Goal: Task Accomplishment & Management: Manage account settings

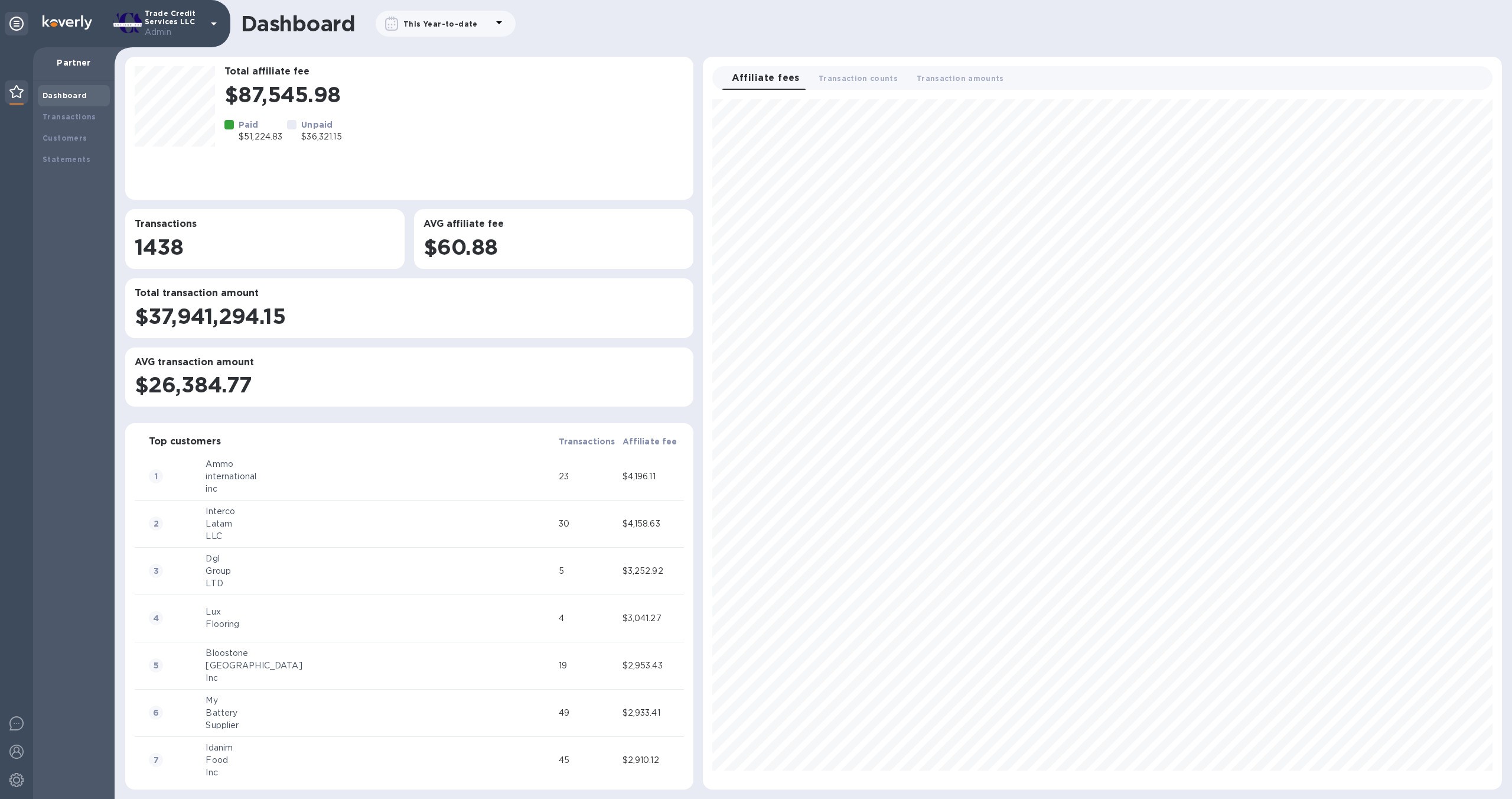
scroll to position [681, 790]
click at [851, 82] on span "Transaction counts 0" at bounding box center [858, 78] width 79 height 13
click at [955, 77] on span "Transaction amounts 0" at bounding box center [966, 78] width 87 height 13
click at [50, 159] on b "Statements" at bounding box center [66, 158] width 47 height 9
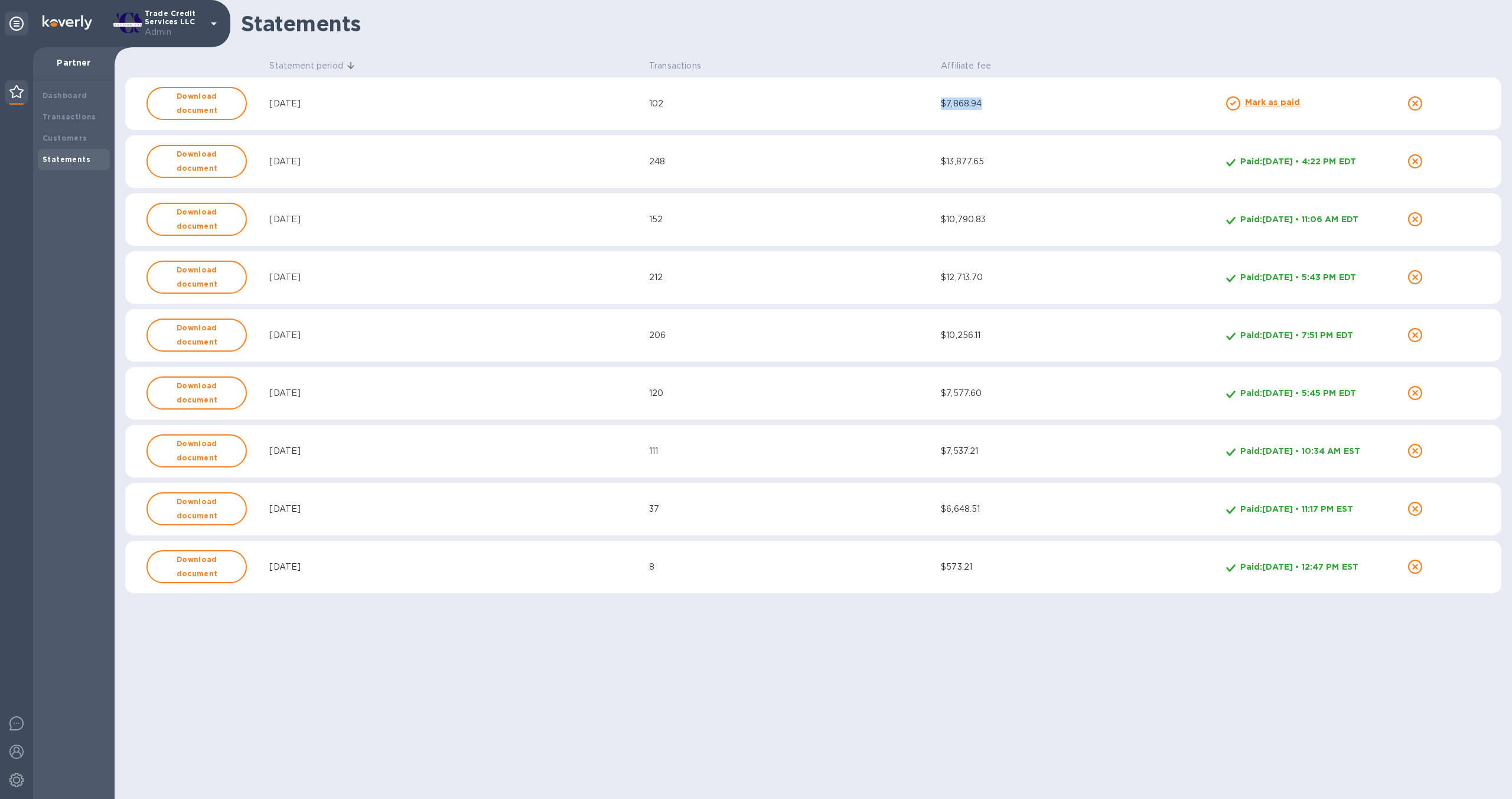
drag, startPoint x: 994, startPoint y: 109, endPoint x: 947, endPoint y: 108, distance: 47.0
click at [947, 108] on div "$7,868.94" at bounding box center [1082, 103] width 281 height 13
click at [1271, 104] on b "Mark as paid" at bounding box center [1273, 102] width 55 height 10
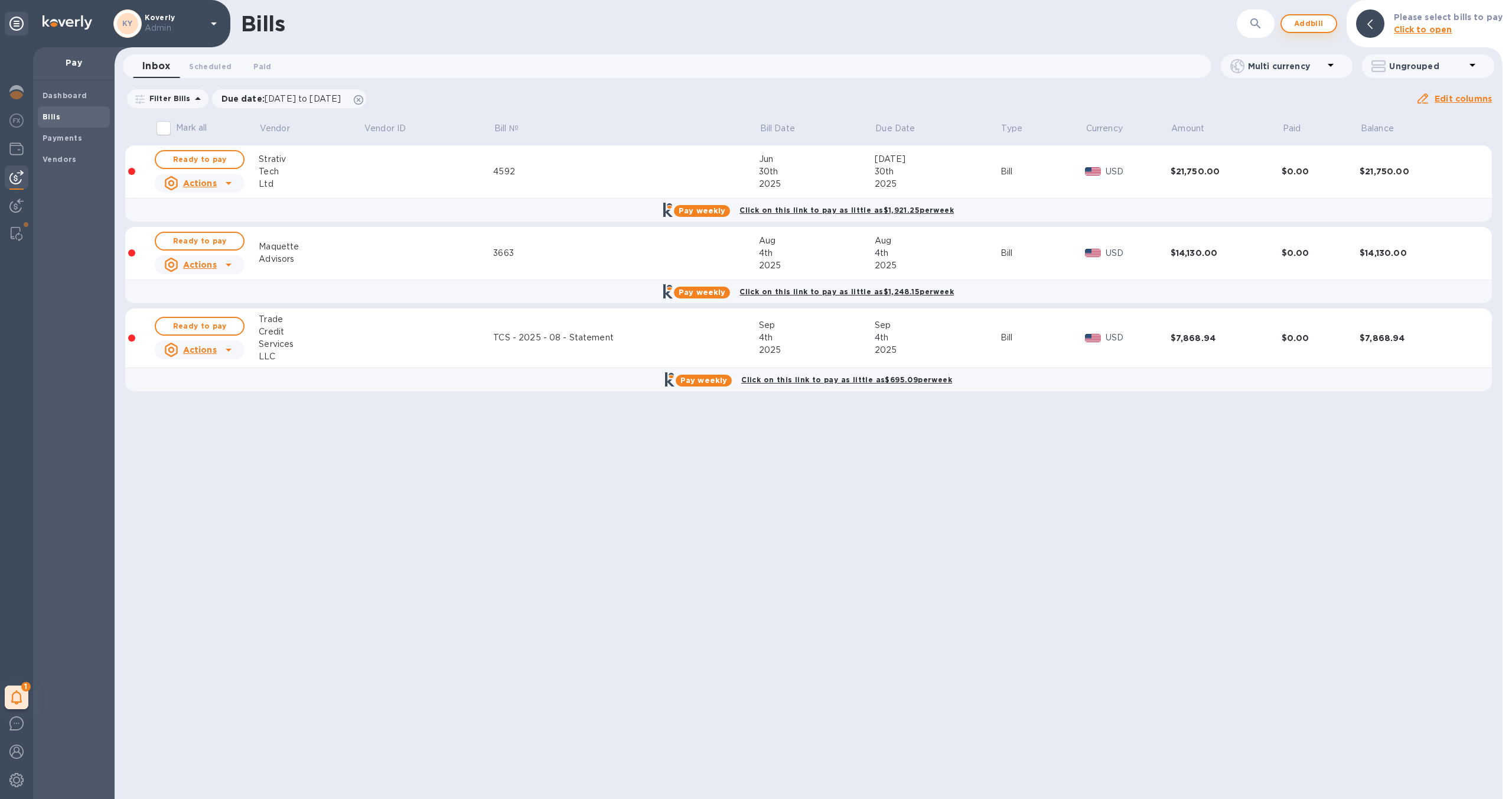
click at [1320, 30] on span "Add bill" at bounding box center [1309, 24] width 36 height 14
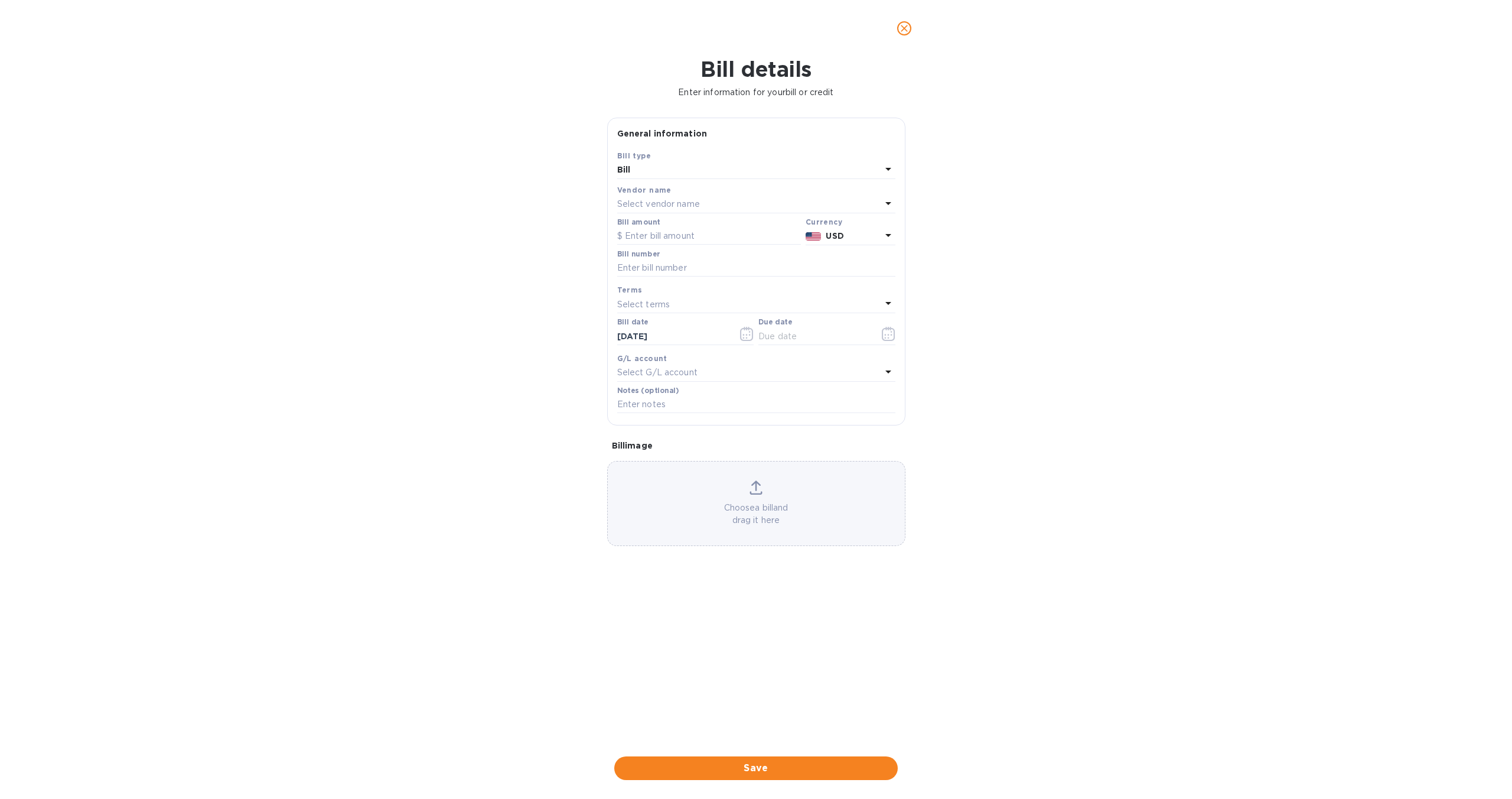
click at [889, 204] on icon at bounding box center [889, 203] width 6 height 3
click at [811, 234] on input "text" at bounding box center [757, 238] width 209 height 18
type input "trade"
click at [781, 276] on p "Trade Credit Services LLC" at bounding box center [751, 271] width 250 height 13
click at [709, 239] on input "text" at bounding box center [709, 237] width 184 height 18
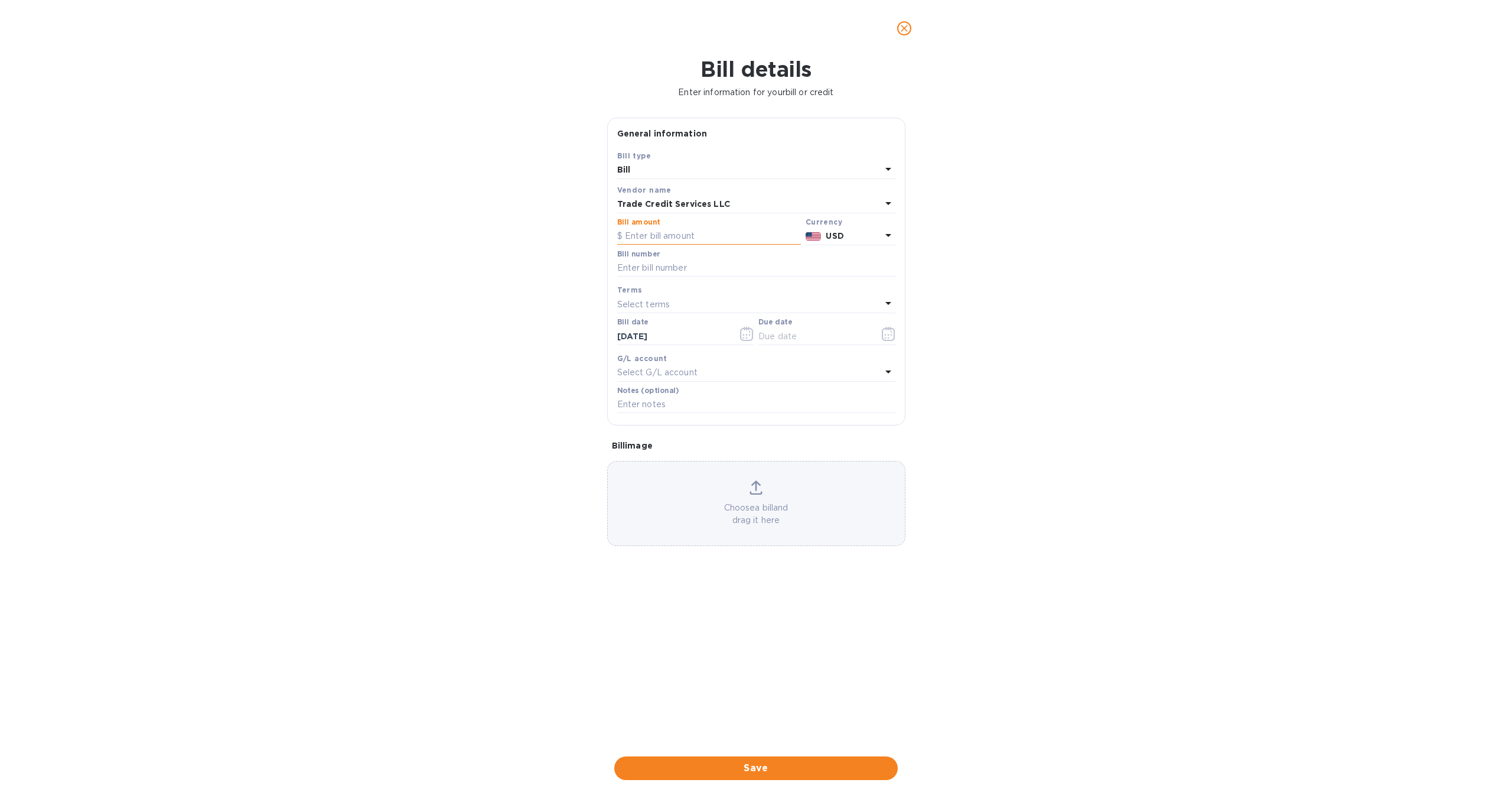
paste input "7,868.94"
type input "7,868.94"
click at [721, 264] on input "text" at bounding box center [756, 268] width 278 height 18
type input "082025"
click at [695, 305] on div "Select terms" at bounding box center [749, 304] width 264 height 17
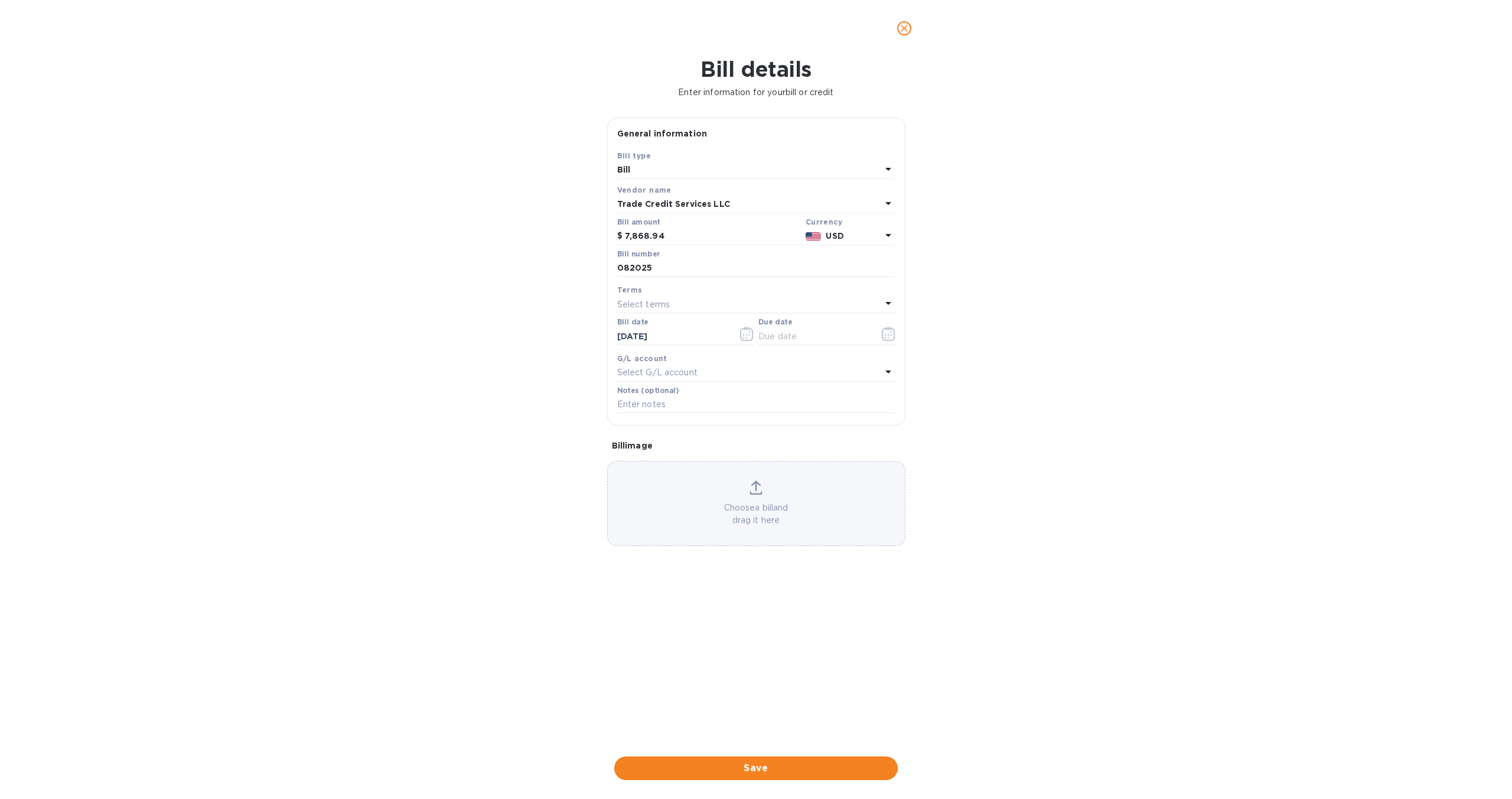
click at [582, 405] on div "Bill details Enter information for your bill or credit General information Save…" at bounding box center [756, 428] width 1512 height 743
click at [688, 264] on input "082025" at bounding box center [756, 268] width 278 height 18
click at [676, 304] on div "Select terms" at bounding box center [749, 304] width 264 height 17
click at [665, 462] on p "Due on receipt" at bounding box center [751, 459] width 250 height 13
type input "09/04/2025"
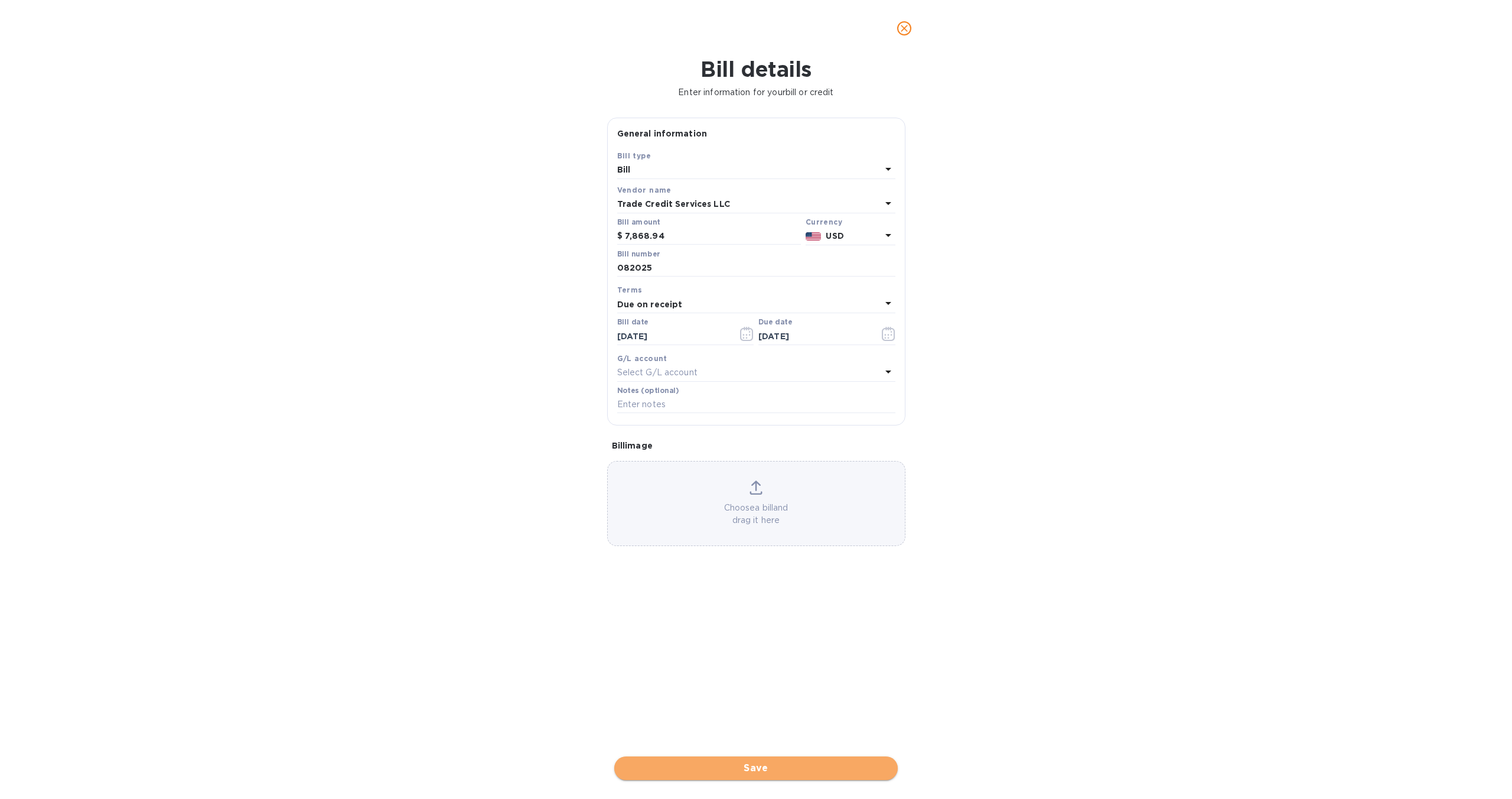
click at [784, 769] on span "Save" at bounding box center [755, 768] width 264 height 14
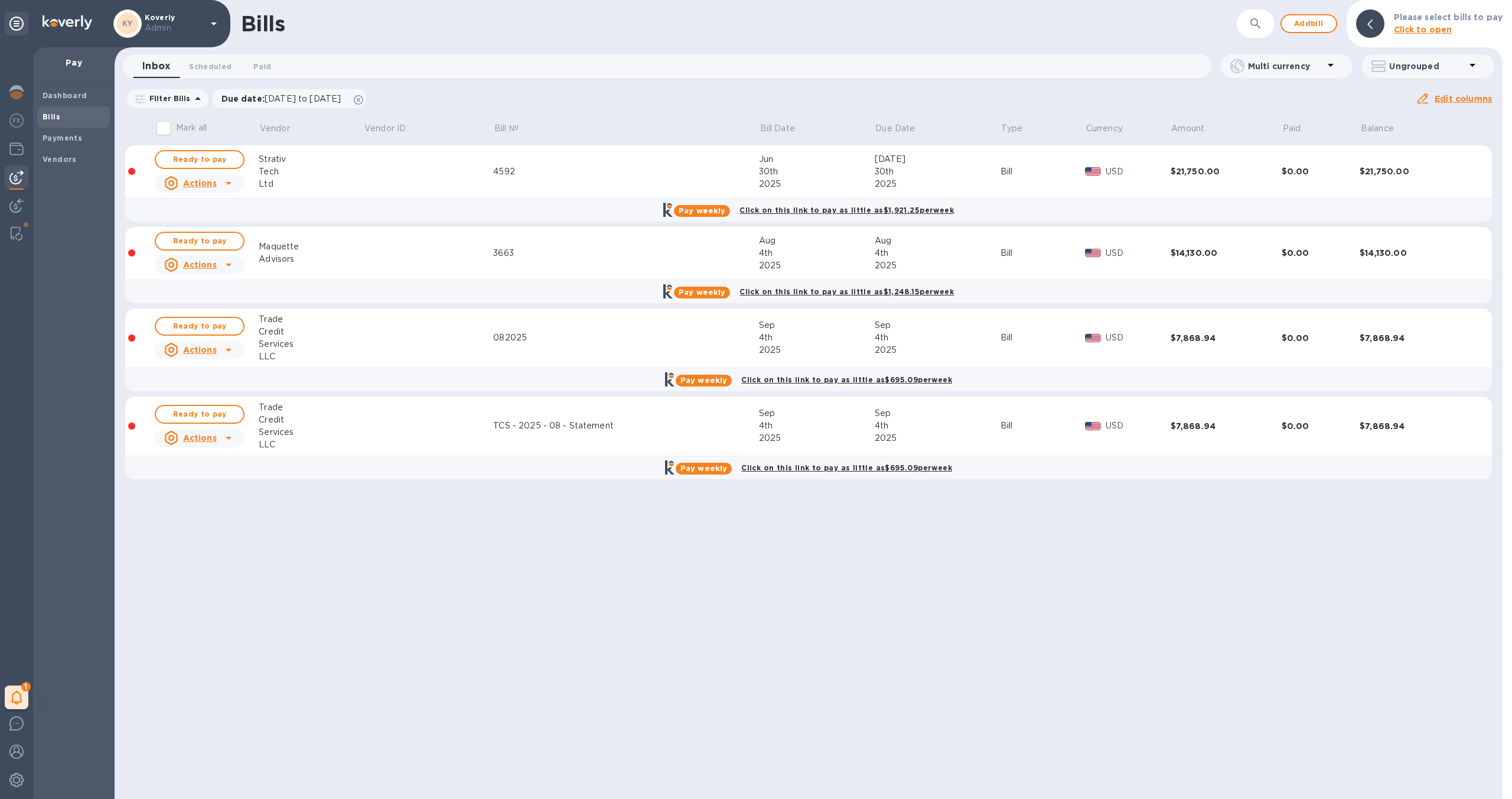
click at [228, 439] on icon at bounding box center [229, 438] width 6 height 3
click at [337, 493] on div at bounding box center [756, 399] width 1512 height 799
click at [215, 352] on u "Actions" at bounding box center [200, 350] width 34 height 10
click at [204, 429] on b "Delete" at bounding box center [203, 427] width 30 height 10
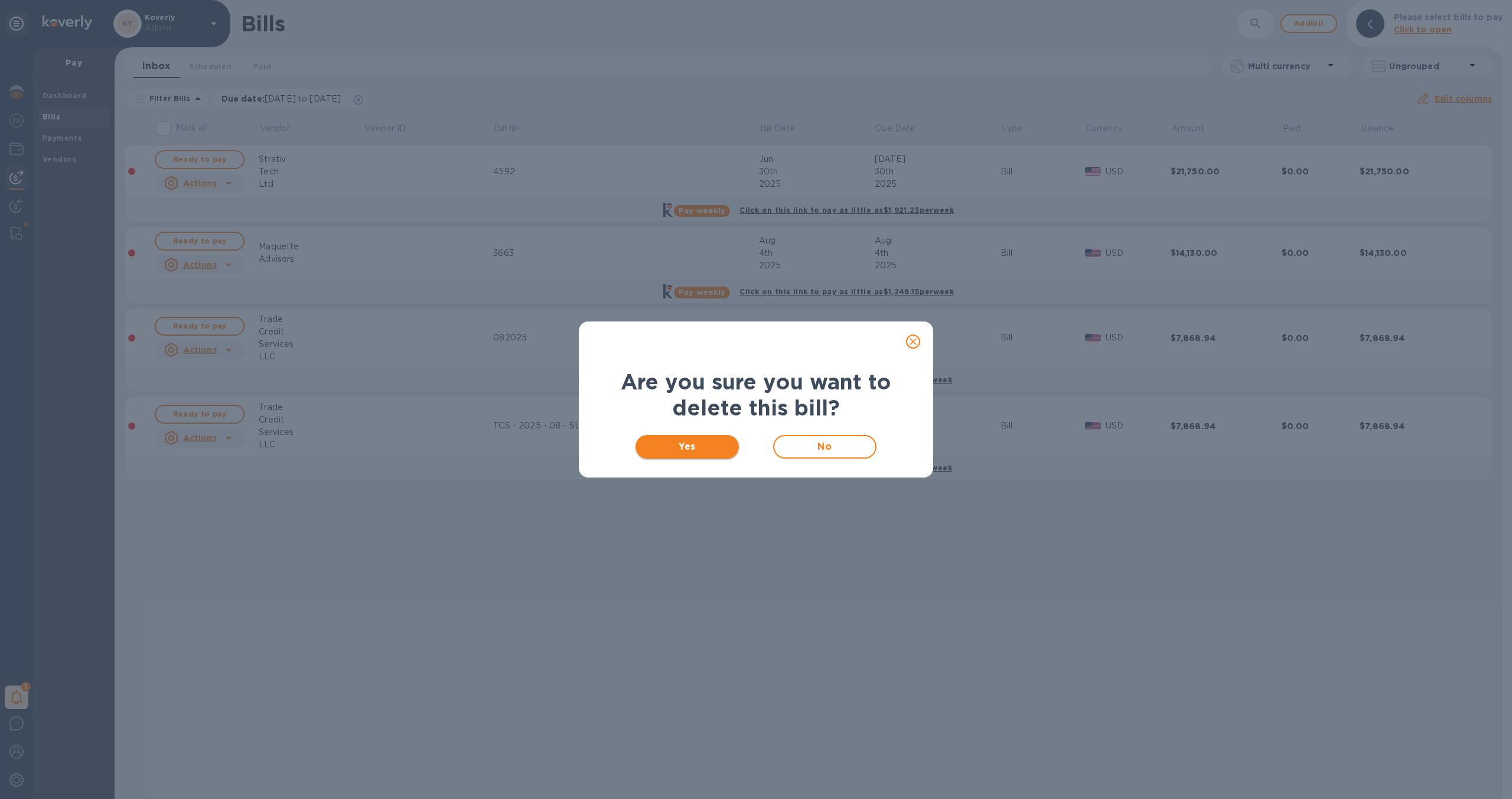
click at [673, 444] on span "Yes" at bounding box center [687, 447] width 84 height 14
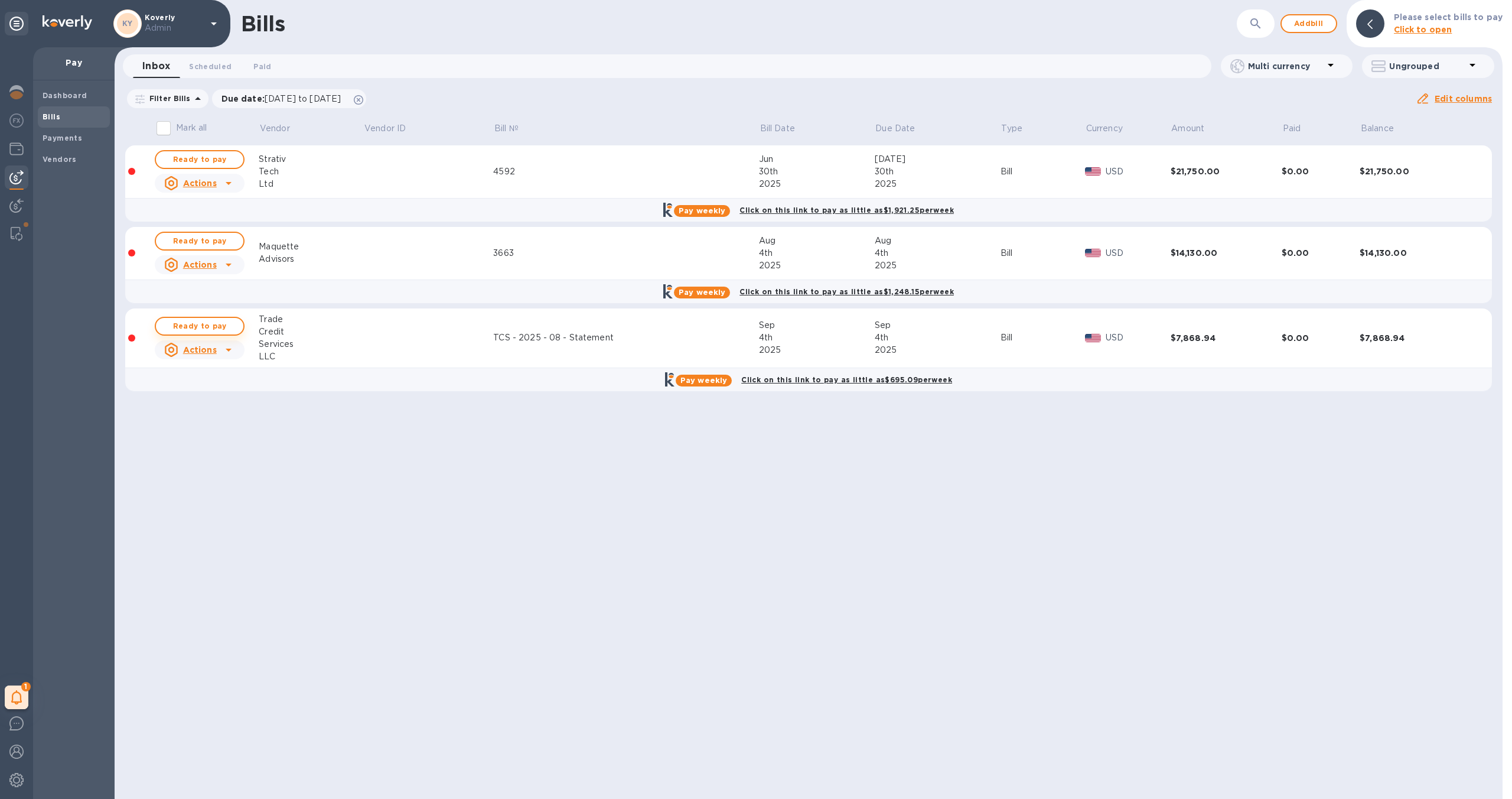
click at [227, 324] on span "Ready to pay" at bounding box center [199, 326] width 68 height 14
click at [230, 330] on span "Ready to pay" at bounding box center [199, 326] width 68 height 14
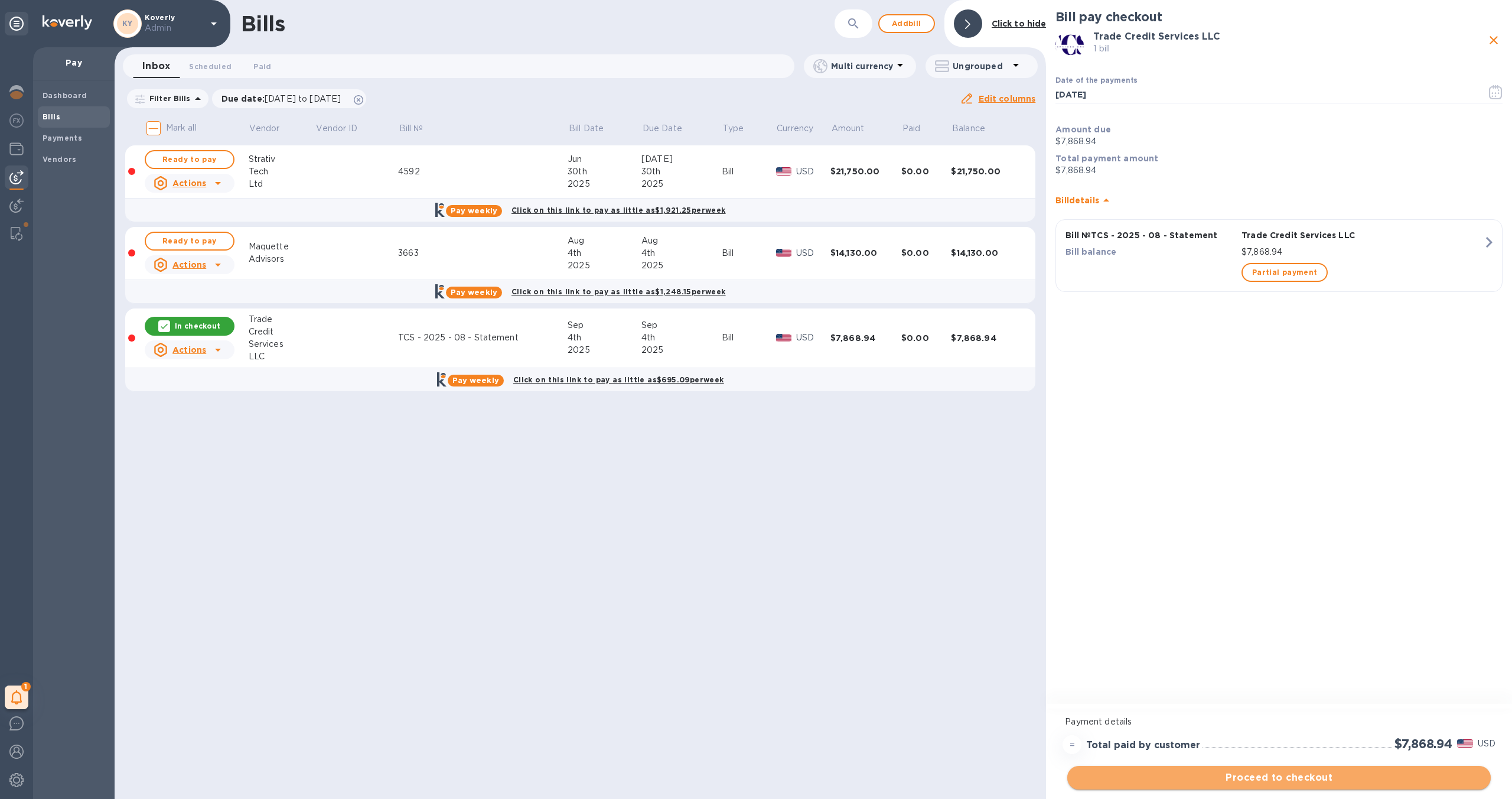
click at [1255, 787] on button "Proceed to checkout" at bounding box center [1279, 778] width 424 height 24
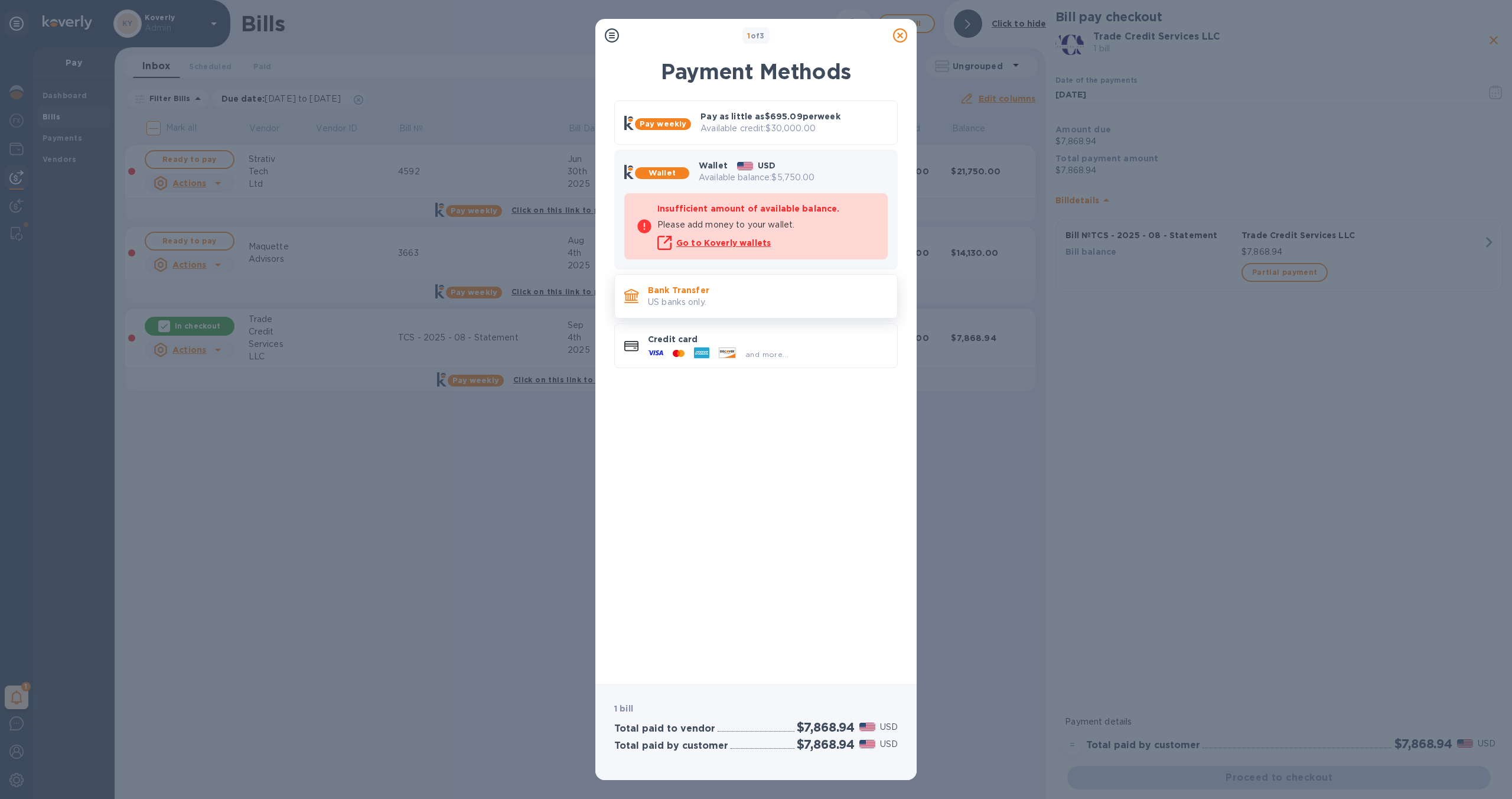
click at [814, 307] on p "US banks only." at bounding box center [768, 302] width 239 height 13
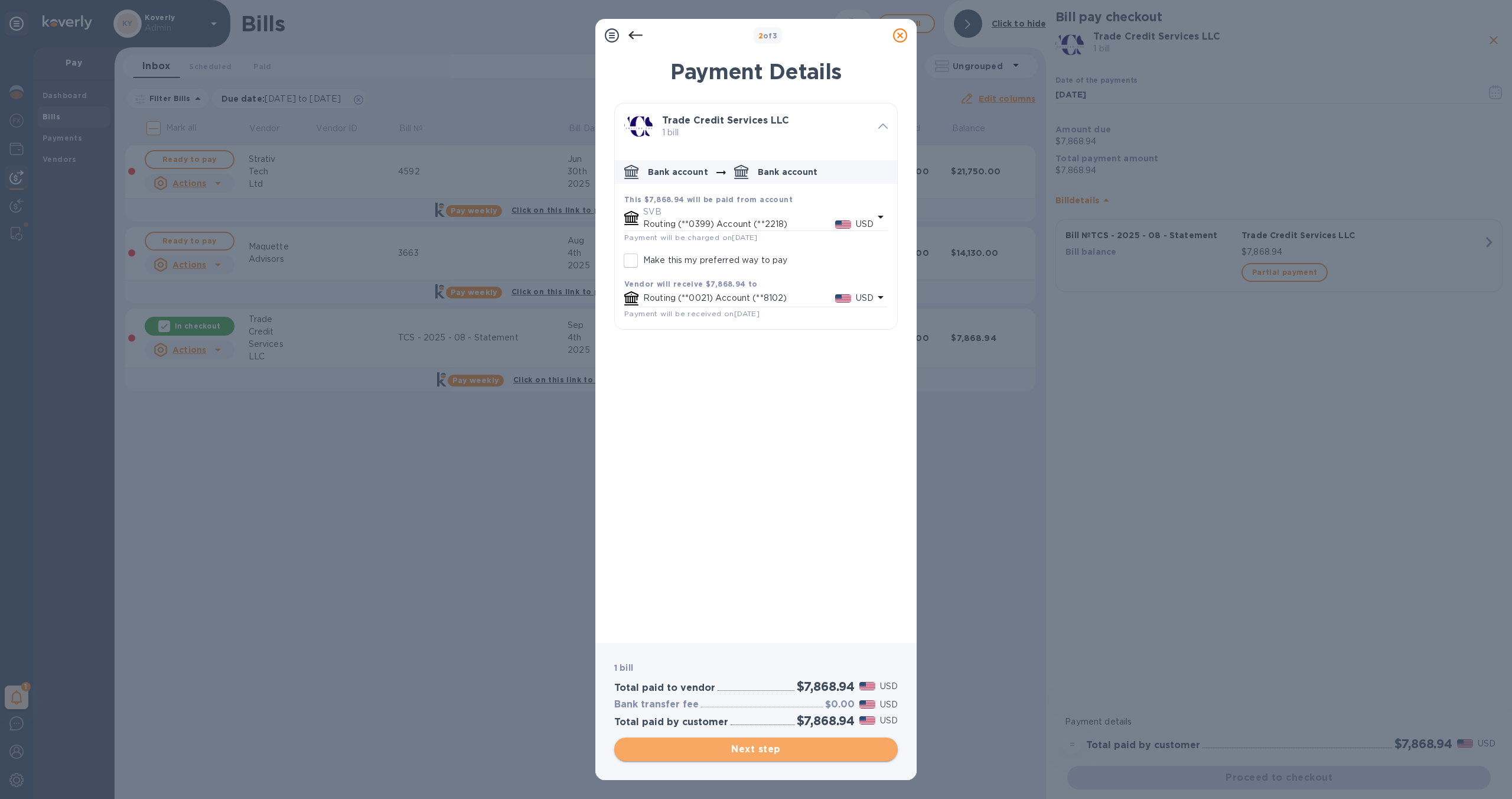
click at [740, 749] on span "Next step" at bounding box center [755, 749] width 264 height 14
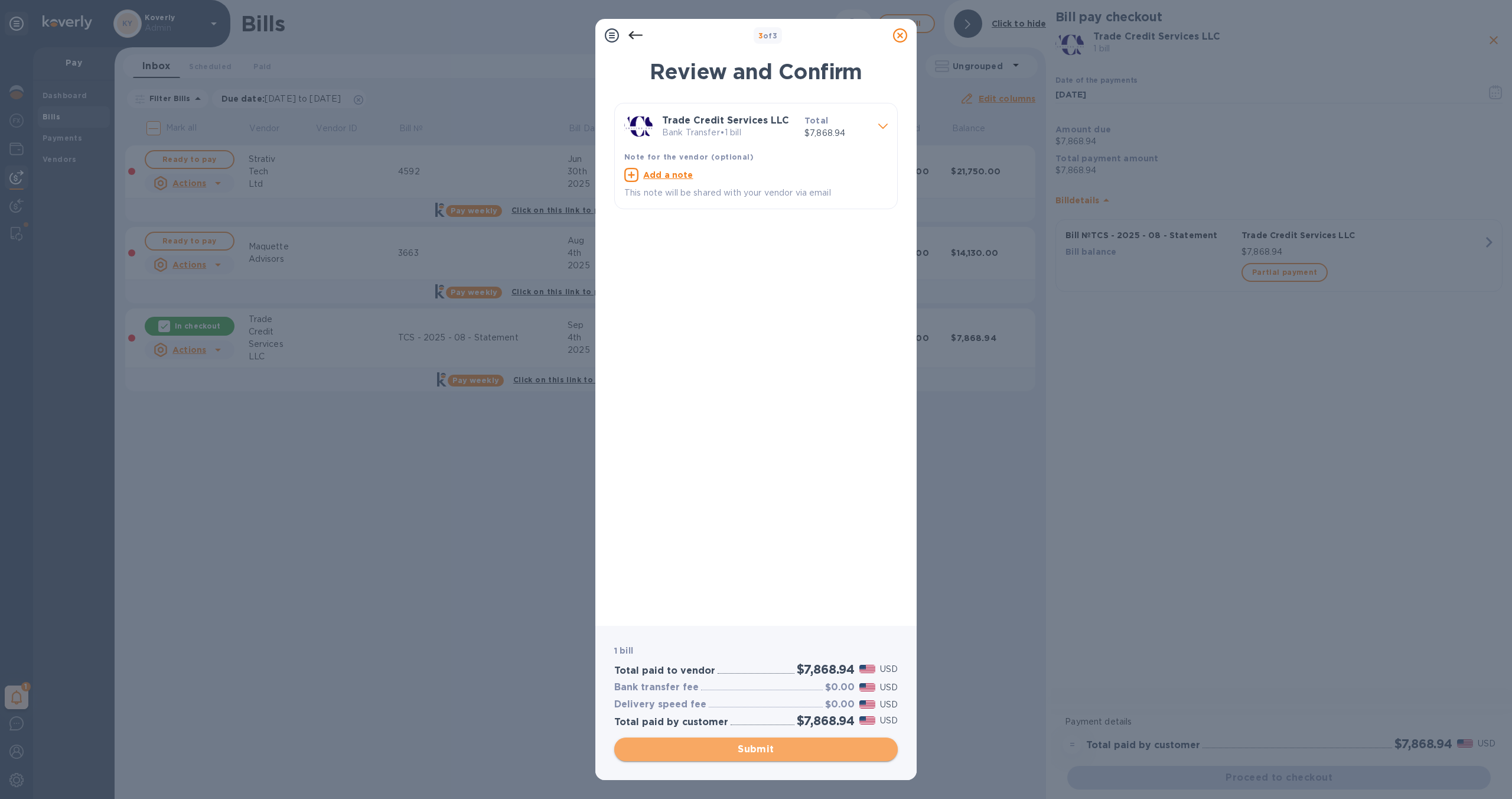
click at [727, 753] on span "Submit" at bounding box center [755, 749] width 264 height 14
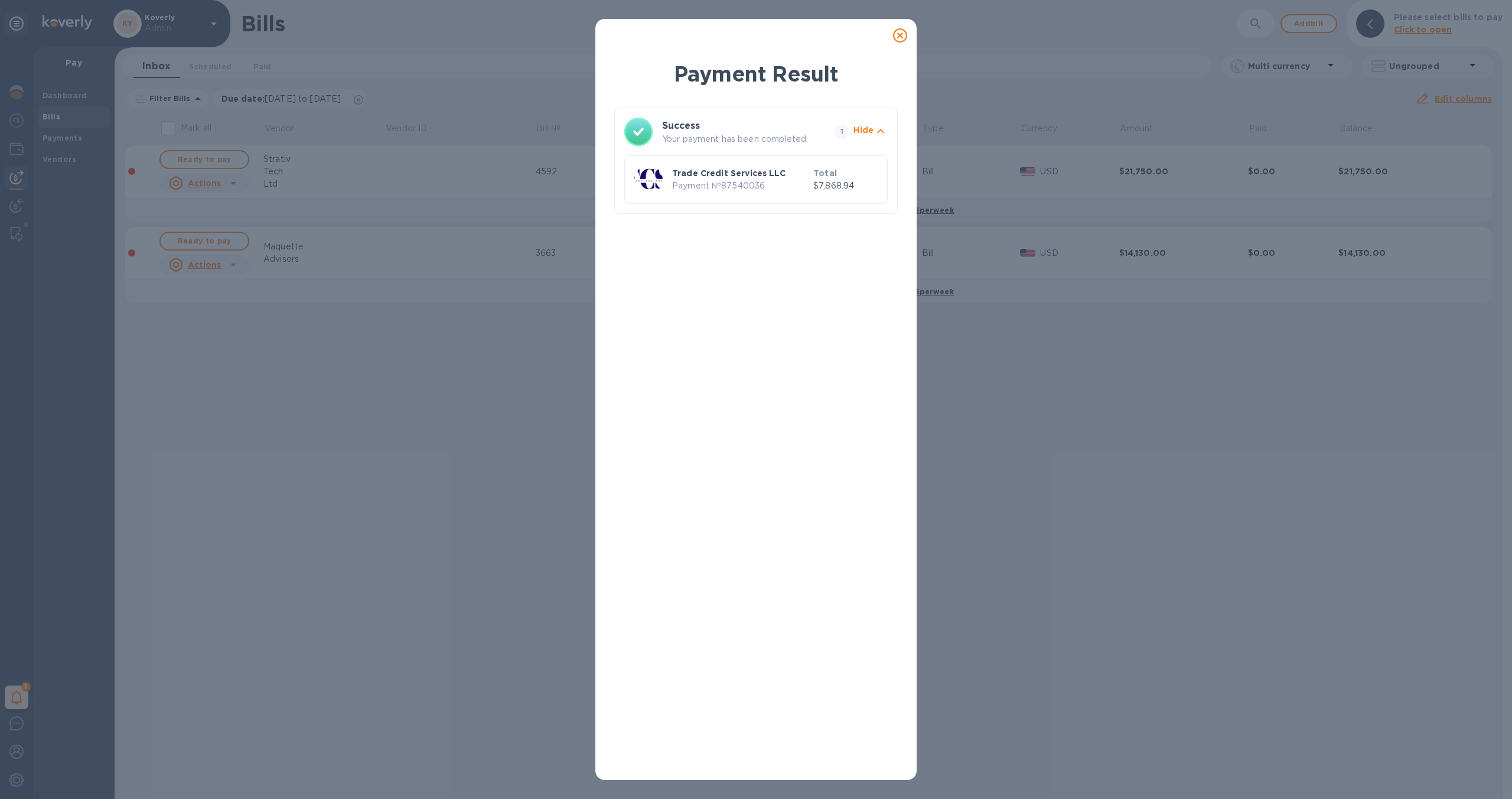
click at [901, 39] on icon at bounding box center [900, 36] width 14 height 14
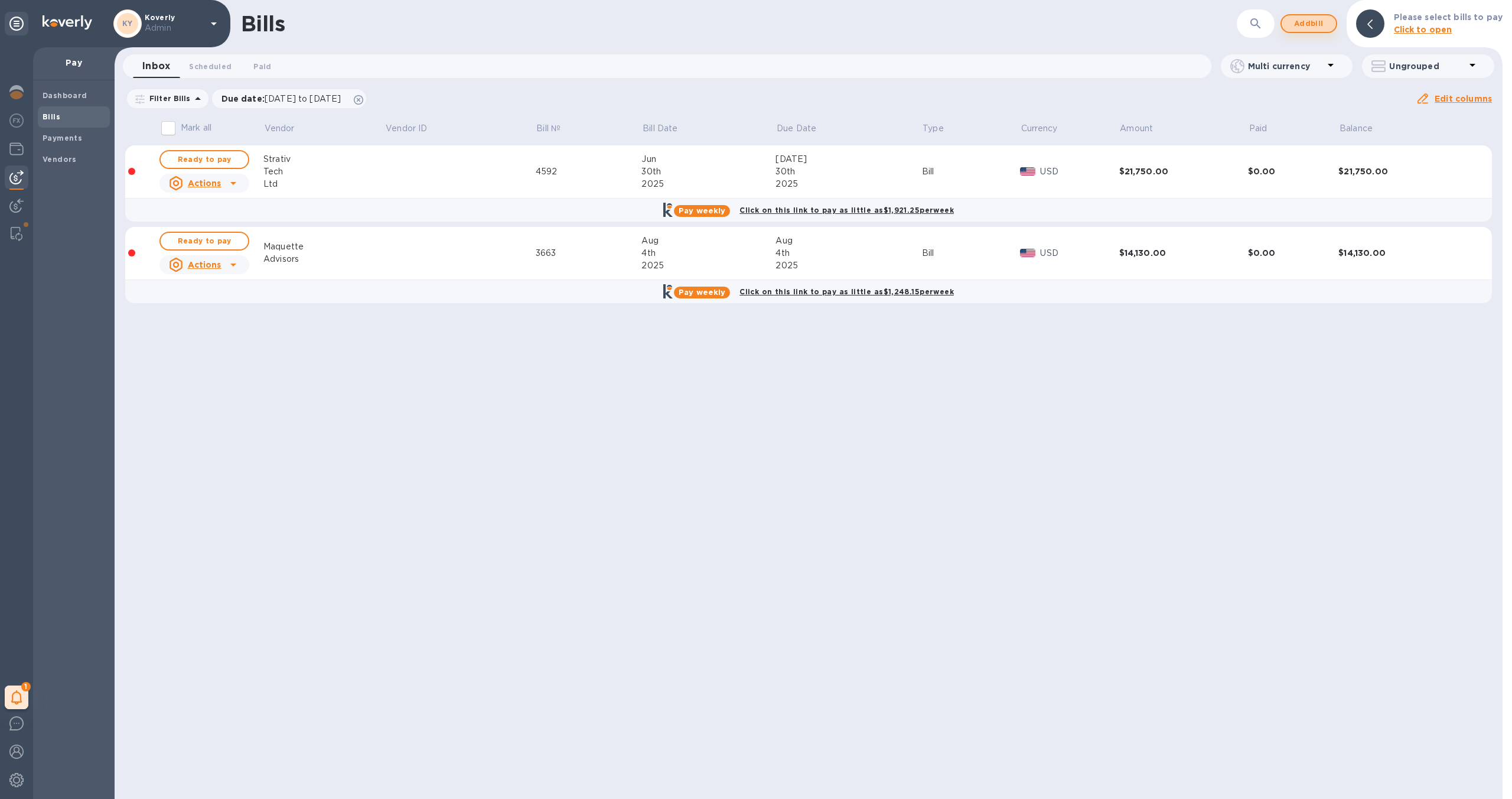
click at [1309, 22] on span "Add bill" at bounding box center [1309, 24] width 36 height 14
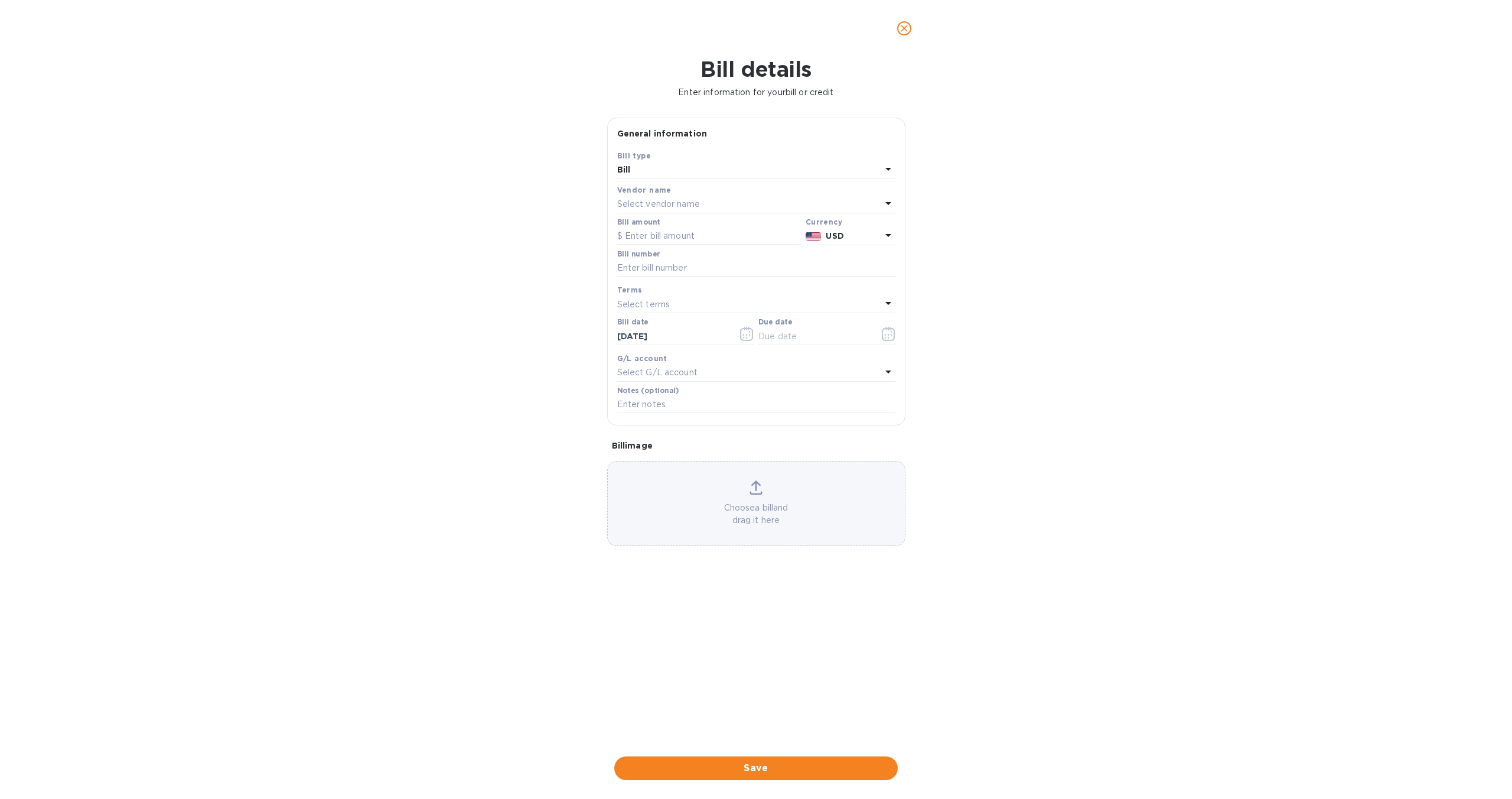
click at [804, 207] on div "Select vendor name" at bounding box center [749, 204] width 264 height 17
click at [769, 236] on input "text" at bounding box center [757, 238] width 209 height 18
type input "plast"
click at [676, 283] on div "Vendors plast Plastiq" at bounding box center [756, 249] width 278 height 106
click at [674, 272] on p "Plastiq" at bounding box center [751, 271] width 250 height 13
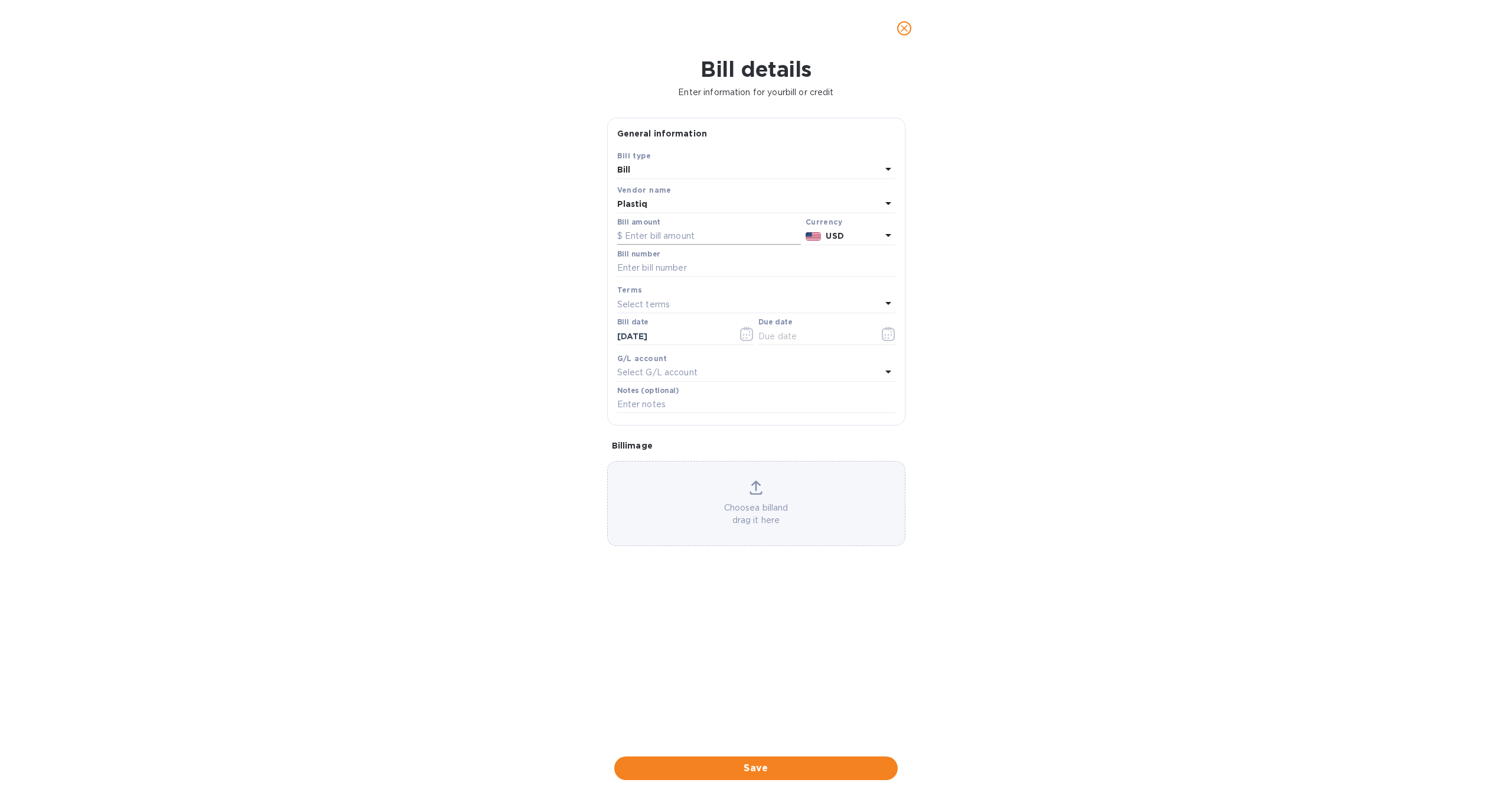
click at [669, 242] on input "text" at bounding box center [709, 237] width 184 height 18
paste input "5,720.42"
type input "5,720.42"
click at [699, 272] on input "text" at bounding box center [756, 268] width 278 height 18
type input "072025"
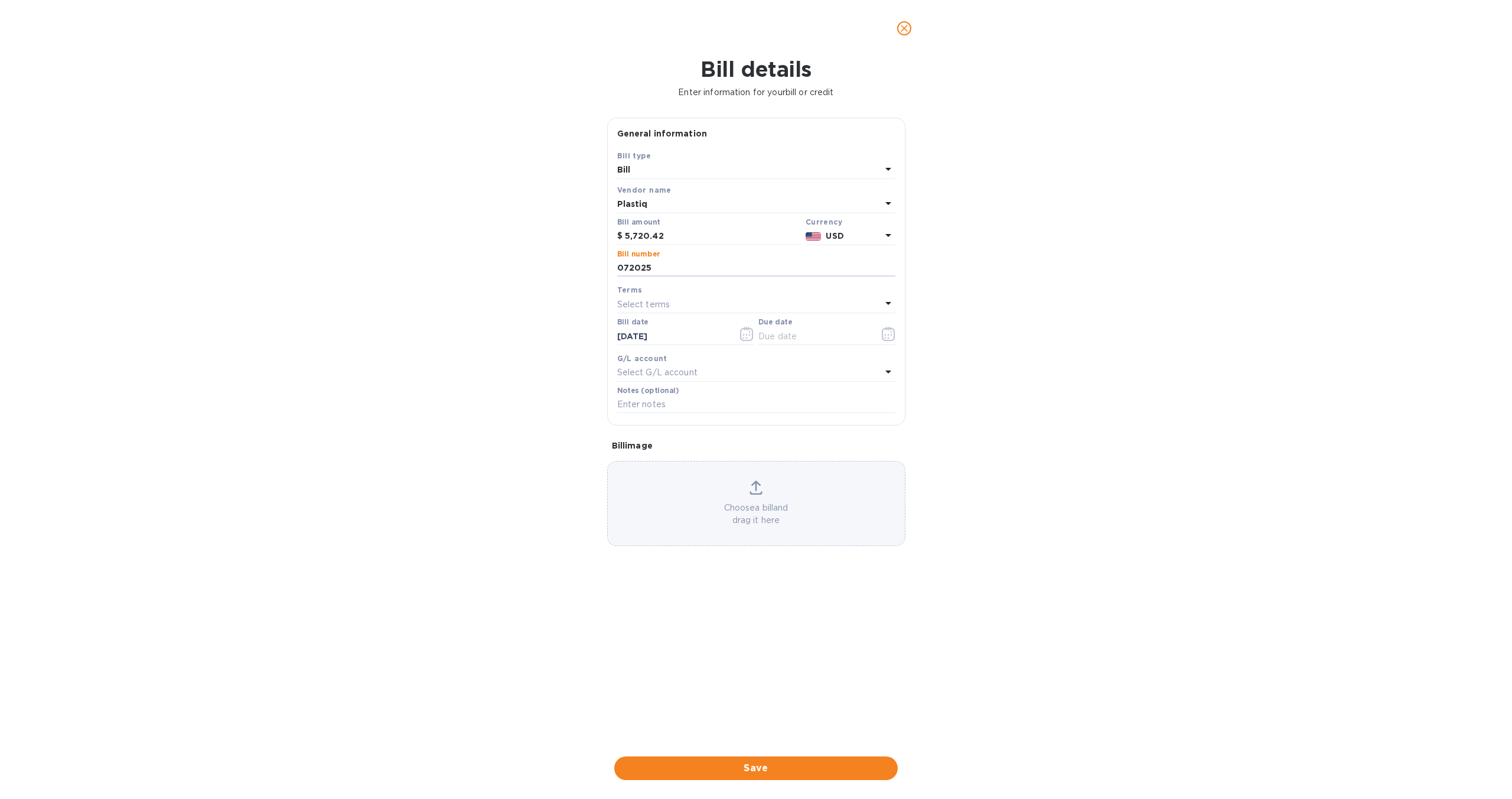
click at [709, 307] on div "Select terms" at bounding box center [749, 304] width 264 height 17
click at [687, 456] on p "Due on receipt" at bounding box center [751, 459] width 250 height 13
type input "09/04/2025"
click at [735, 772] on span "Save" at bounding box center [755, 768] width 264 height 14
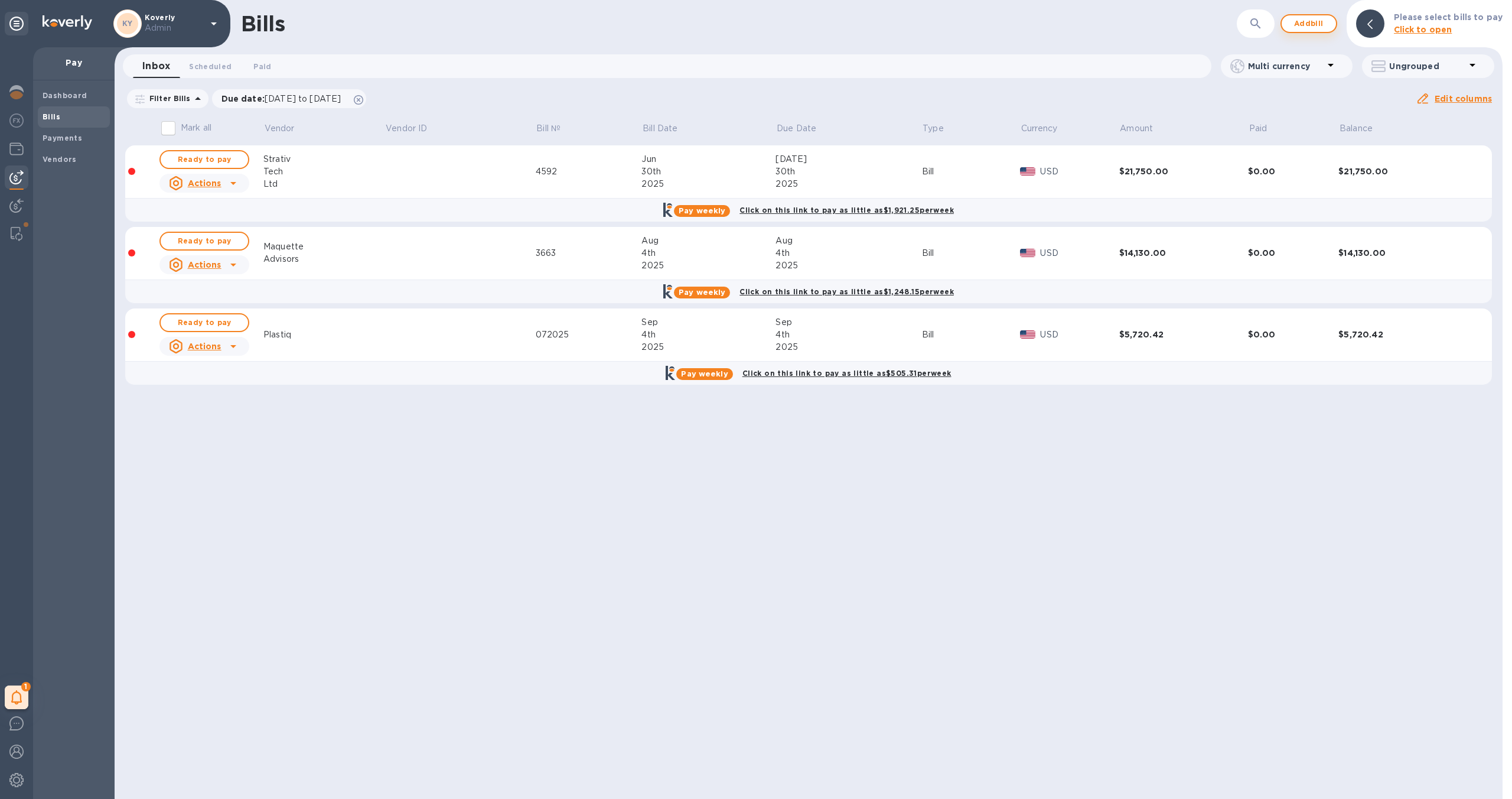
click at [1300, 23] on span "Add bill" at bounding box center [1309, 24] width 36 height 14
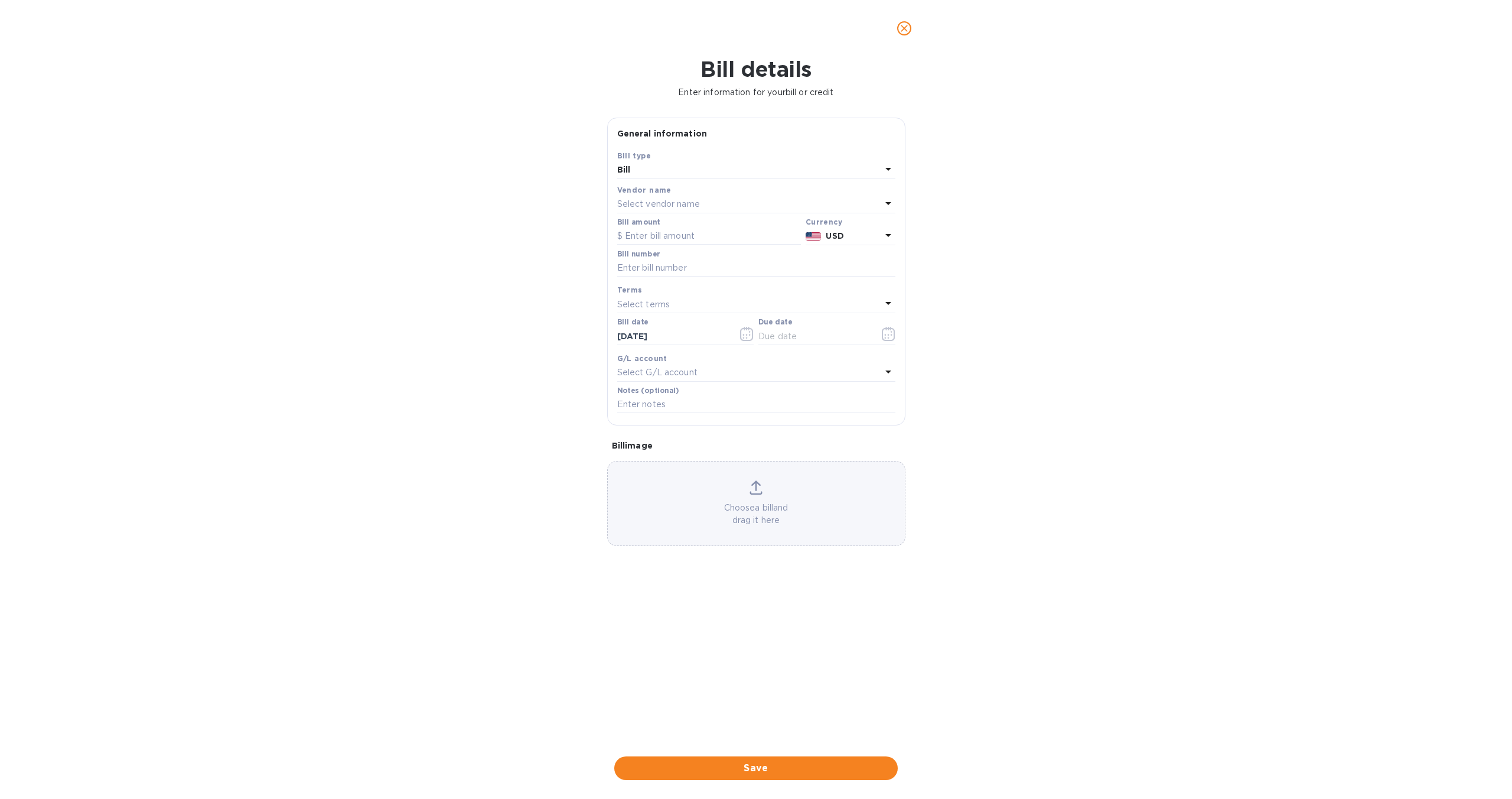
click at [760, 203] on div "Select vendor name" at bounding box center [749, 204] width 264 height 17
click at [726, 239] on input "text" at bounding box center [757, 238] width 209 height 18
type input "plastiq"
click at [665, 269] on p "Plastiq" at bounding box center [751, 271] width 250 height 13
click at [738, 240] on input "text" at bounding box center [709, 237] width 184 height 18
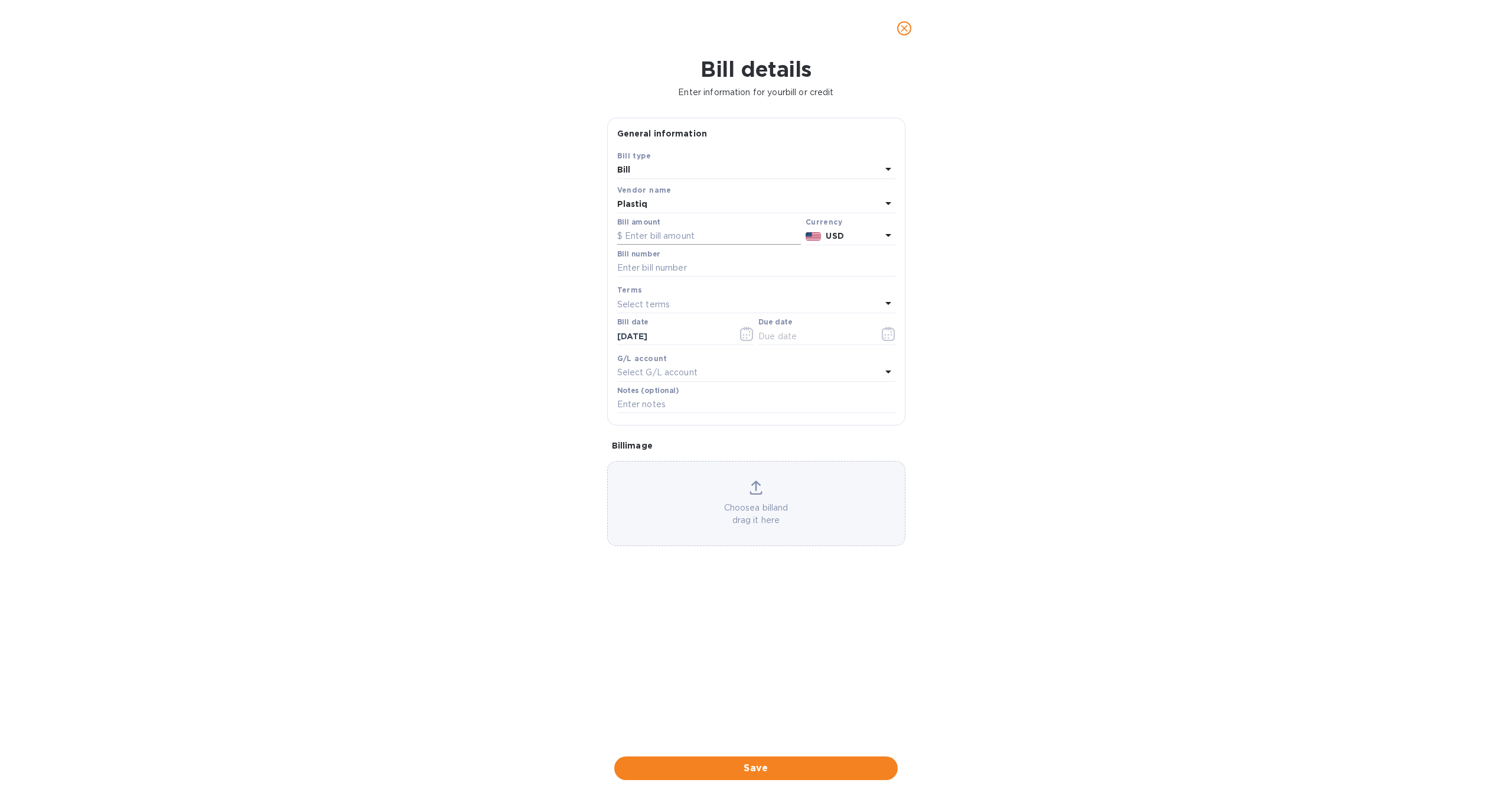
paste input "6,119.01"
type input "6,119.01"
click at [732, 272] on input "text" at bounding box center [756, 268] width 278 height 18
type input "082025"
click at [733, 306] on div "Select terms" at bounding box center [749, 304] width 264 height 17
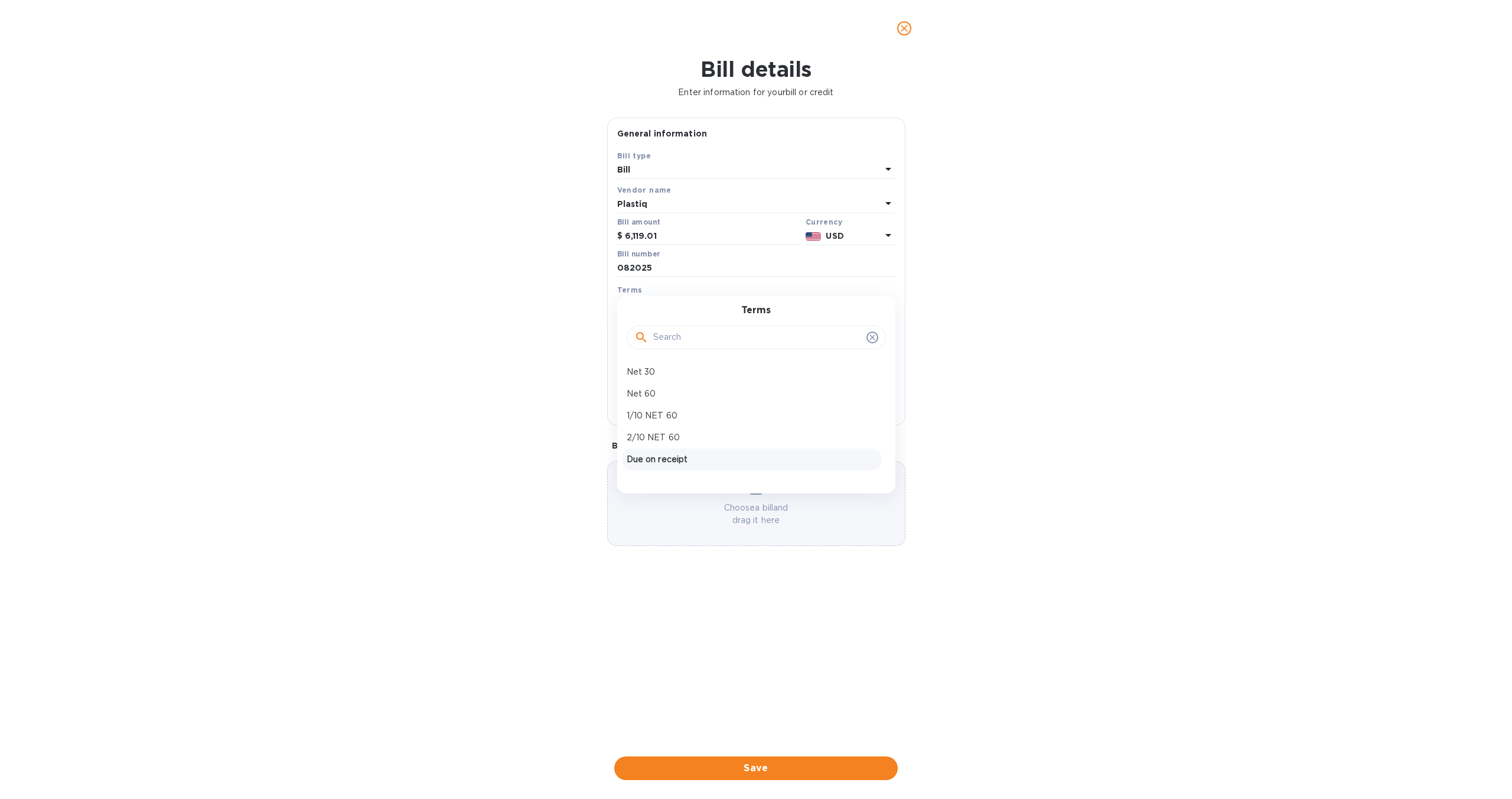
click at [706, 458] on p "Due on receipt" at bounding box center [751, 459] width 250 height 13
type input "09/04/2025"
click at [768, 764] on span "Save" at bounding box center [755, 768] width 264 height 14
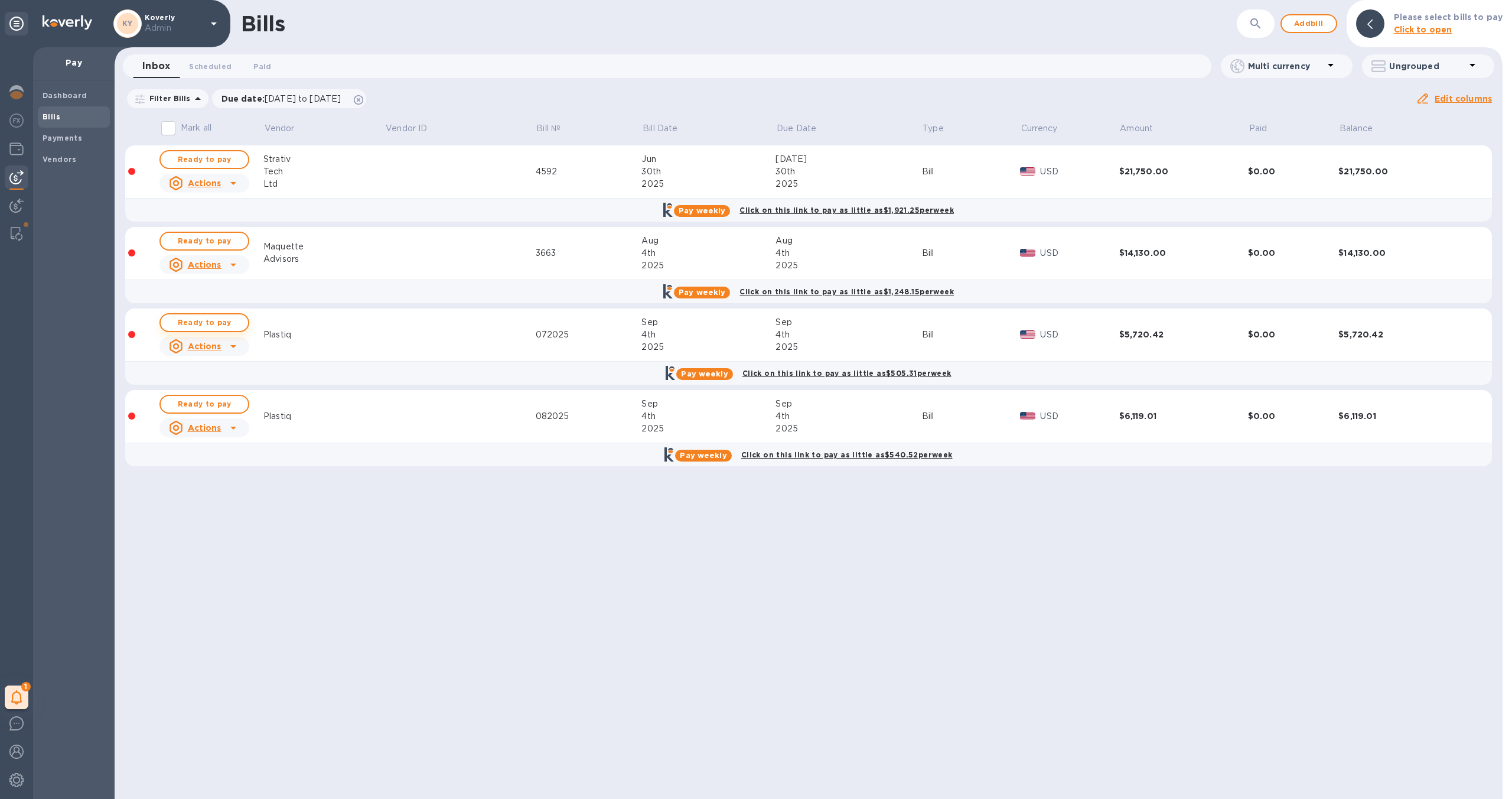
click at [237, 323] on span "Ready to pay" at bounding box center [204, 323] width 68 height 14
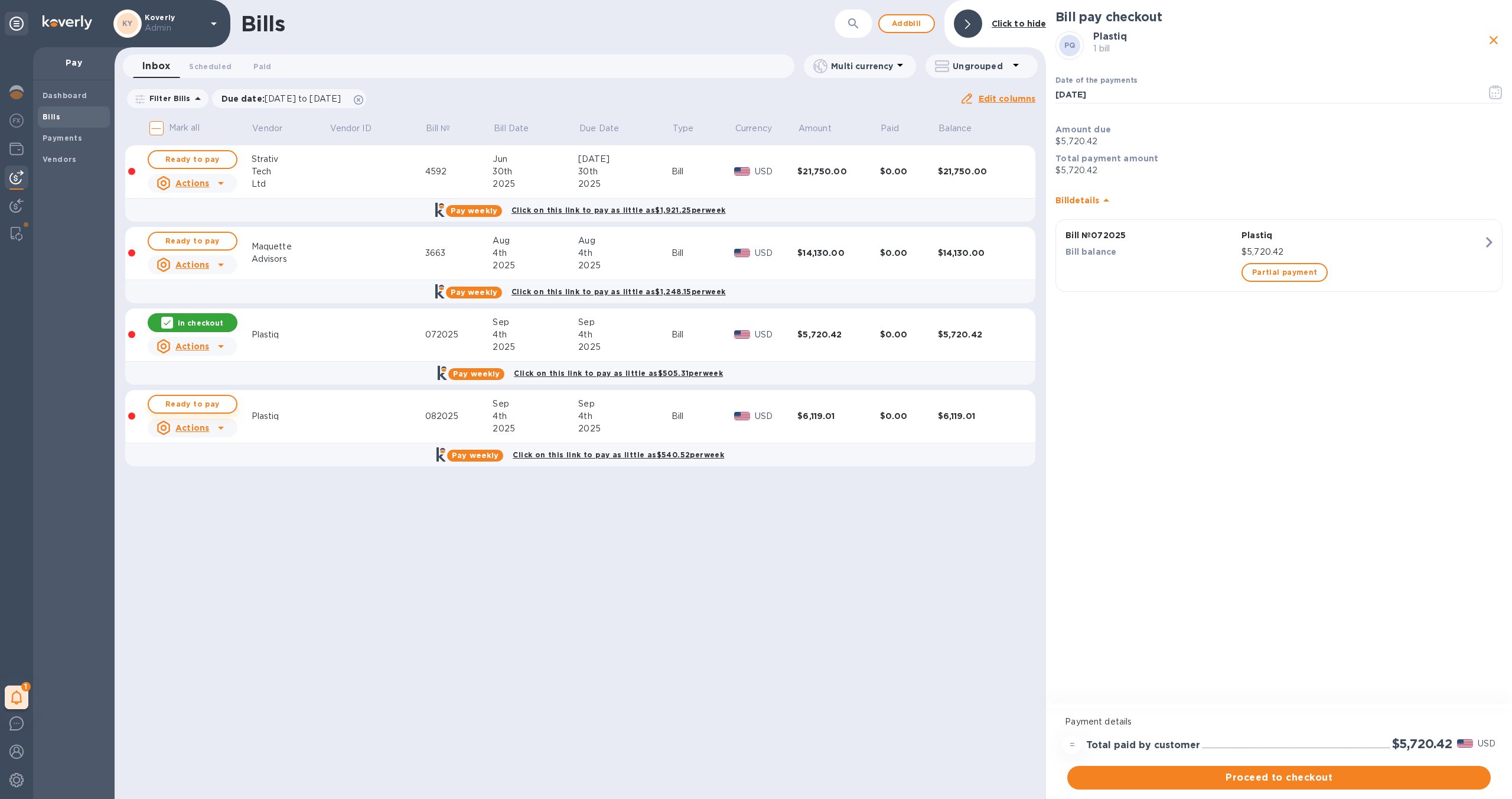
click at [218, 404] on span "Ready to pay" at bounding box center [192, 404] width 68 height 14
click at [218, 404] on p "In checkout" at bounding box center [201, 405] width 46 height 10
click at [1244, 779] on span "Proceed to checkout" at bounding box center [1278, 777] width 405 height 14
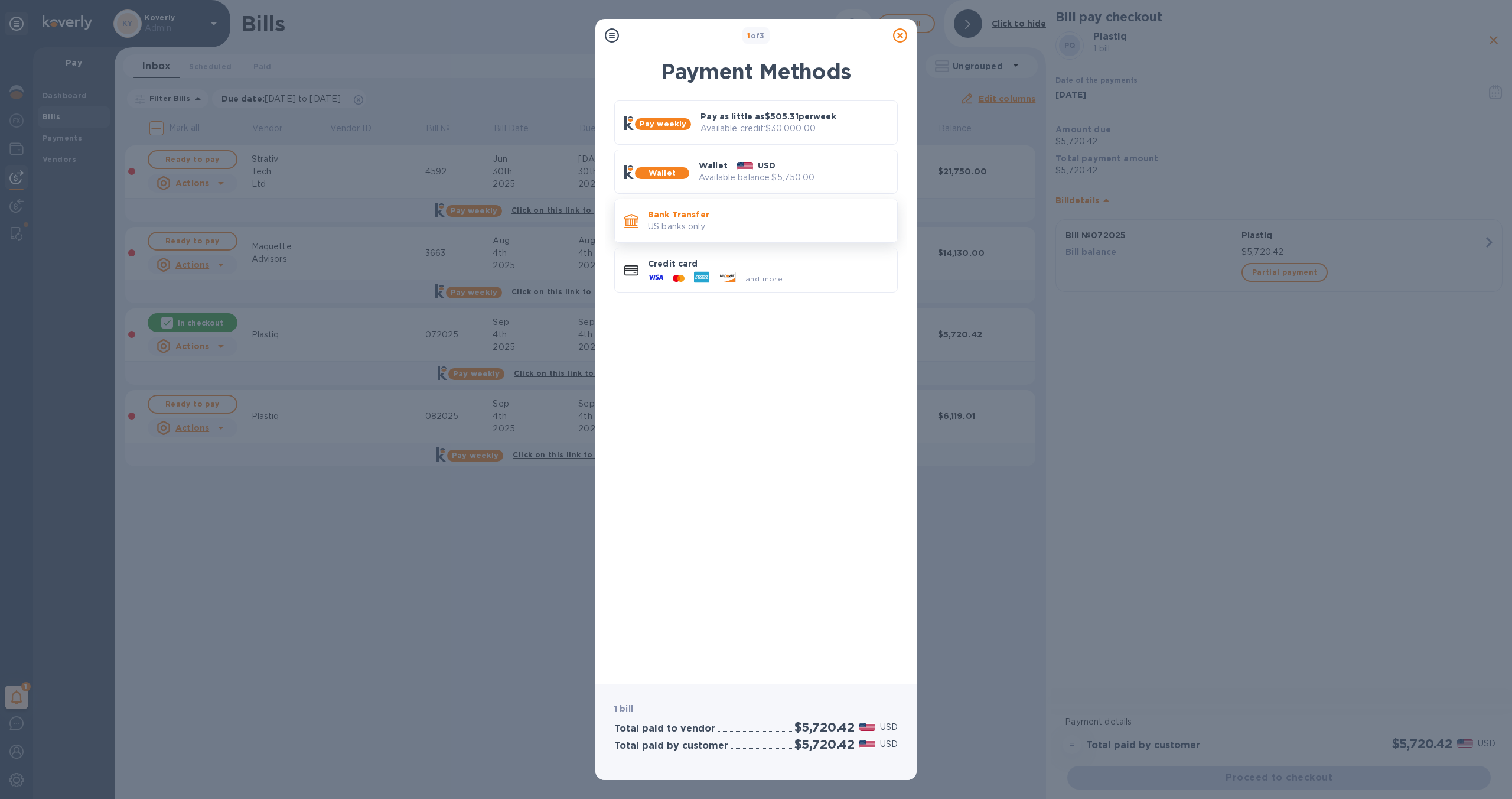
click at [790, 231] on p "US banks only." at bounding box center [768, 227] width 239 height 13
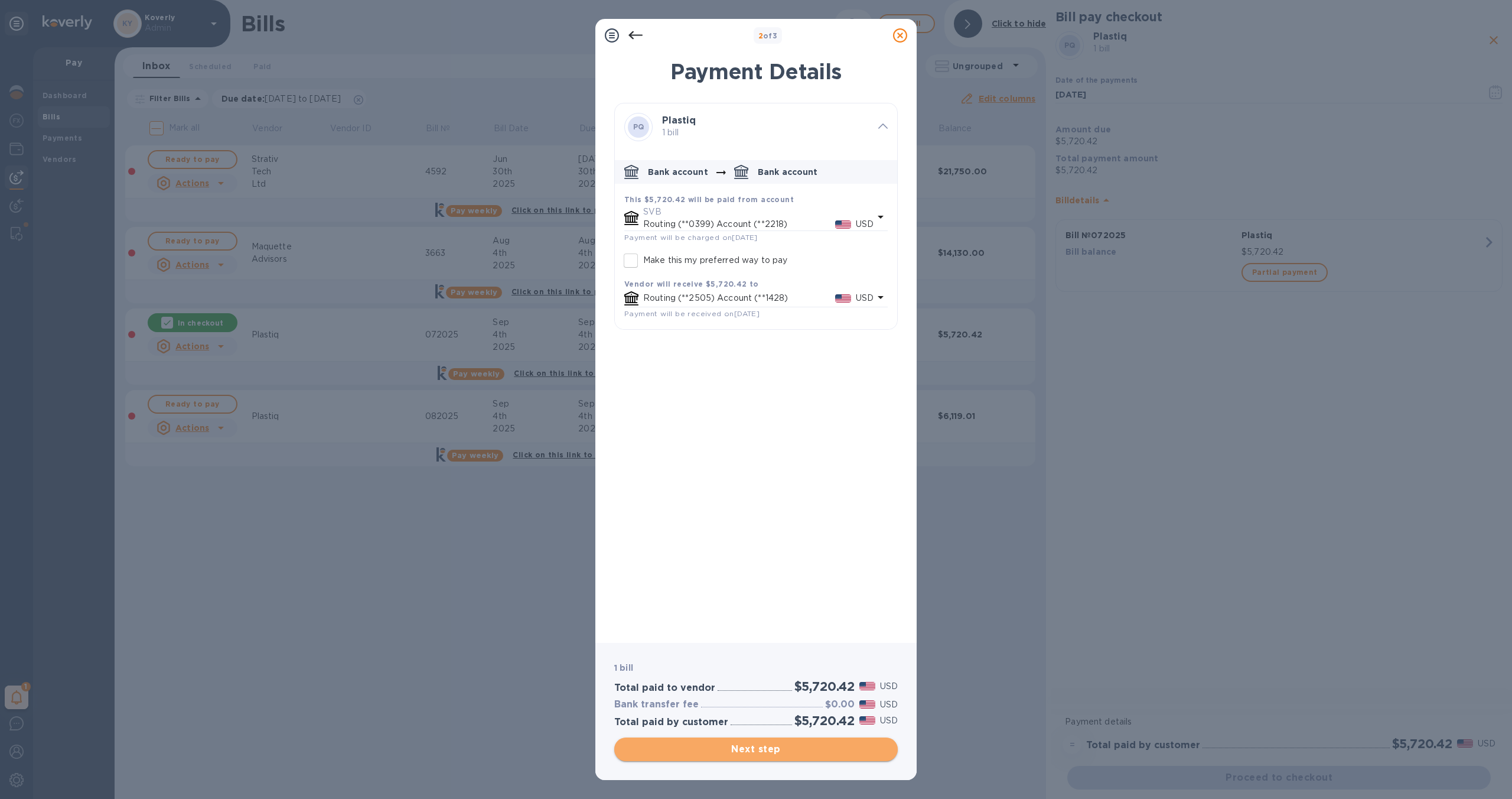
click at [820, 753] on span "Next step" at bounding box center [755, 749] width 264 height 14
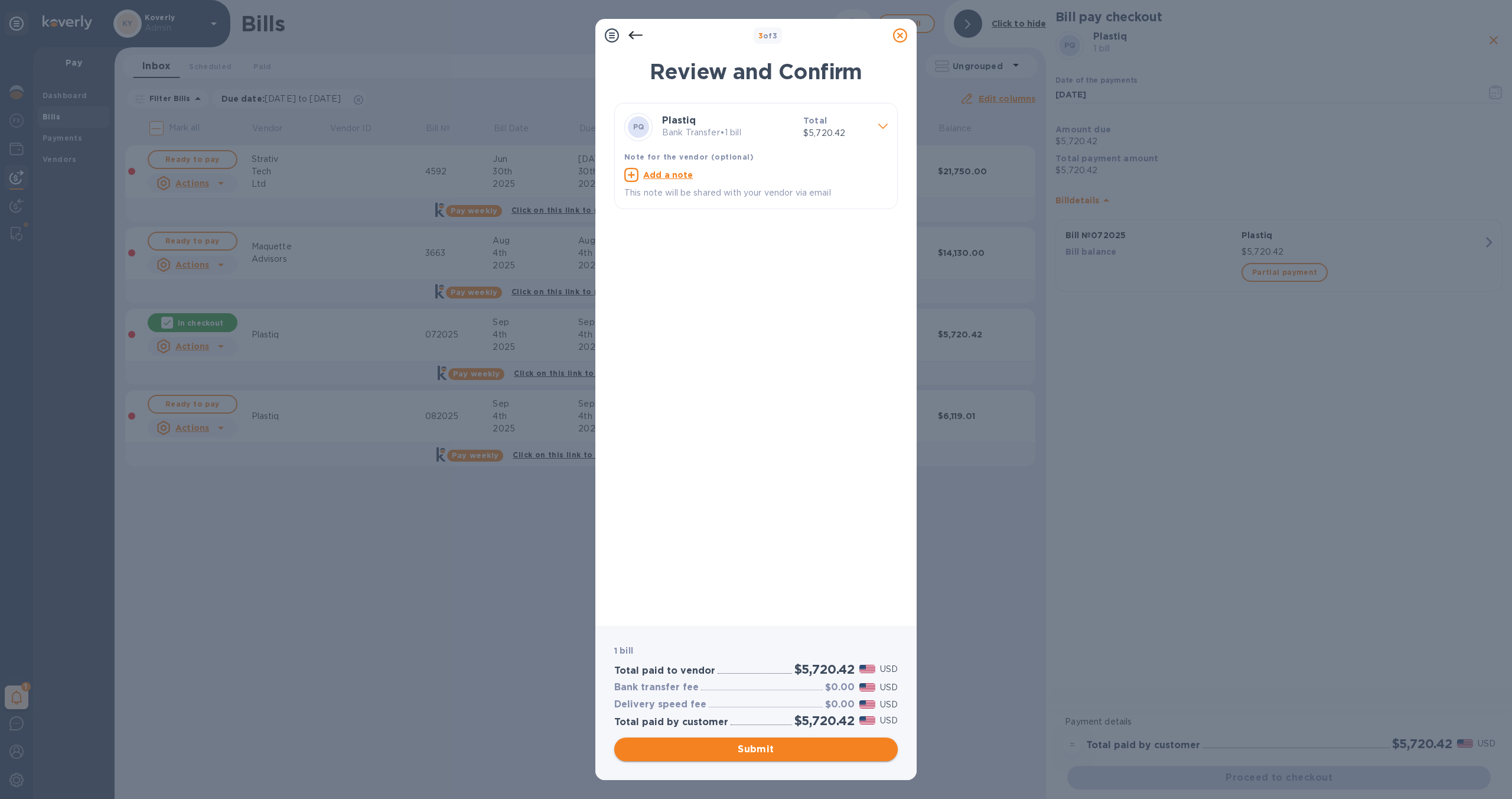
click at [807, 749] on span "Submit" at bounding box center [755, 749] width 264 height 14
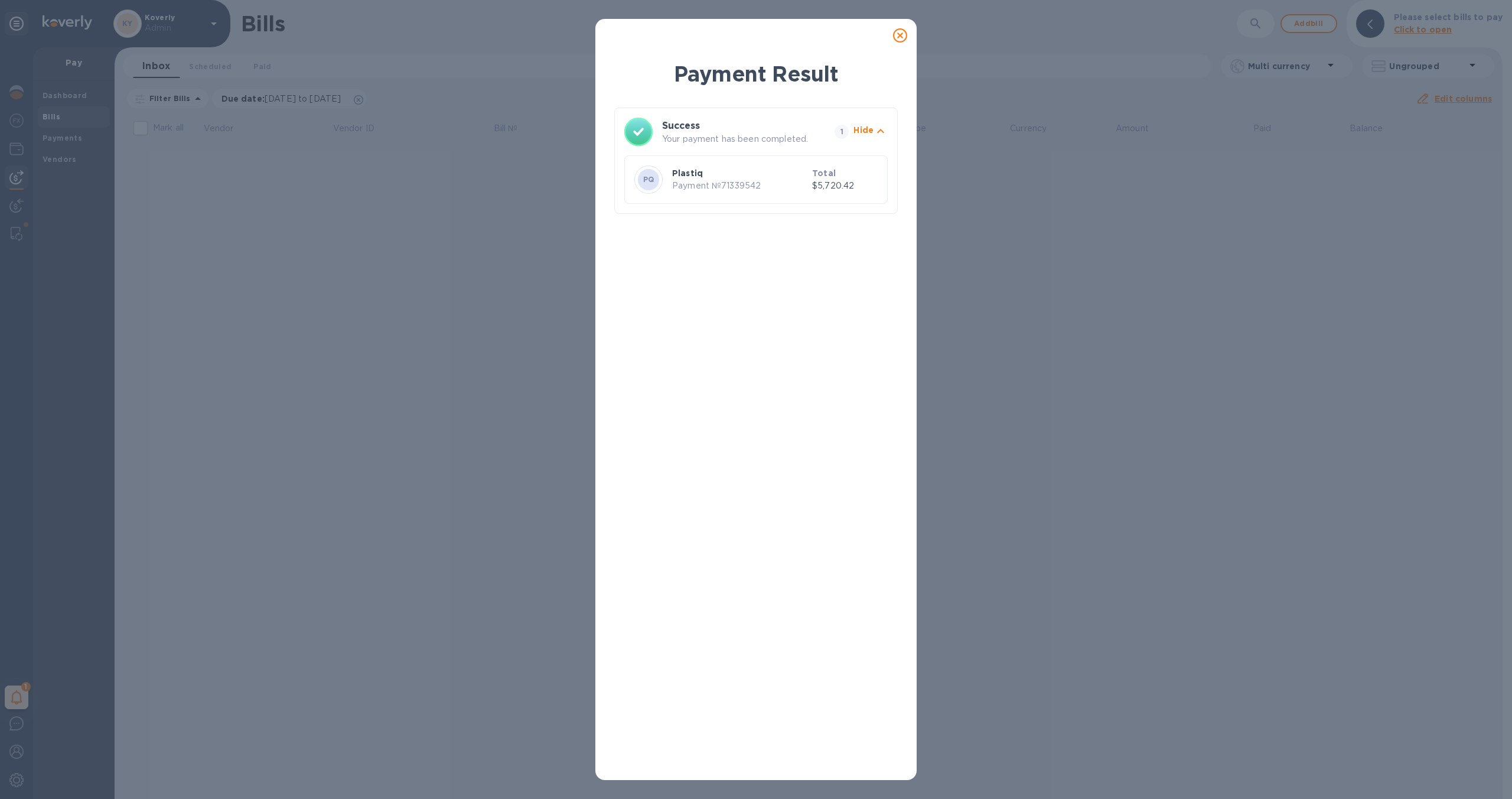
click at [902, 35] on icon at bounding box center [900, 36] width 14 height 14
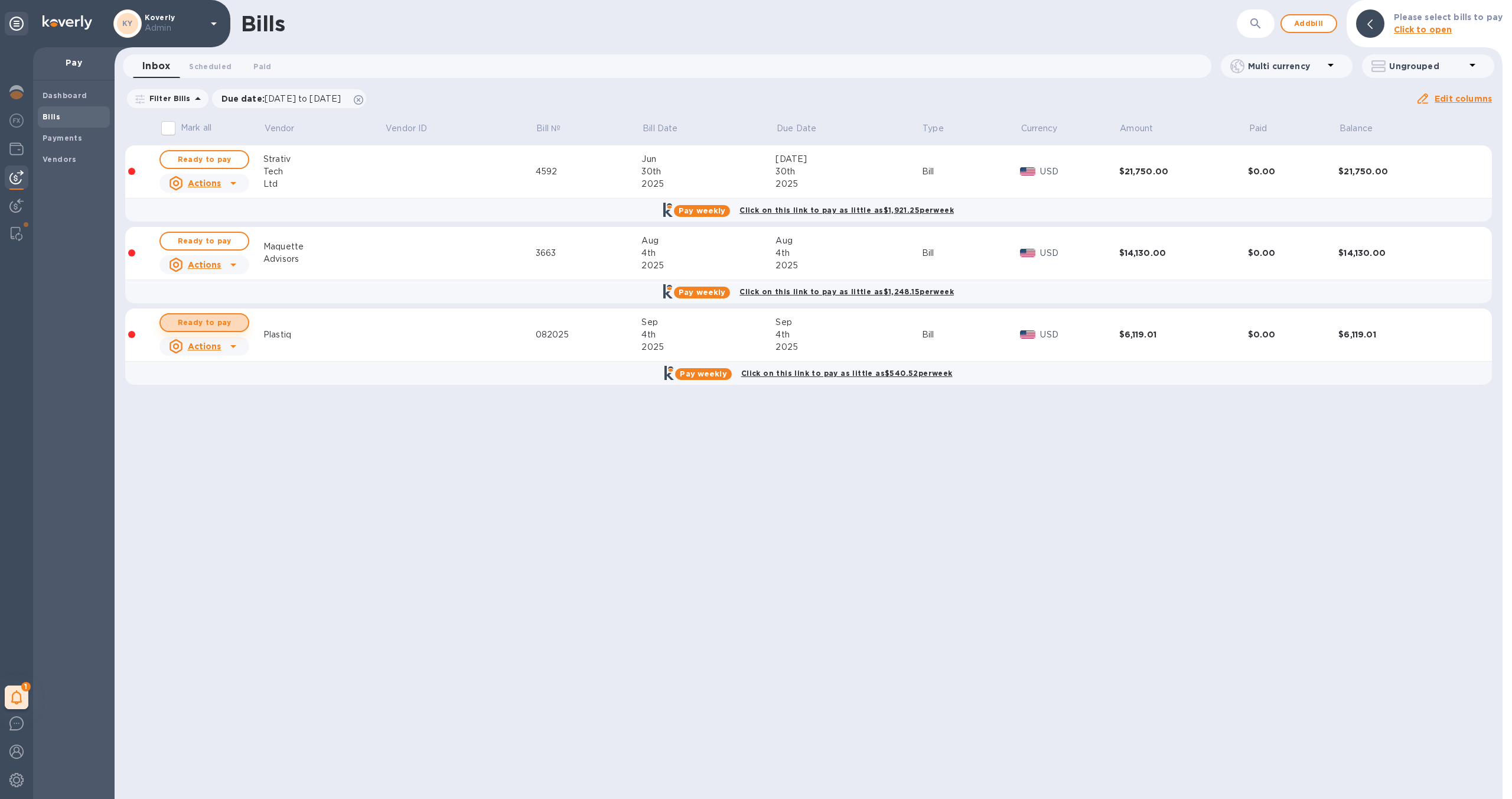
click at [226, 325] on span "Ready to pay" at bounding box center [204, 323] width 68 height 14
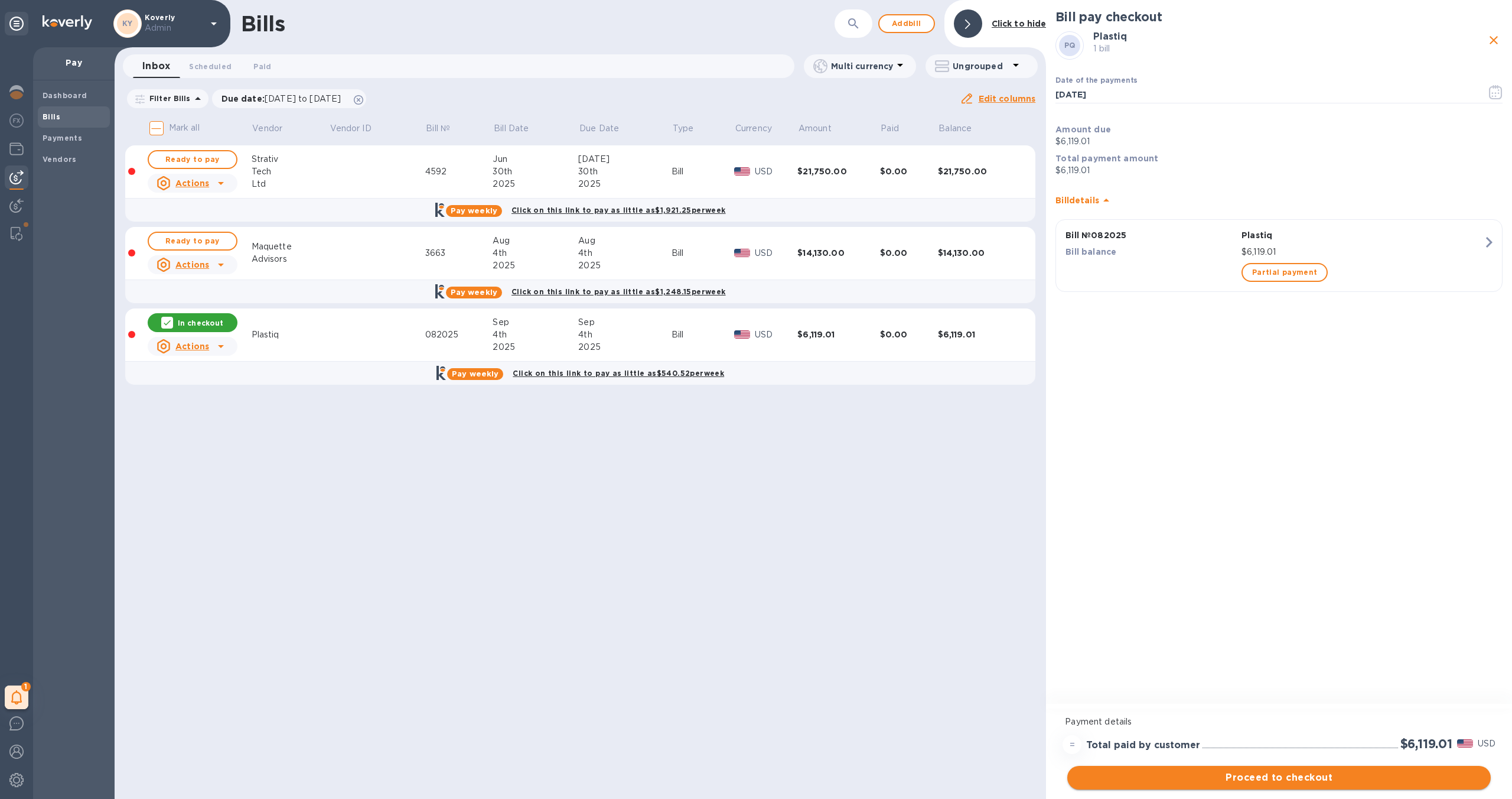
click at [1264, 779] on span "Proceed to checkout" at bounding box center [1278, 777] width 405 height 14
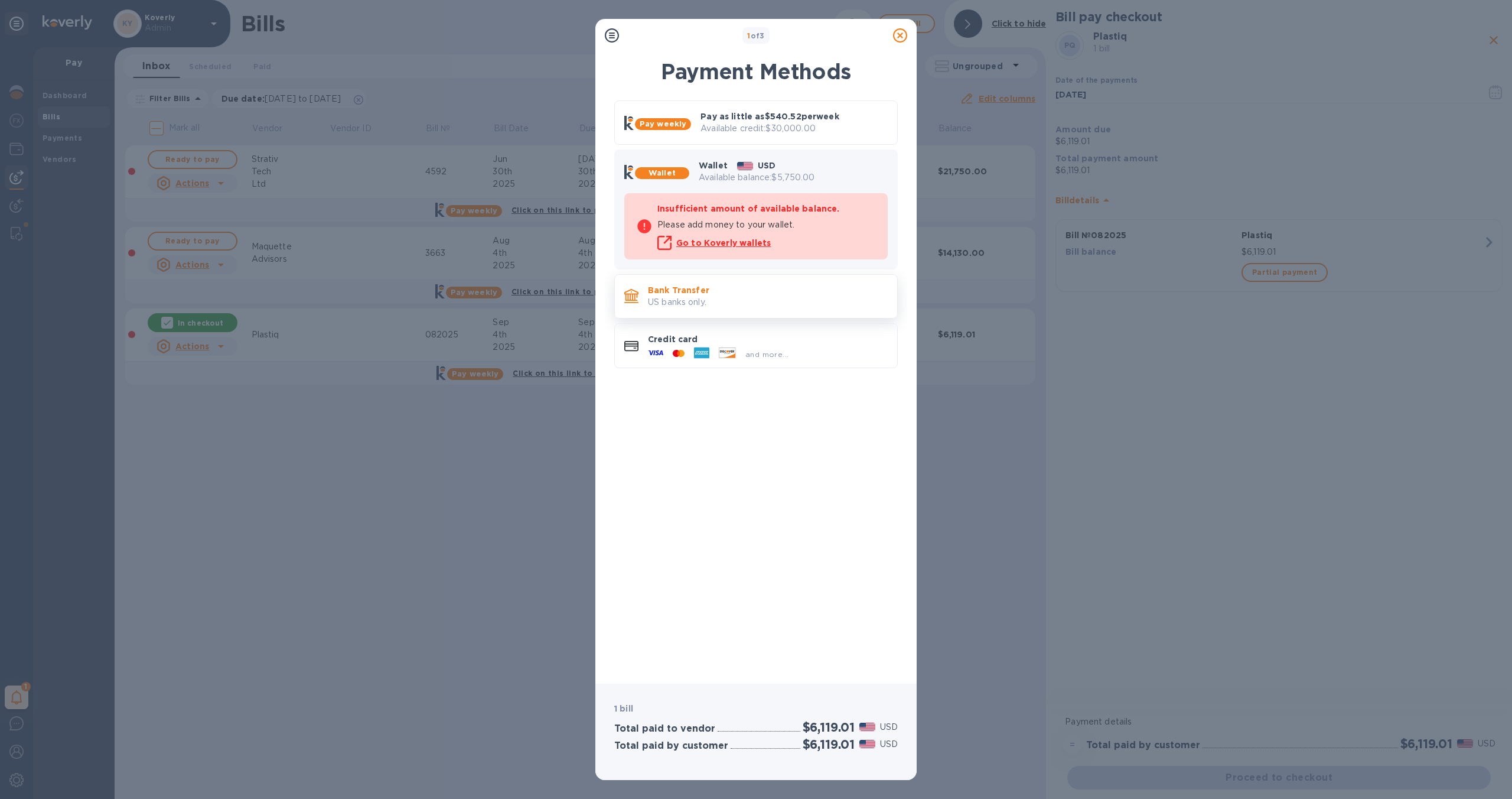
click at [766, 300] on p "US banks only." at bounding box center [768, 302] width 239 height 13
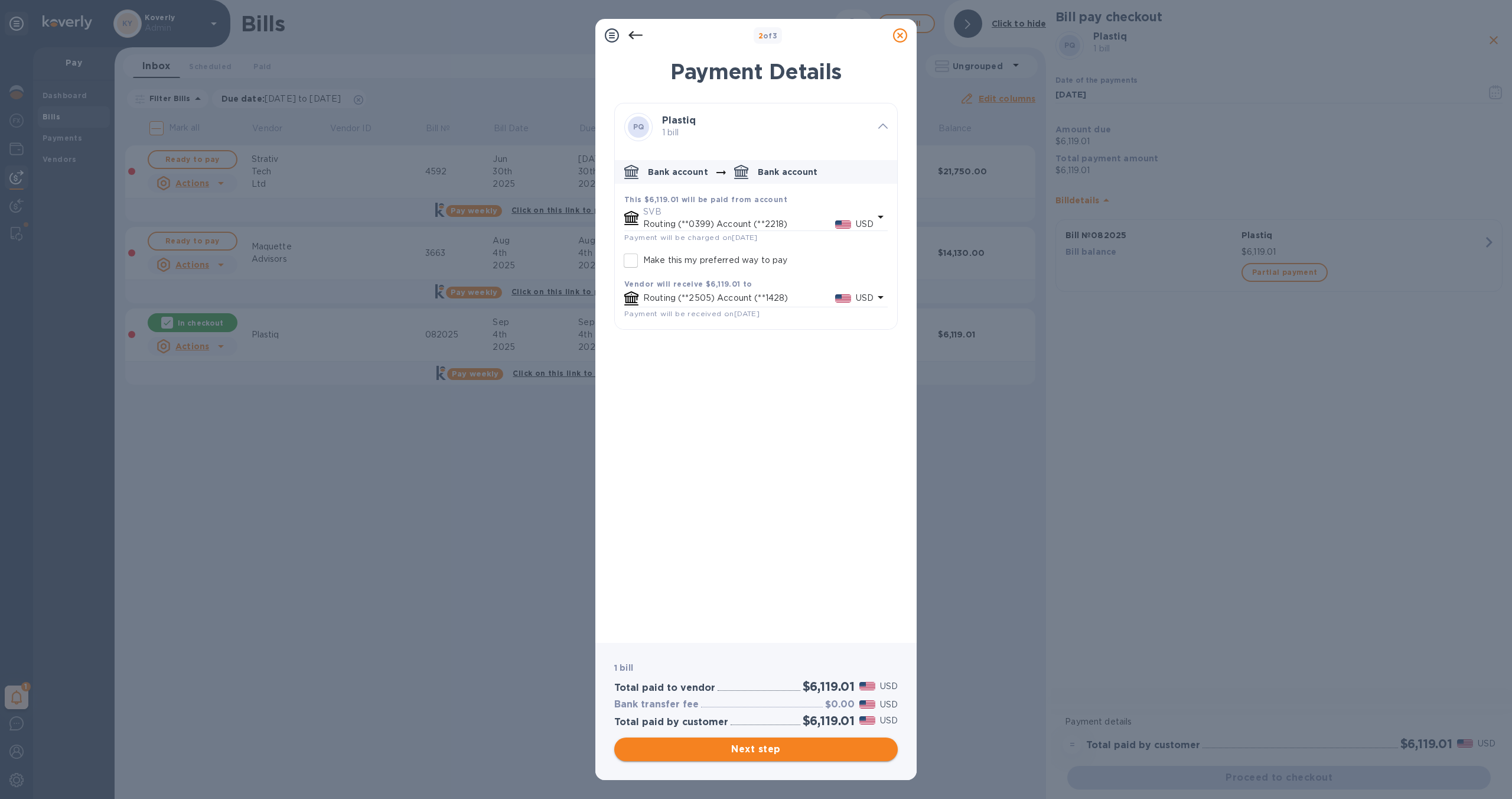
click at [833, 753] on span "Next step" at bounding box center [755, 749] width 264 height 14
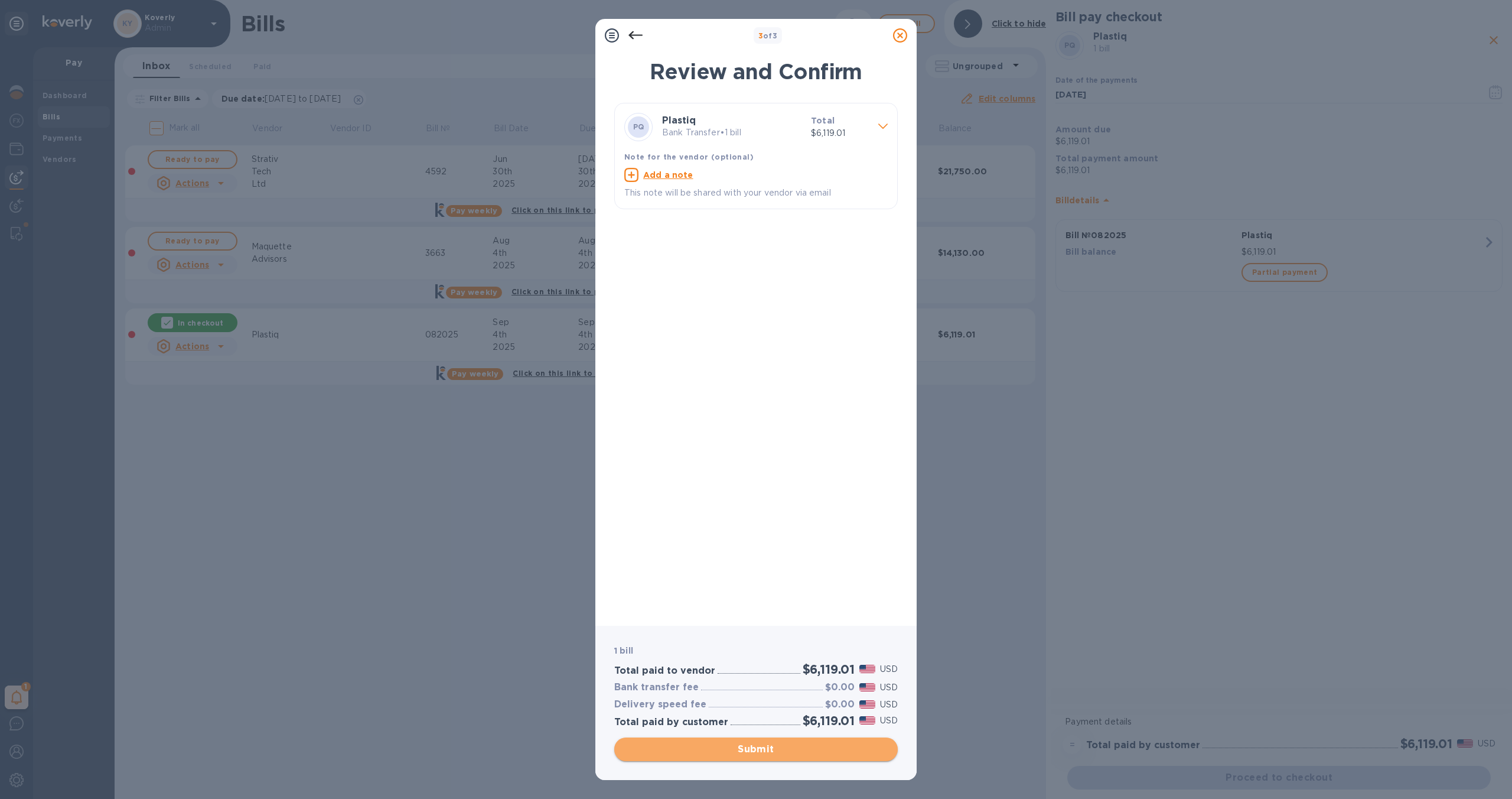
click at [824, 746] on span "Submit" at bounding box center [755, 749] width 264 height 14
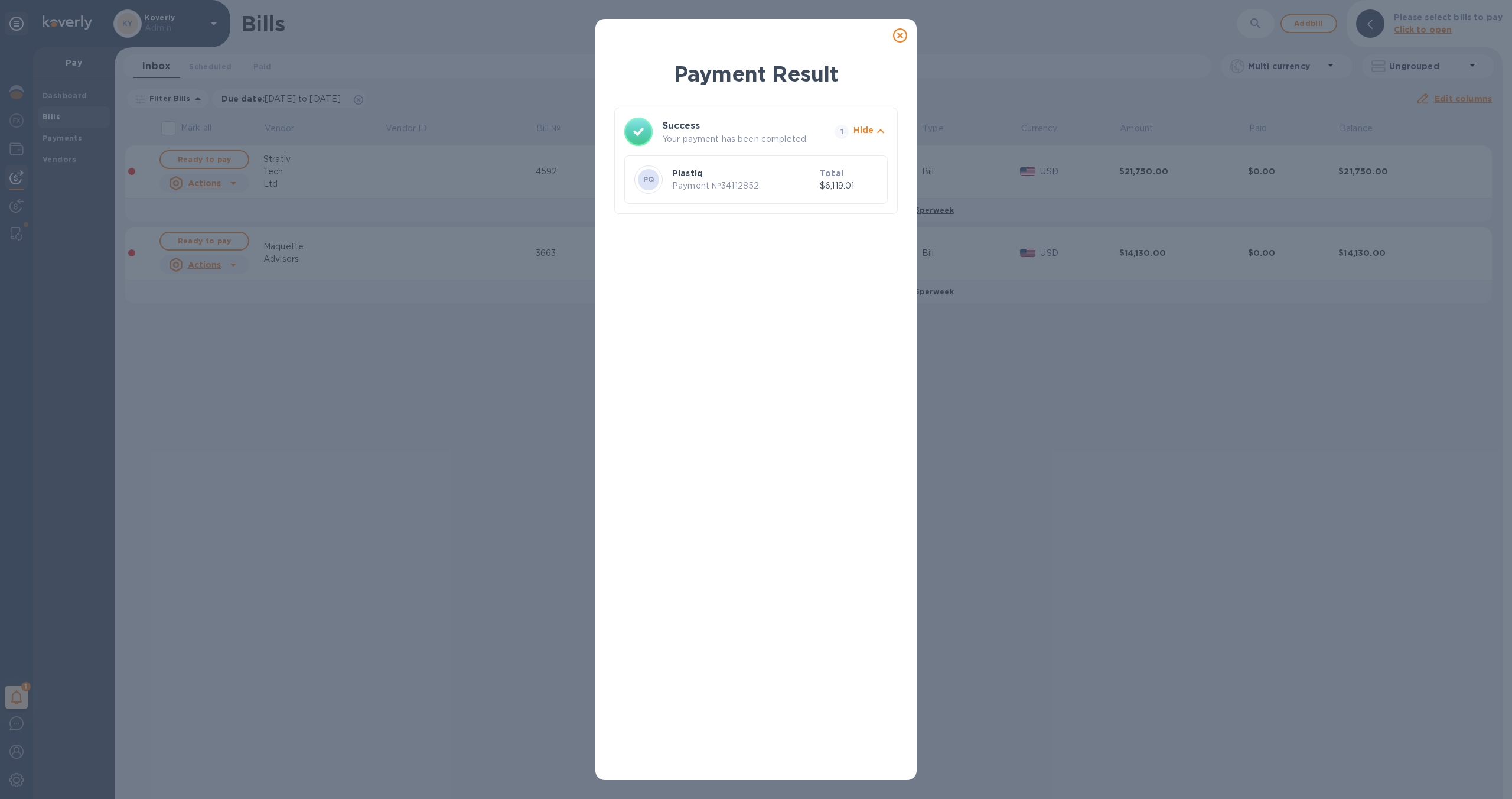
click at [899, 39] on icon at bounding box center [900, 36] width 14 height 14
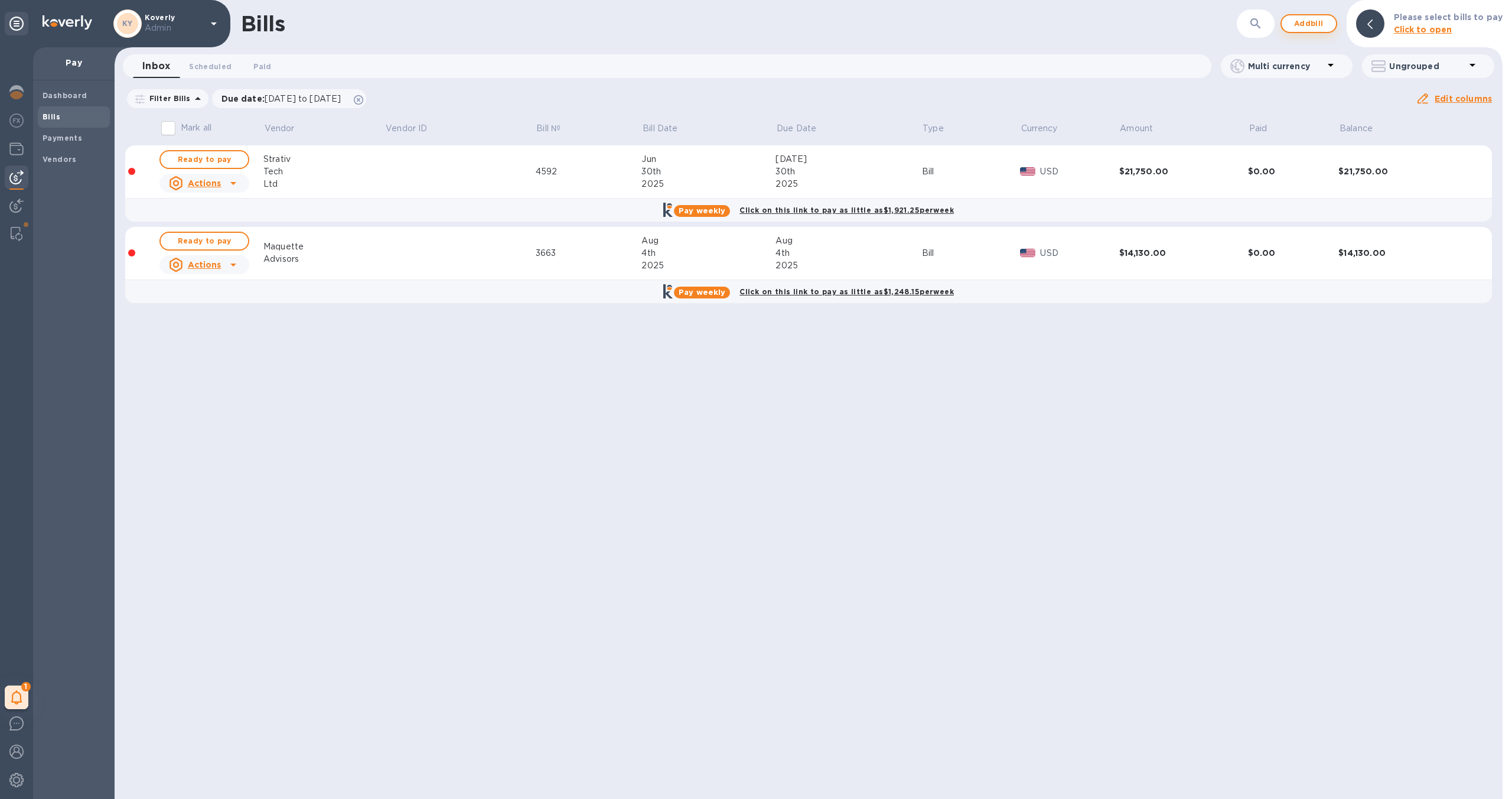
click at [1315, 22] on span "Add bill" at bounding box center [1309, 24] width 36 height 14
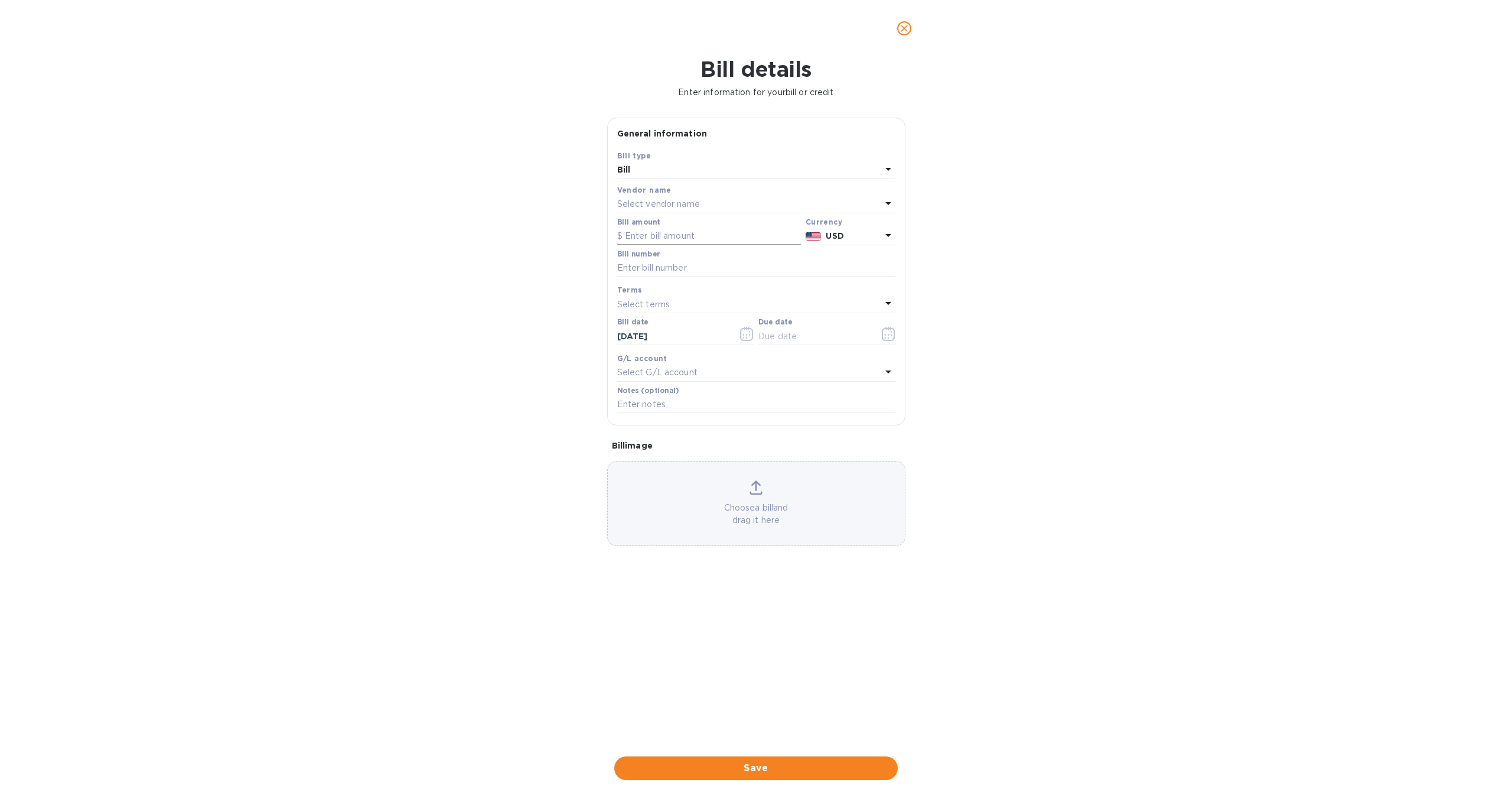
click at [715, 237] on input "text" at bounding box center [709, 237] width 184 height 18
paste input "2,161.42"
type input "2,161.42"
click at [703, 211] on div "Select vendor name" at bounding box center [749, 204] width 264 height 17
click at [710, 234] on input "text" at bounding box center [757, 238] width 209 height 18
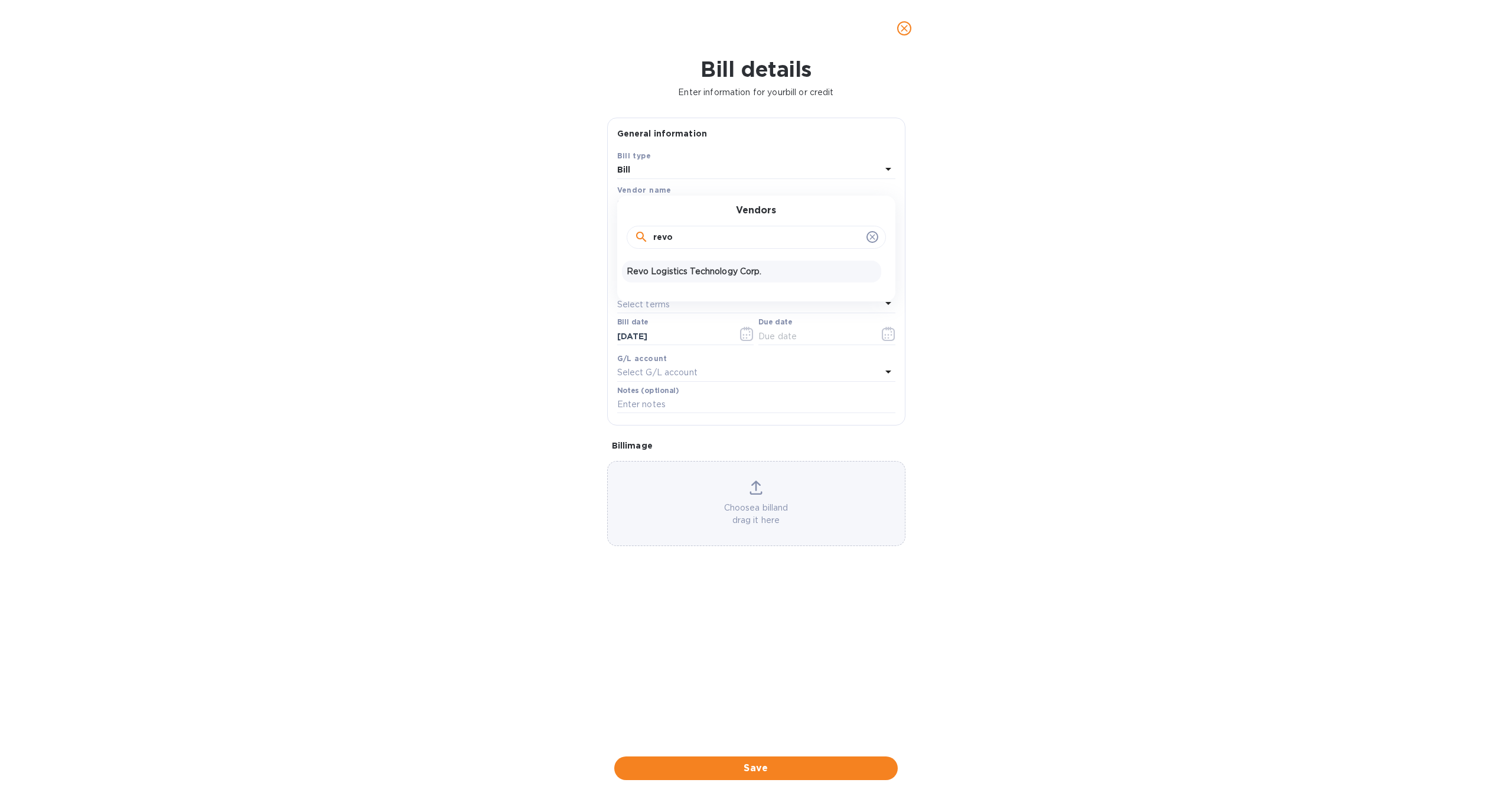
type input "revo"
click at [683, 276] on p "Revo Logistics Technology Corp." at bounding box center [751, 271] width 250 height 13
click at [681, 267] on input "text" at bounding box center [756, 268] width 278 height 18
type input "072025"
click at [676, 303] on div "Select terms" at bounding box center [749, 304] width 264 height 17
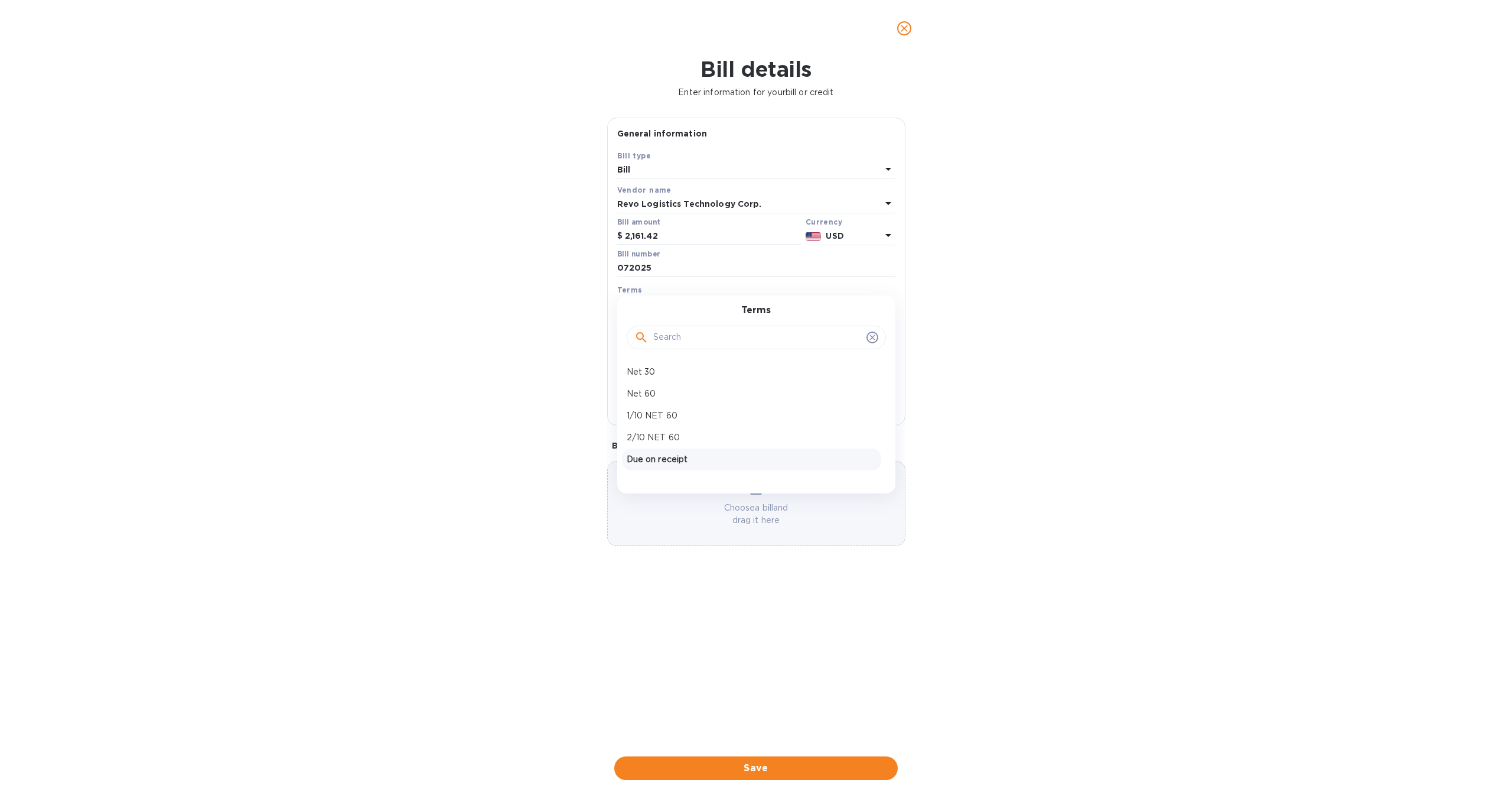
click at [682, 457] on p "Due on receipt" at bounding box center [751, 459] width 250 height 13
type input "09/04/2025"
click at [817, 770] on span "Save" at bounding box center [755, 768] width 264 height 14
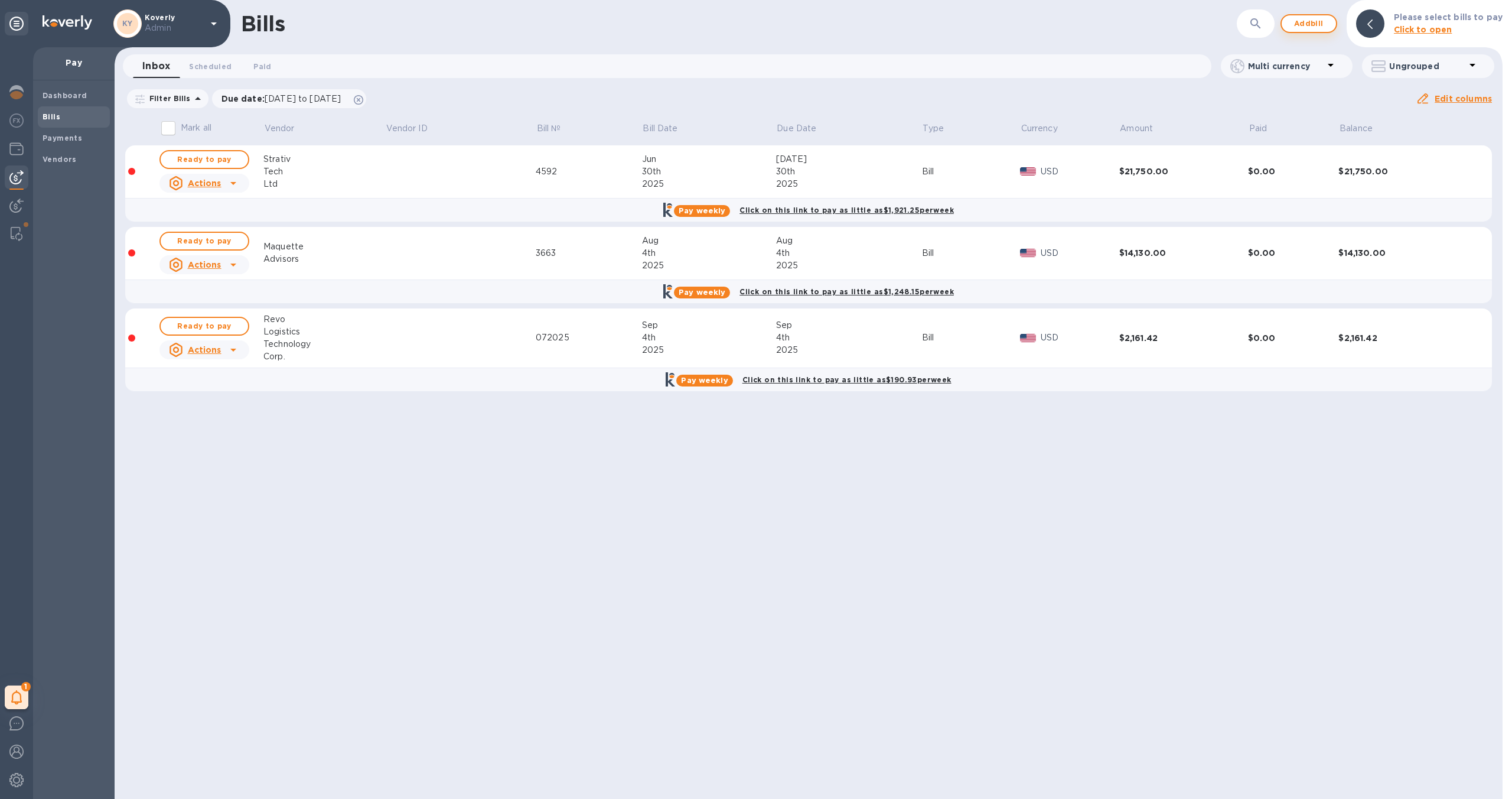
click at [1311, 23] on span "Add bill" at bounding box center [1309, 24] width 36 height 14
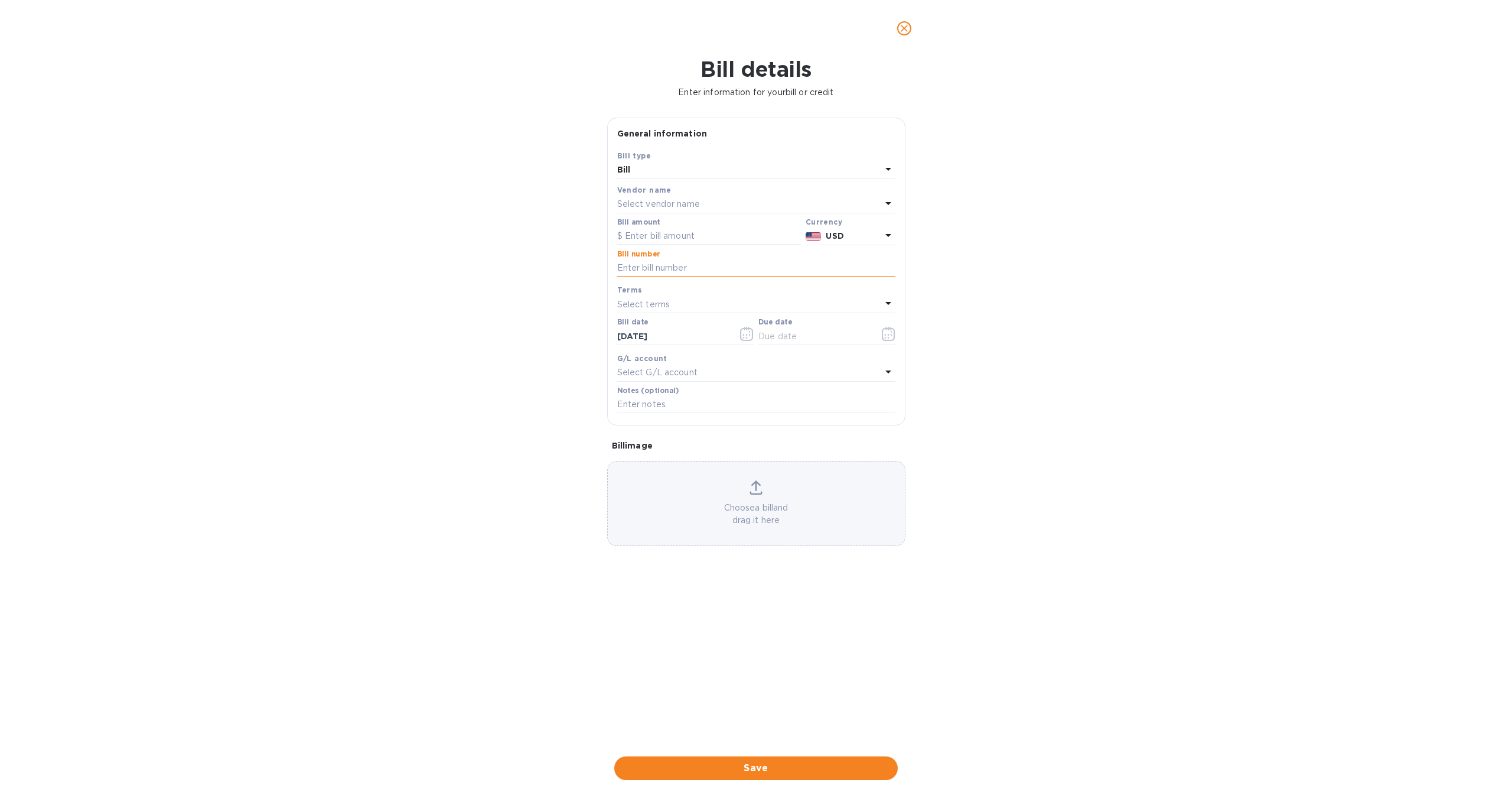
click at [779, 274] on input "text" at bounding box center [756, 268] width 278 height 18
type input "082025"
click at [699, 200] on p "Select vendor name" at bounding box center [659, 204] width 83 height 13
click at [697, 235] on input "text" at bounding box center [757, 238] width 209 height 18
type input "revo"
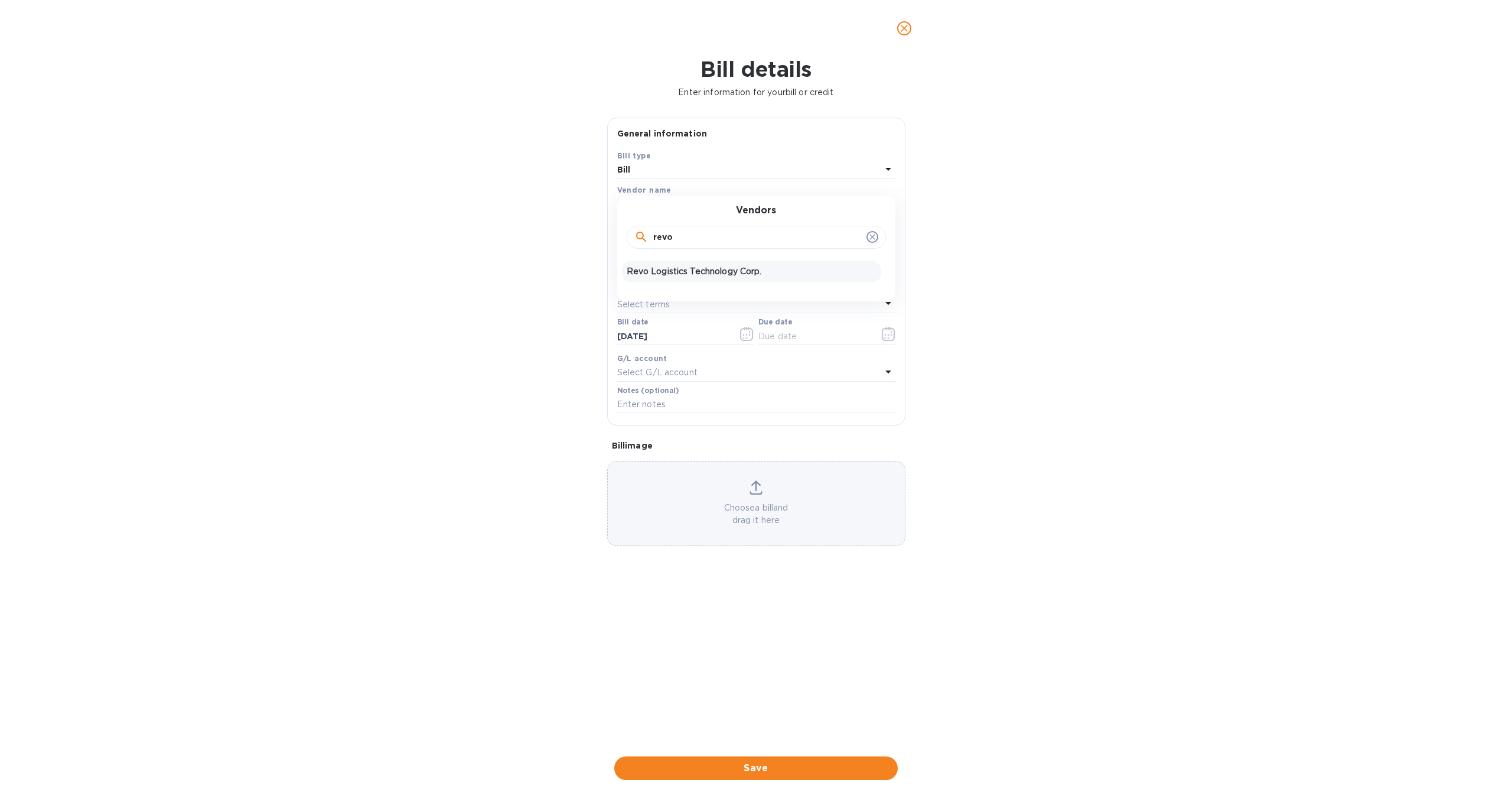
click at [685, 273] on p "Revo Logistics Technology Corp." at bounding box center [751, 271] width 250 height 13
click at [666, 240] on input "text" at bounding box center [709, 237] width 184 height 18
paste input "3,073.19"
type input "3,073.19"
click at [737, 305] on div "Select terms" at bounding box center [749, 304] width 264 height 17
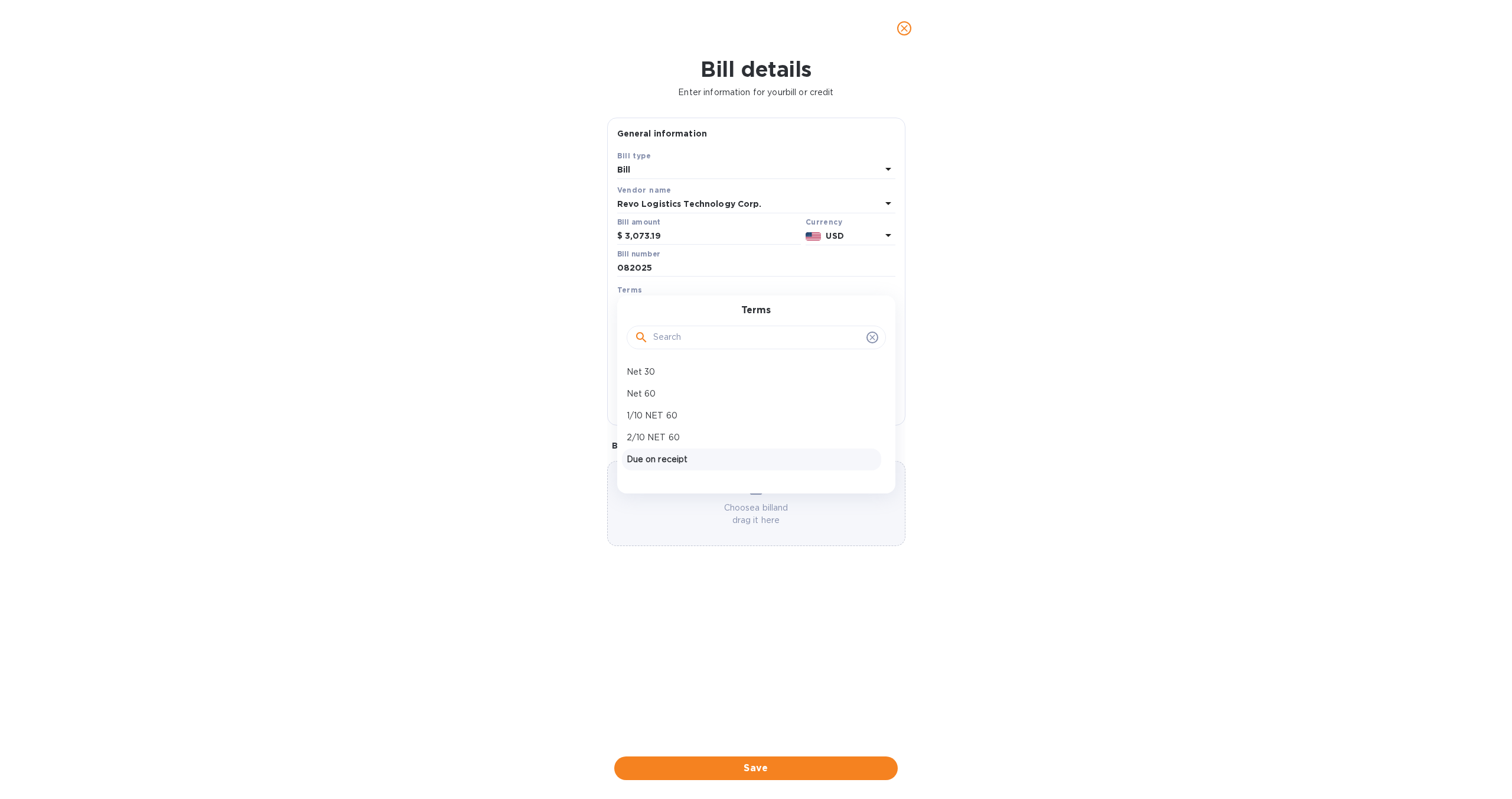
click at [696, 462] on p "Due on receipt" at bounding box center [751, 459] width 250 height 13
type input "09/04/2025"
click at [744, 771] on span "Save" at bounding box center [755, 768] width 264 height 14
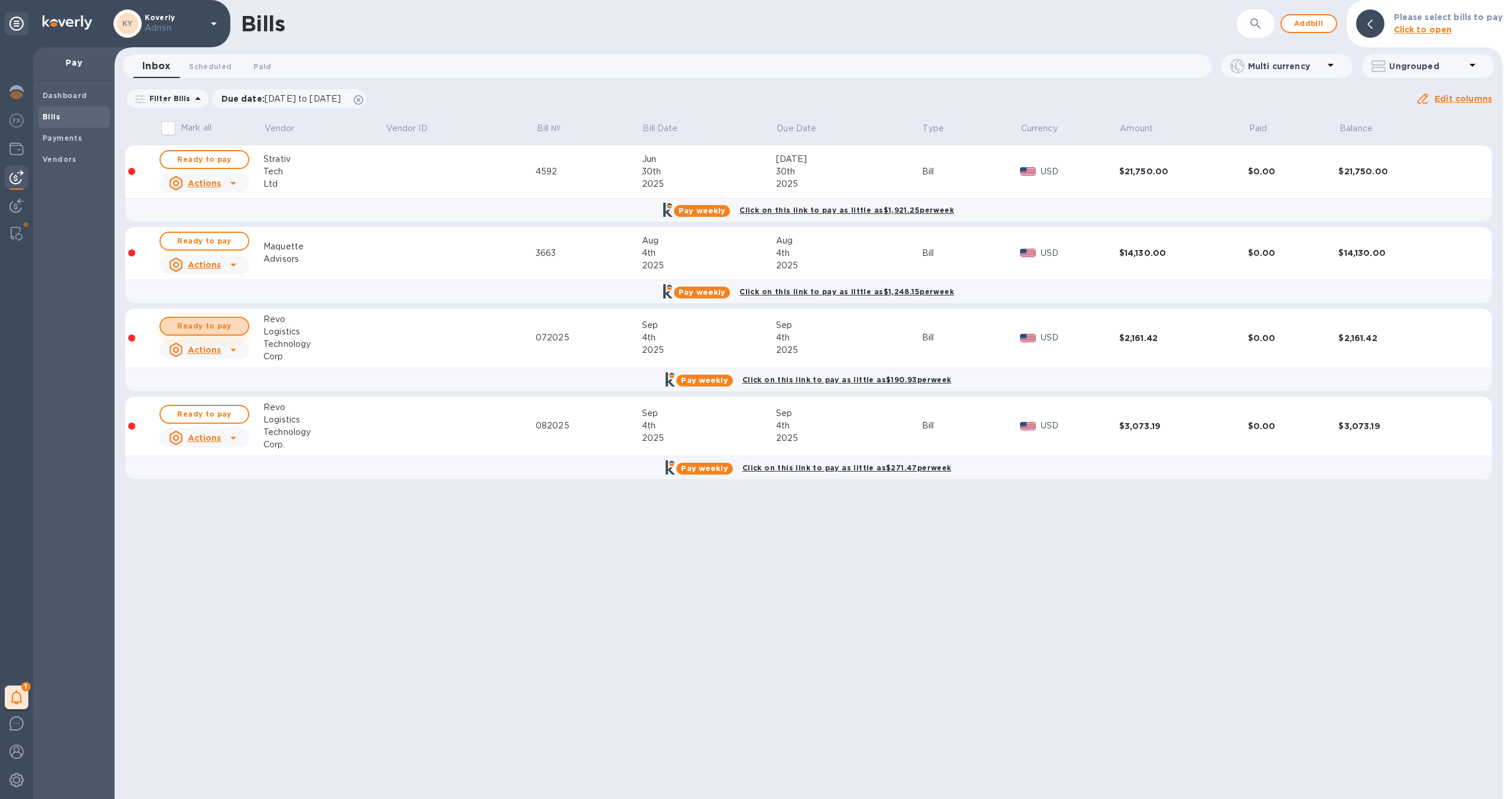
click at [227, 328] on span "Ready to pay" at bounding box center [204, 326] width 68 height 14
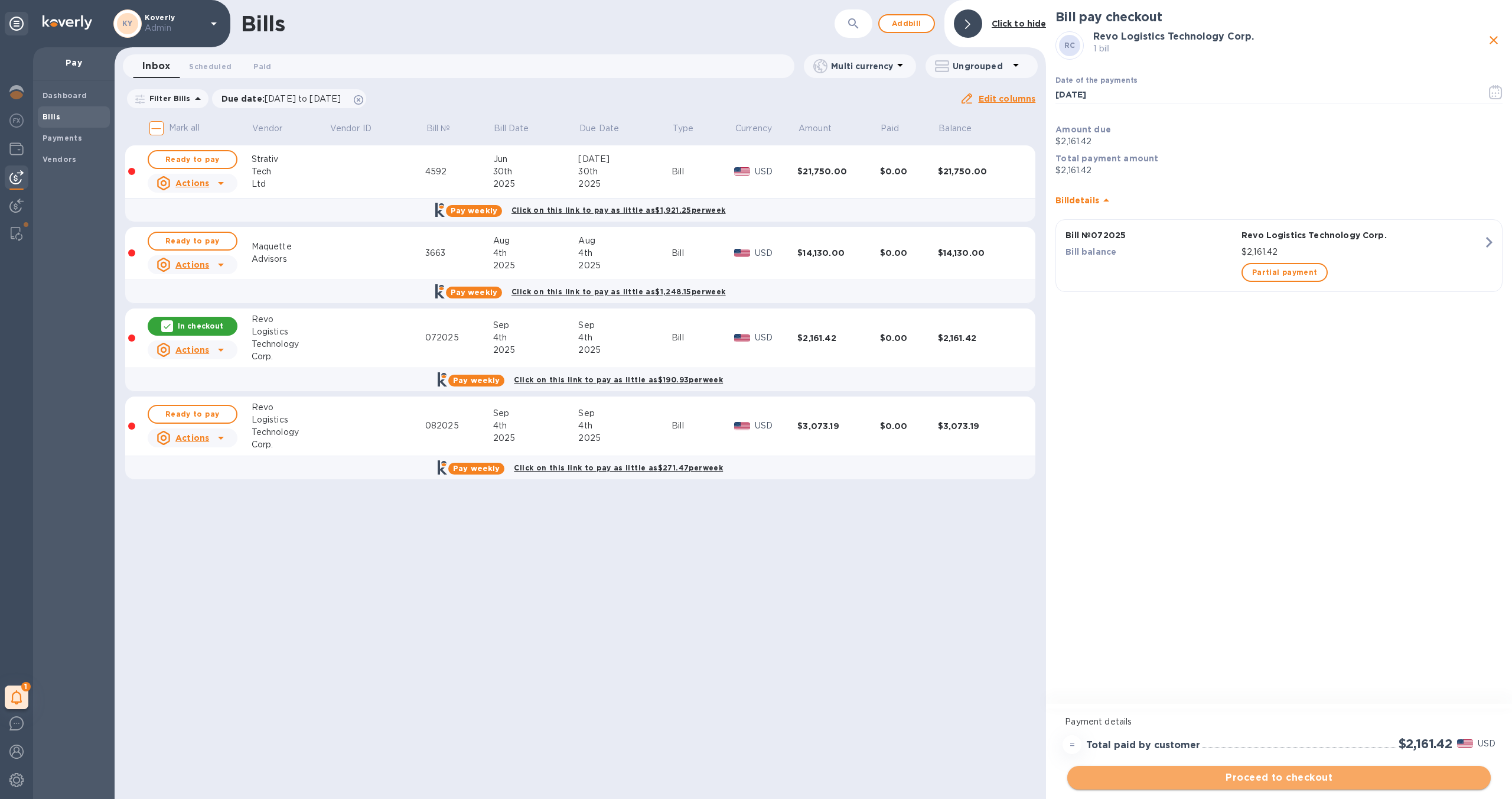
click at [1263, 778] on span "Proceed to checkout" at bounding box center [1278, 777] width 405 height 14
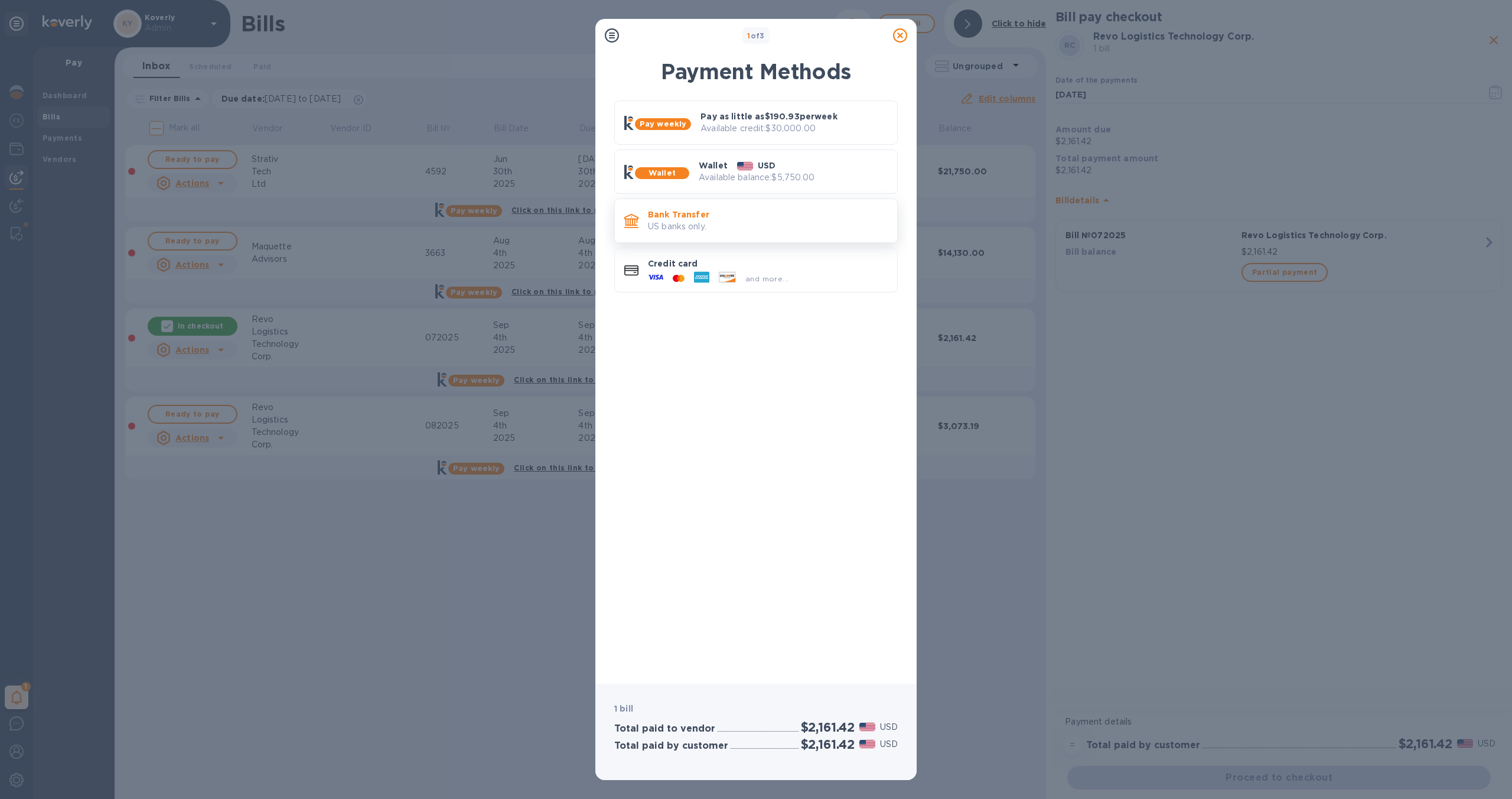
click at [809, 233] on div "Bank Transfer US banks only." at bounding box center [768, 221] width 249 height 34
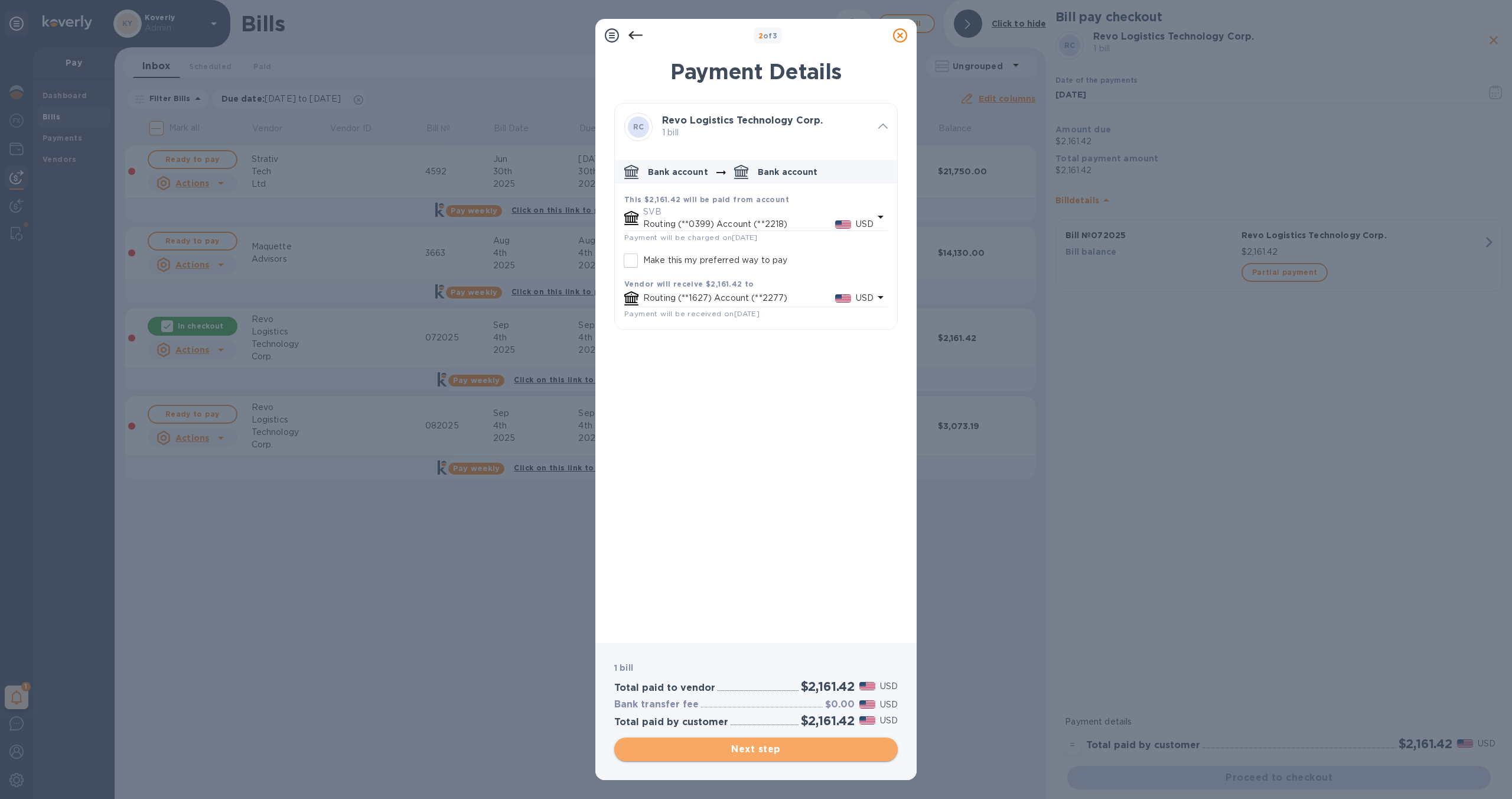
click at [796, 753] on span "Next step" at bounding box center [755, 749] width 264 height 14
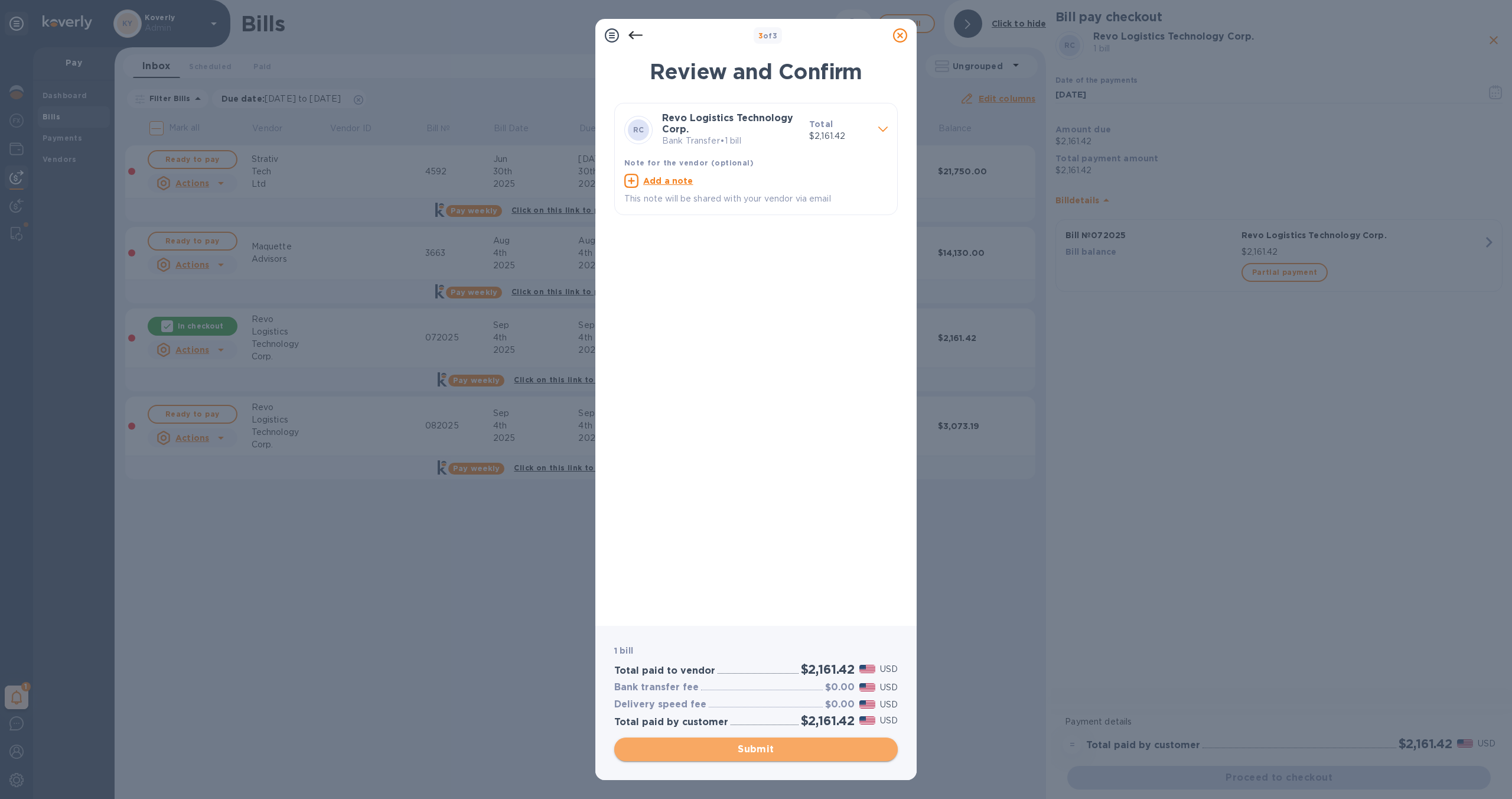
click at [788, 751] on span "Submit" at bounding box center [755, 749] width 264 height 14
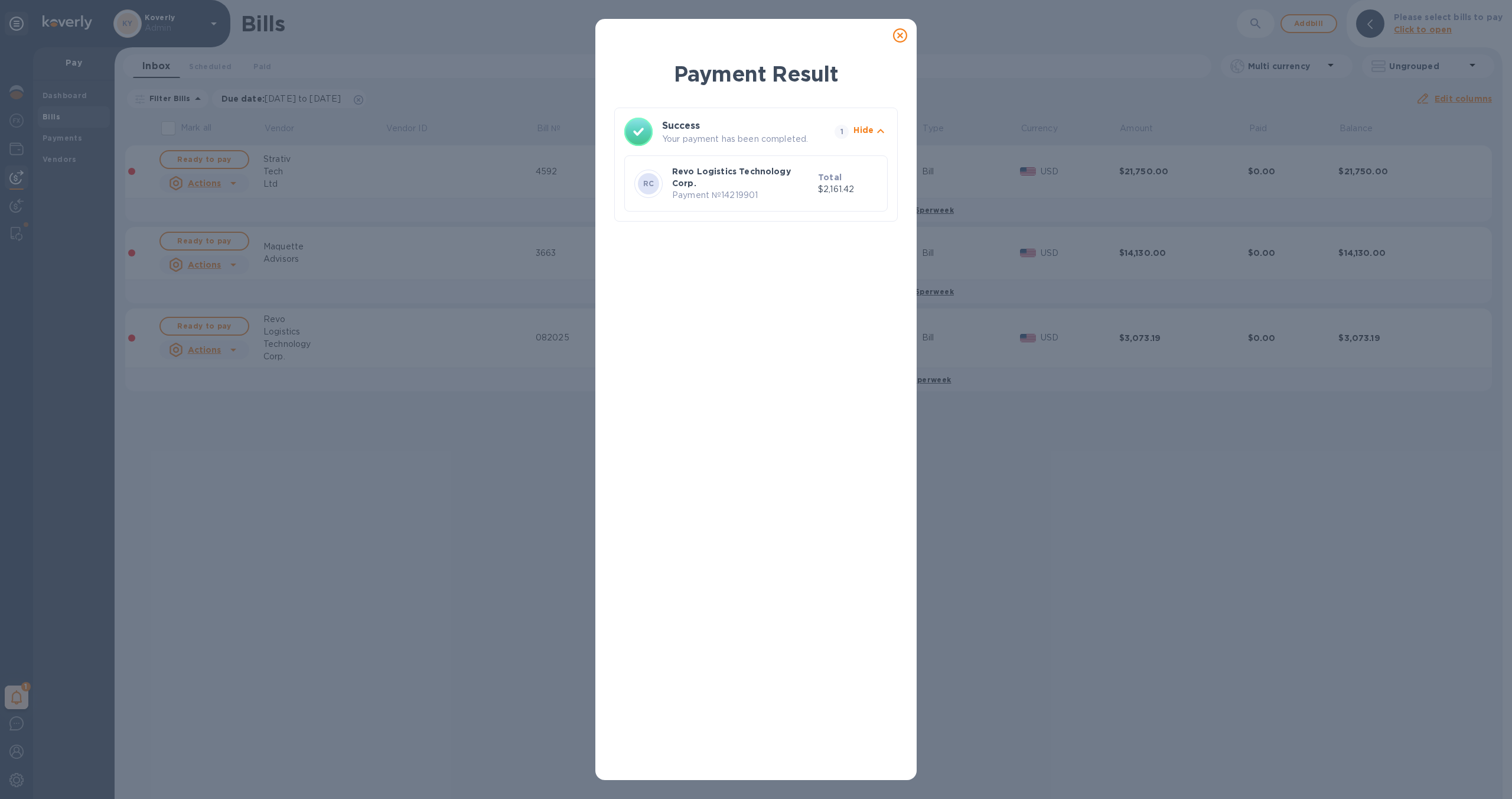
click at [899, 37] on icon at bounding box center [900, 36] width 14 height 14
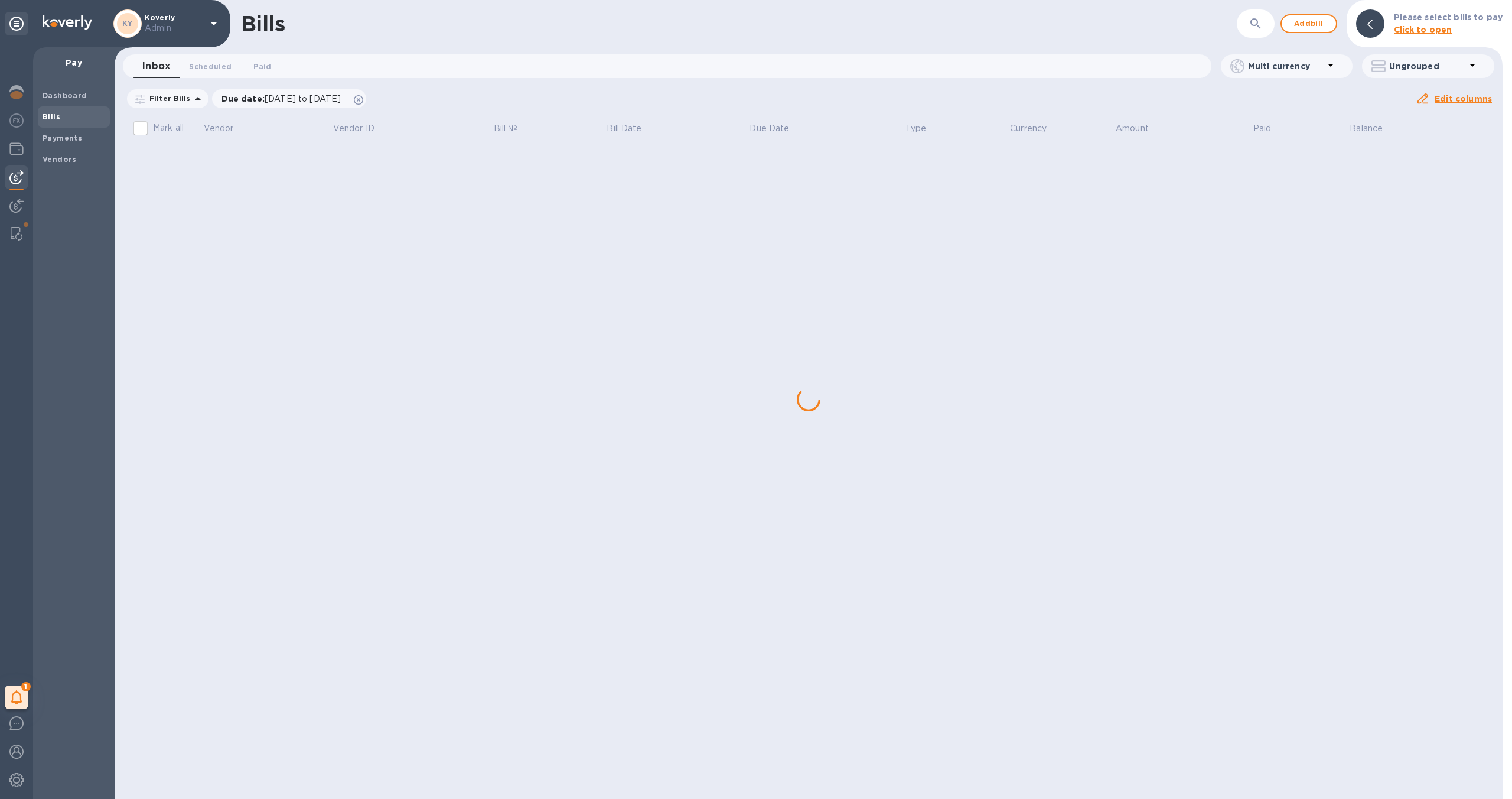
click at [219, 331] on div "Bills ​ Add bill Please select bills to pay Click to open Inbox 0 Scheduled 0 P…" at bounding box center [808, 399] width 1388 height 799
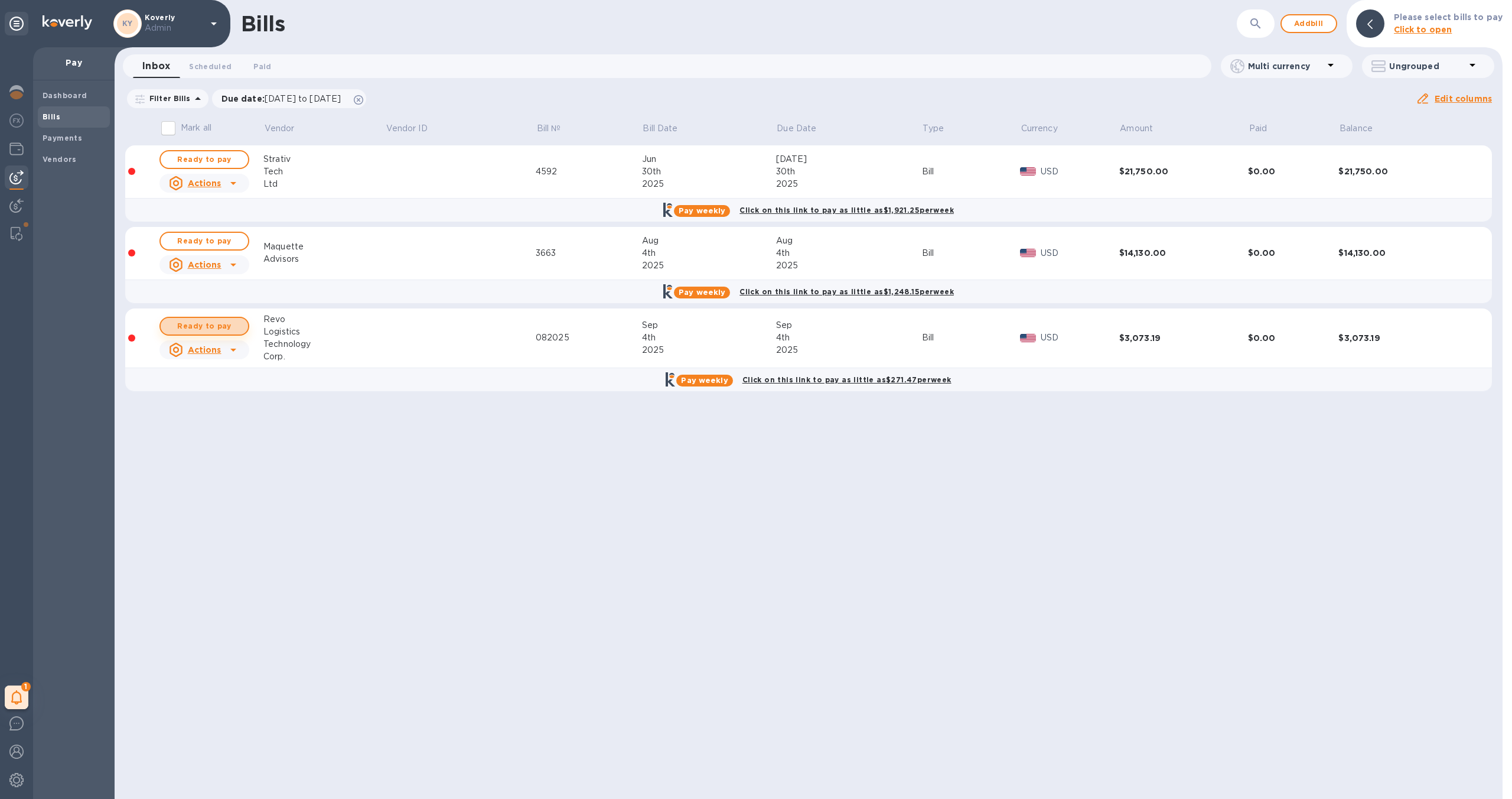
click at [224, 331] on span "Ready to pay" at bounding box center [204, 326] width 68 height 14
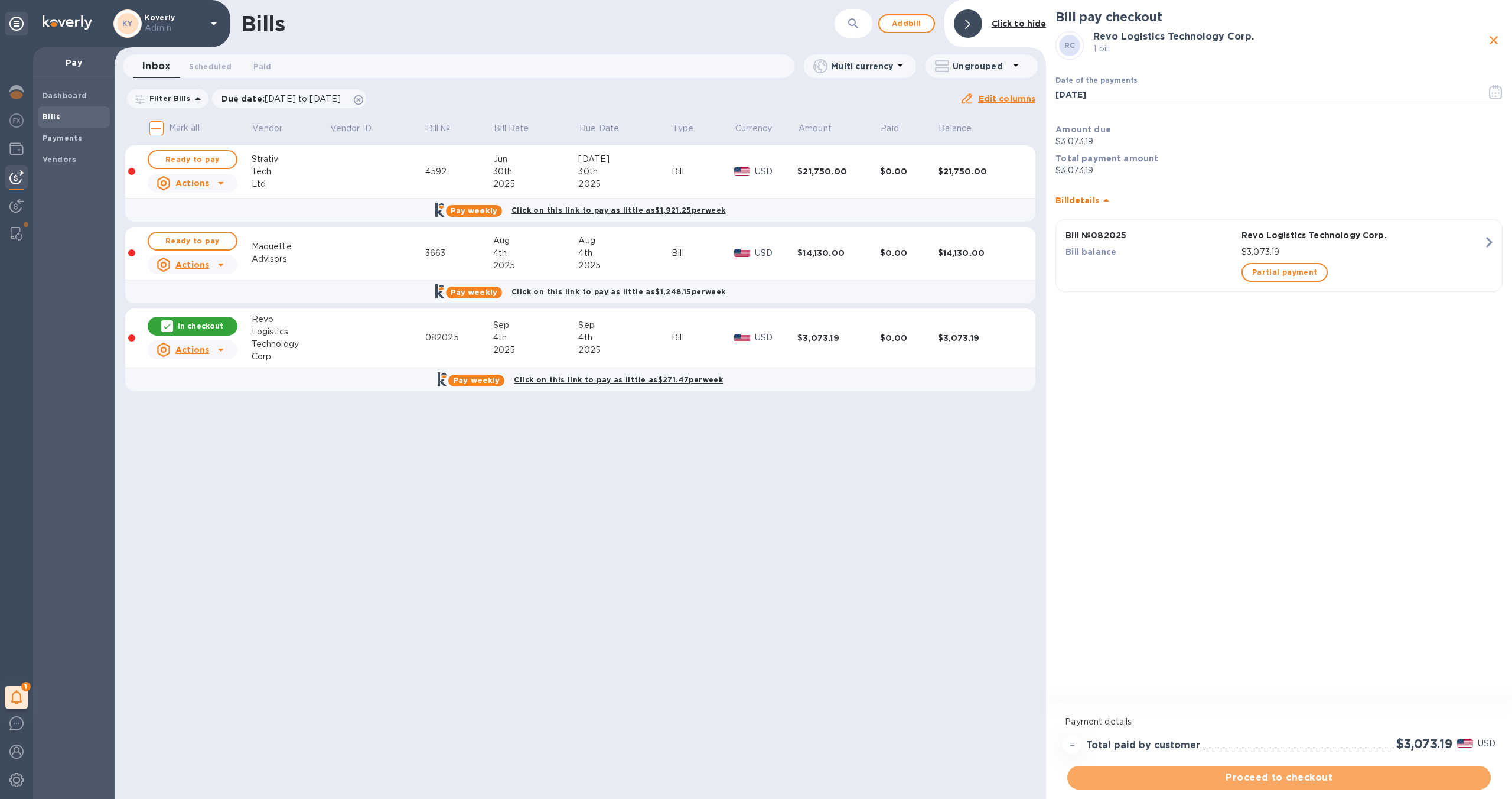
click at [1228, 779] on span "Proceed to checkout" at bounding box center [1278, 777] width 405 height 14
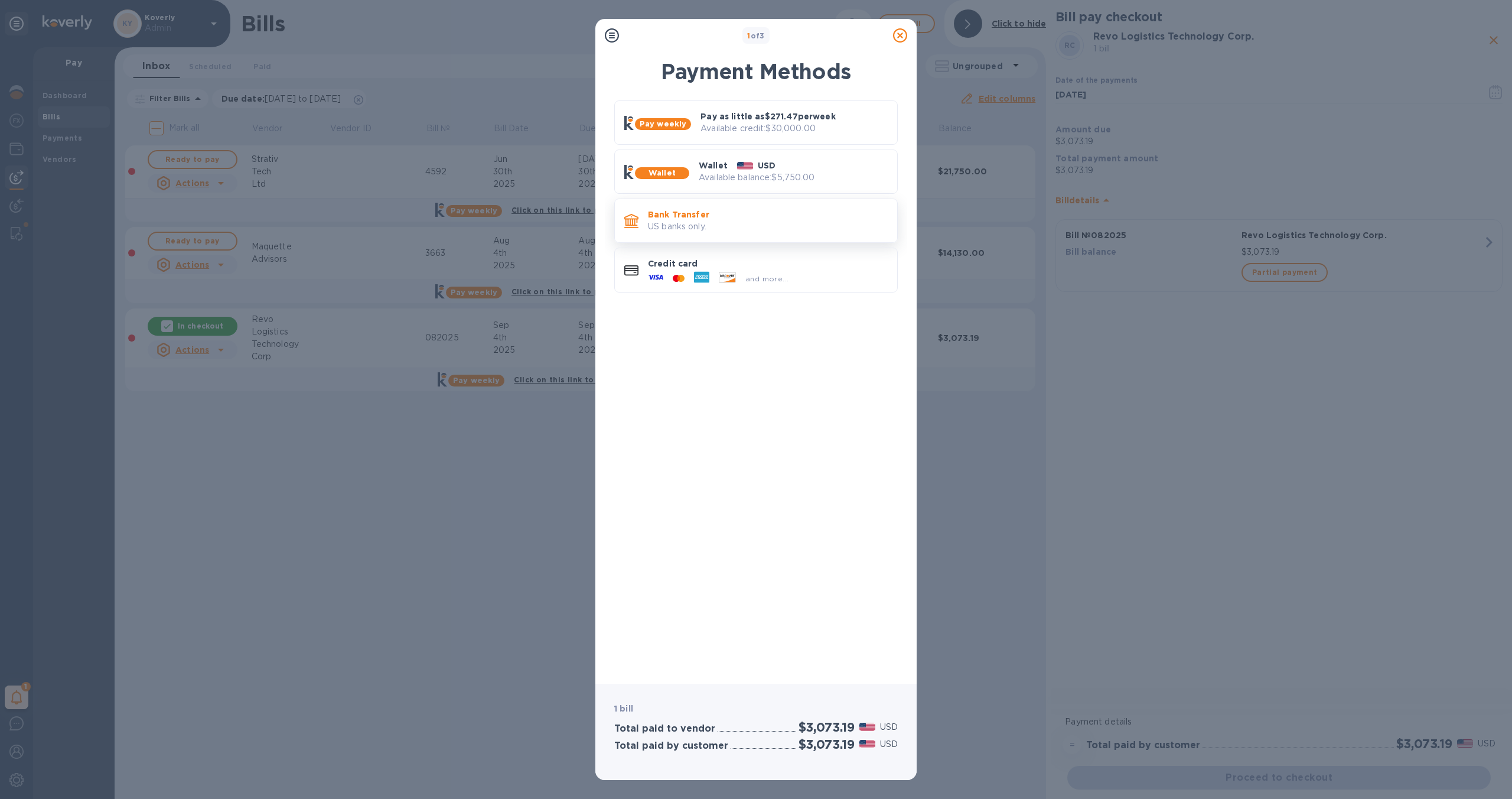
click at [817, 226] on p "US banks only." at bounding box center [768, 227] width 239 height 13
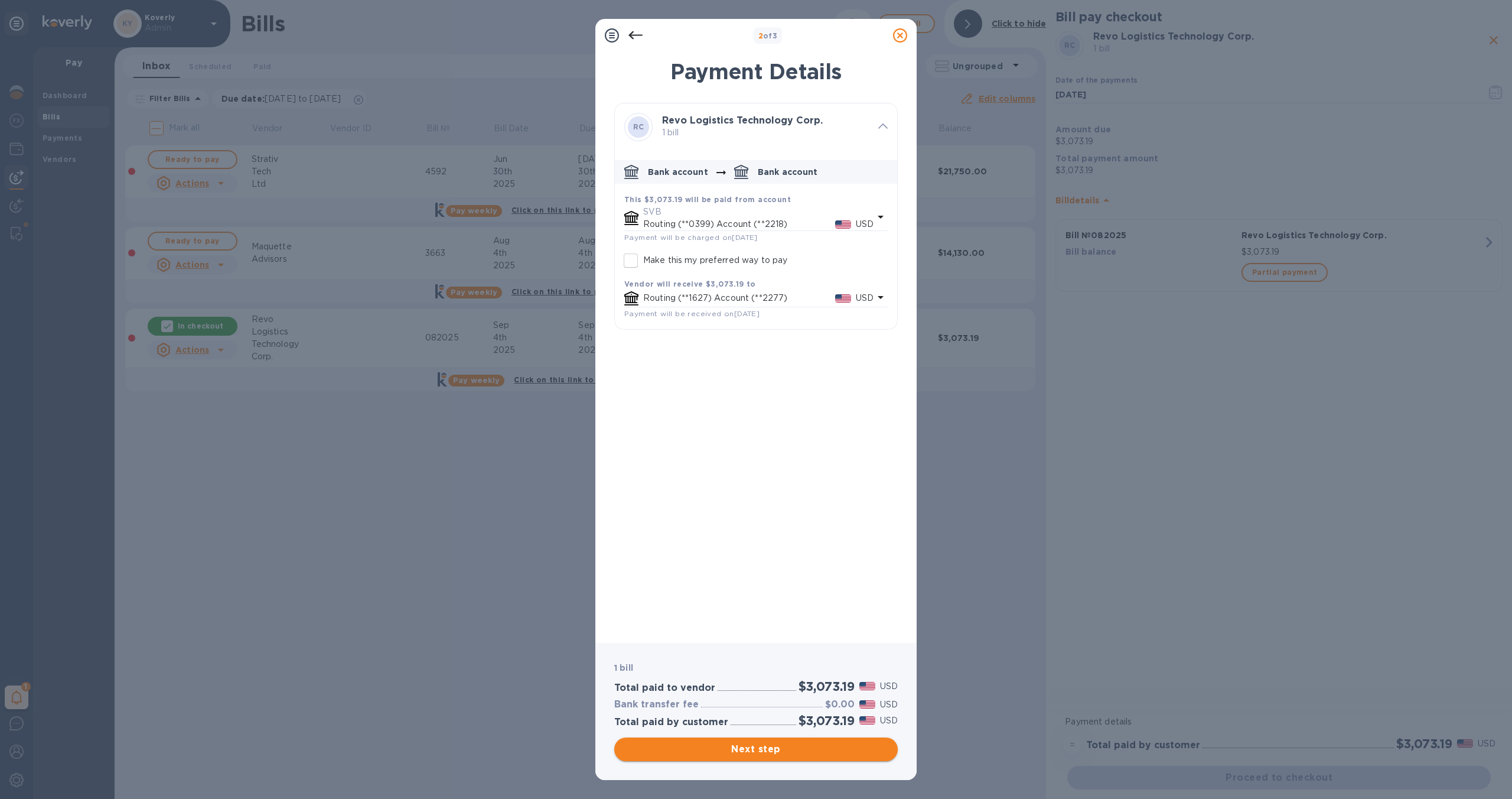
click at [779, 752] on span "Next step" at bounding box center [755, 749] width 264 height 14
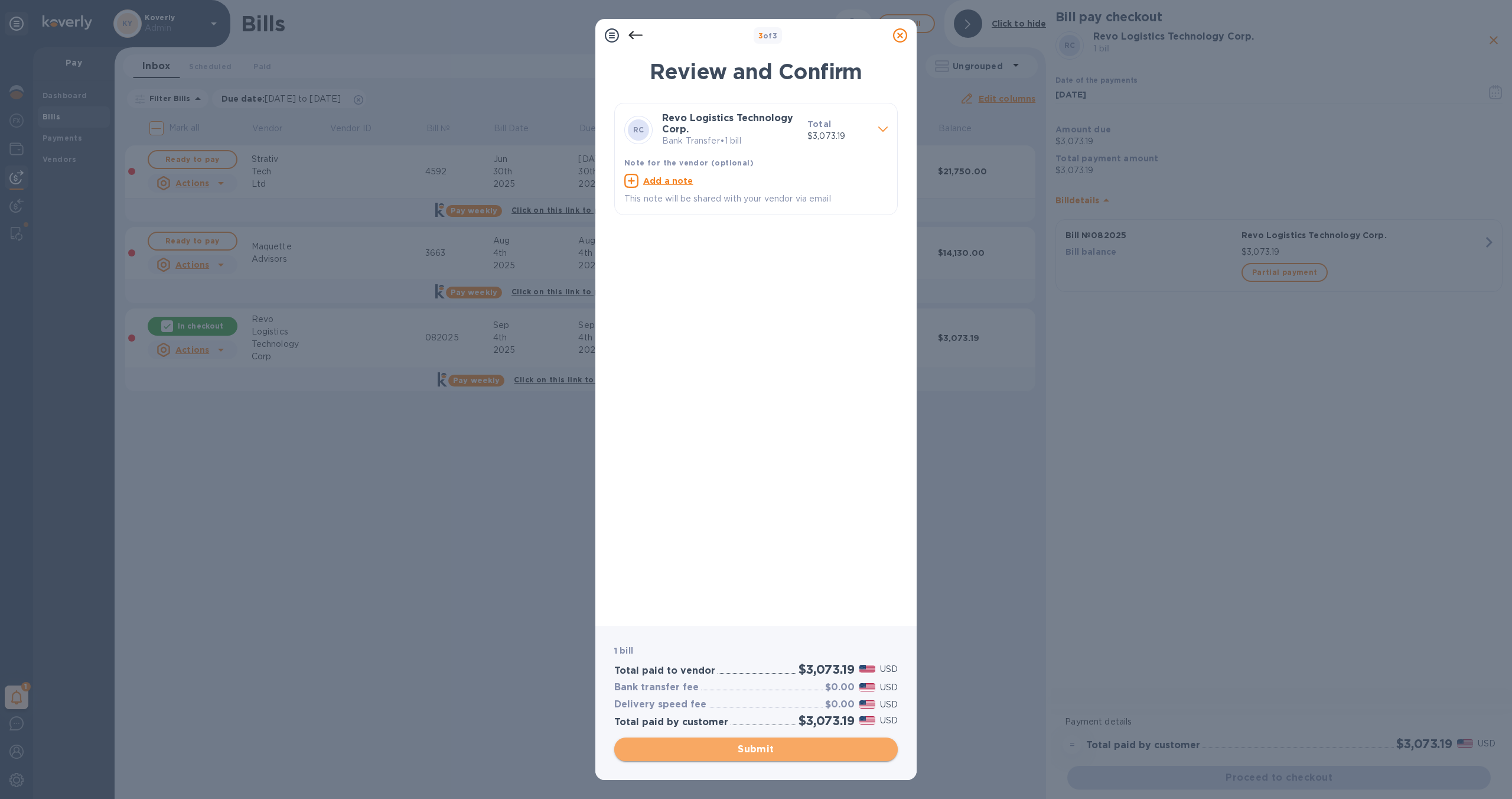
click at [794, 740] on button "Submit" at bounding box center [756, 749] width 284 height 24
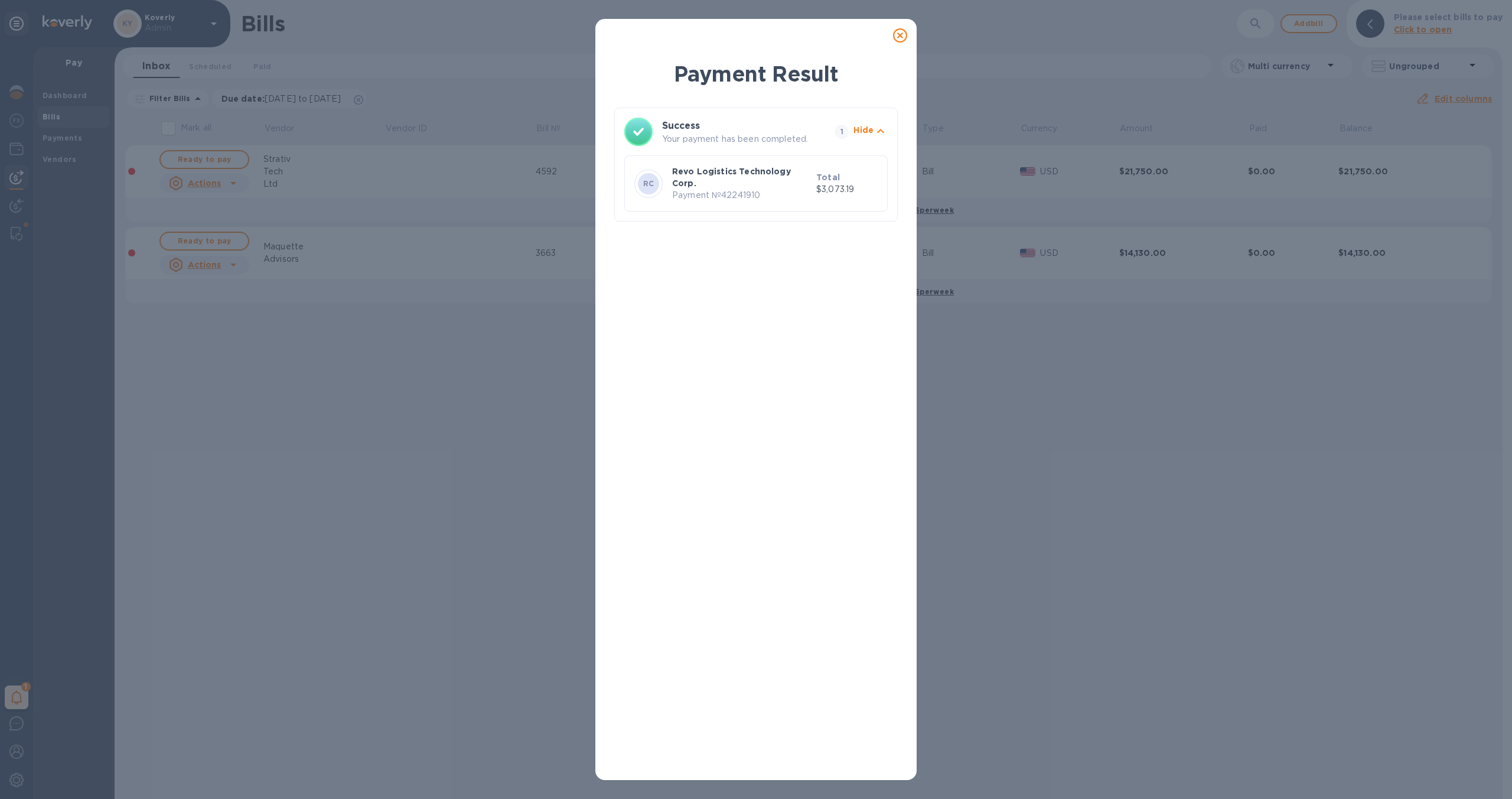
click at [897, 38] on icon at bounding box center [900, 36] width 14 height 14
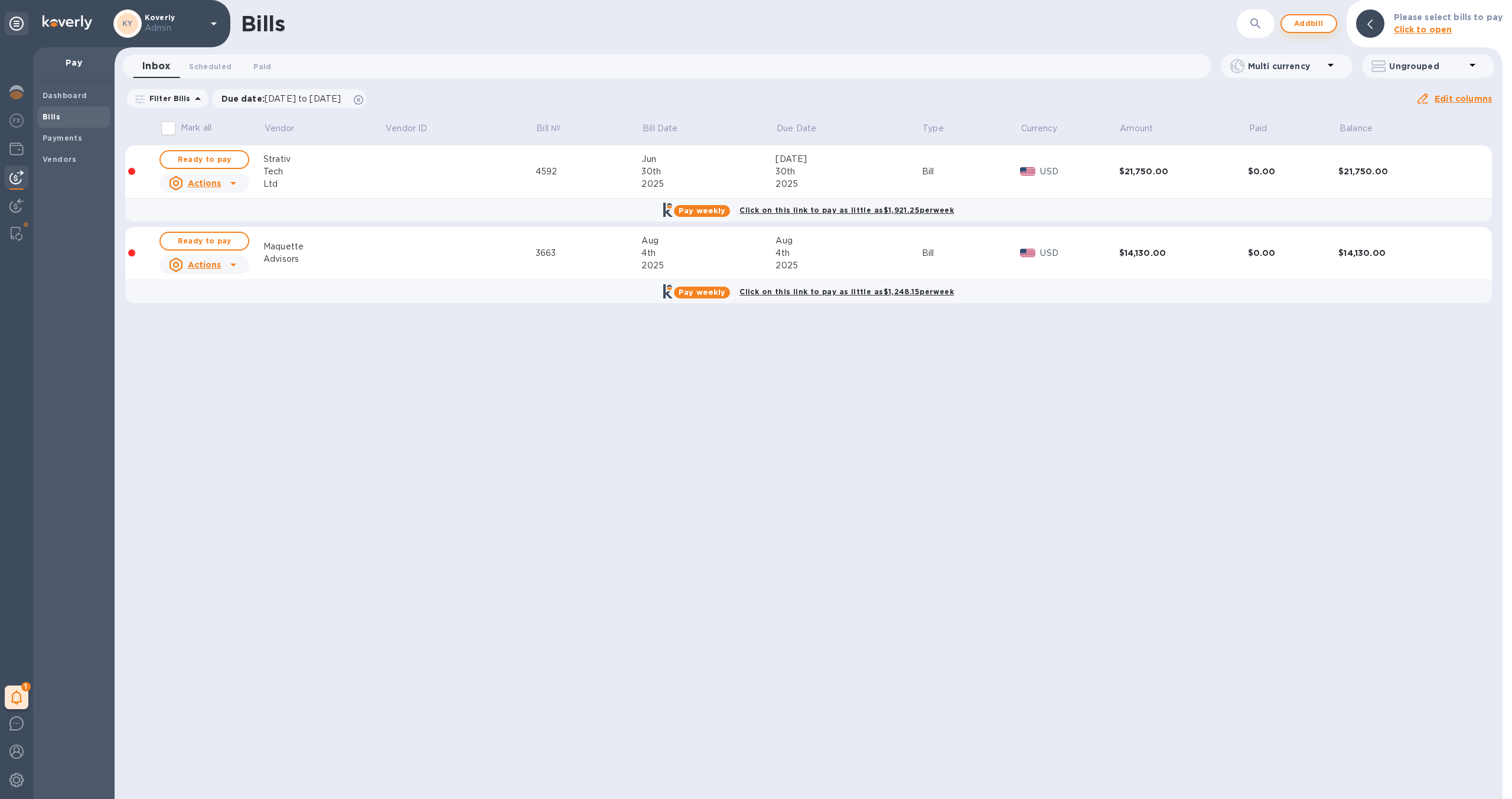
click at [1314, 24] on span "Add bill" at bounding box center [1309, 24] width 36 height 14
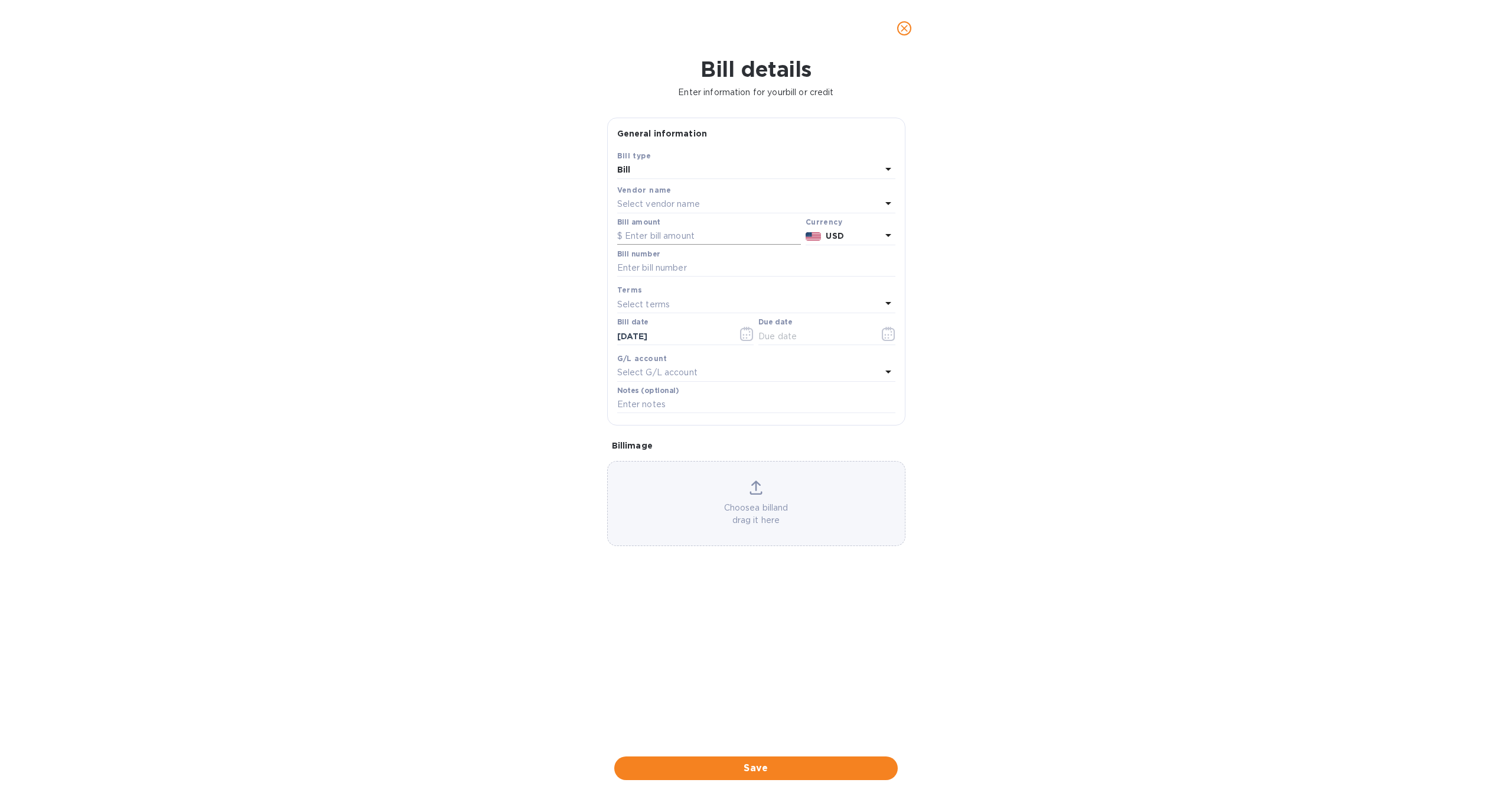
click at [690, 245] on input "text" at bounding box center [709, 237] width 184 height 18
paste input "204.68"
type input "204.68"
click at [683, 264] on input "text" at bounding box center [756, 268] width 278 height 18
type input "072025"
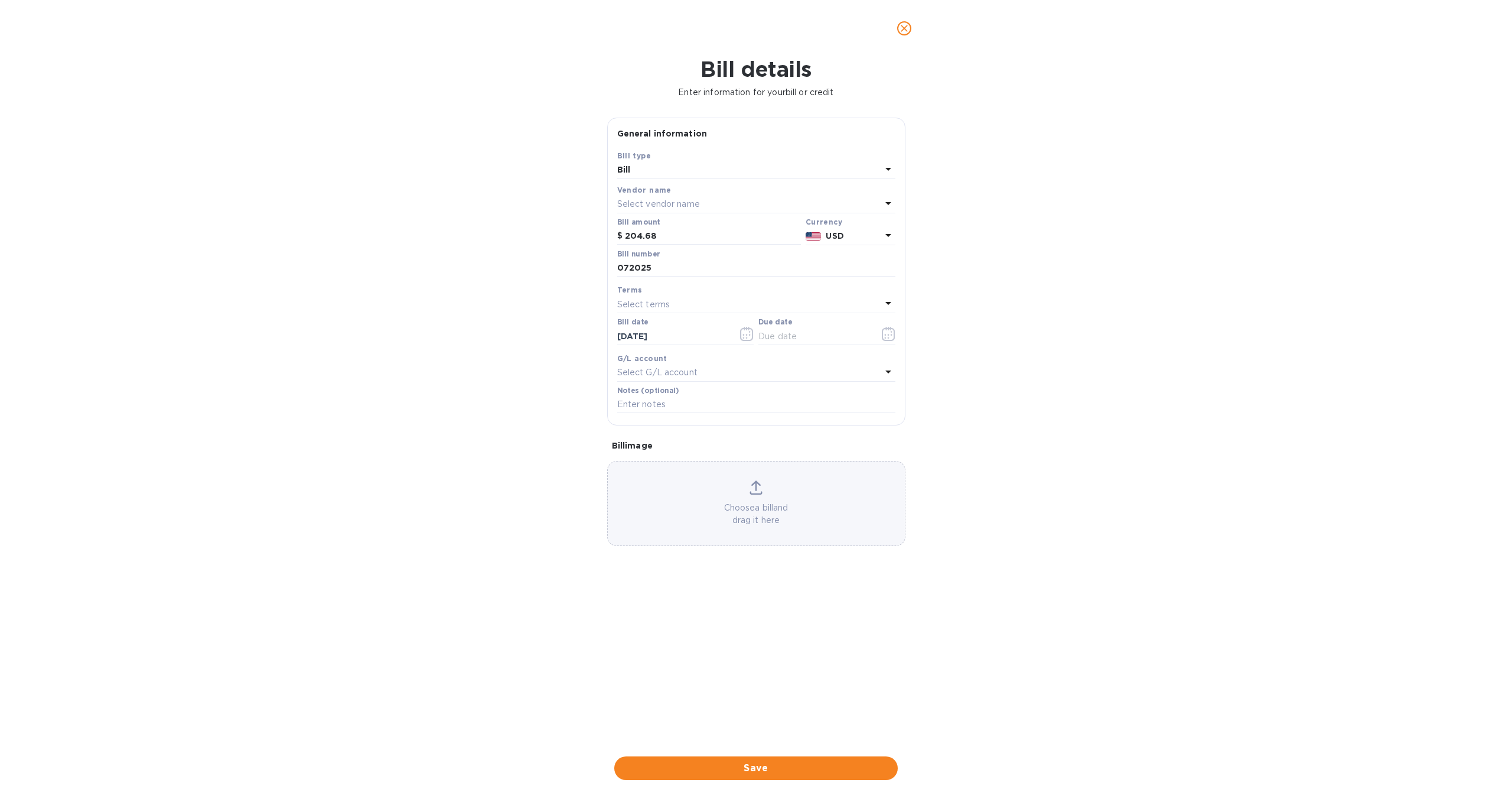
click at [659, 201] on p "Select vendor name" at bounding box center [659, 204] width 83 height 13
click at [693, 244] on input "text" at bounding box center [757, 238] width 209 height 18
type input "authenti"
click at [688, 271] on p "Authentic Coaching Inc" at bounding box center [751, 271] width 250 height 13
click at [682, 308] on div "Select terms" at bounding box center [749, 304] width 264 height 17
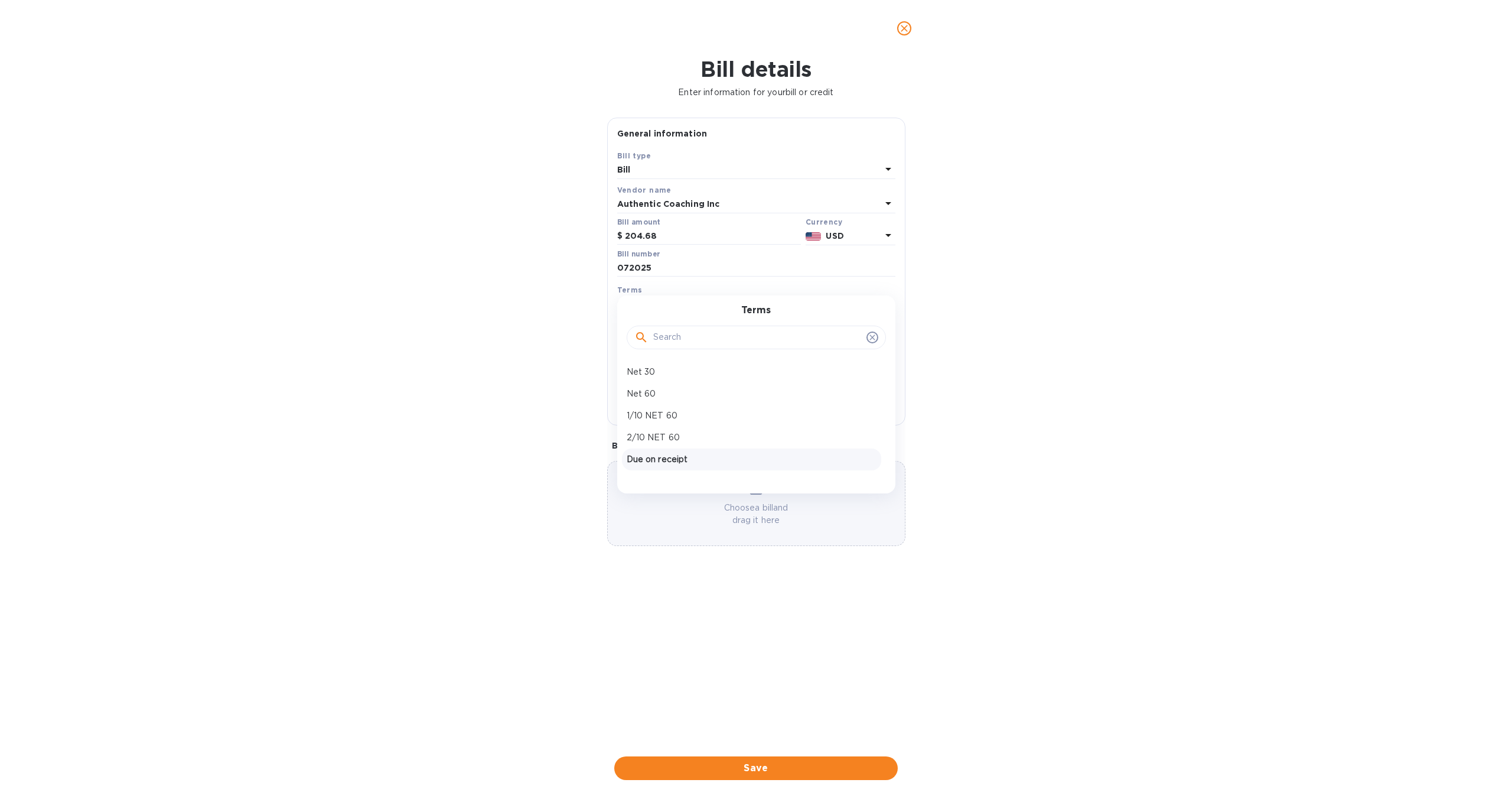
click at [682, 453] on p "Due on receipt" at bounding box center [751, 459] width 250 height 13
type input "09/04/2025"
click at [755, 762] on span "Save" at bounding box center [755, 768] width 264 height 14
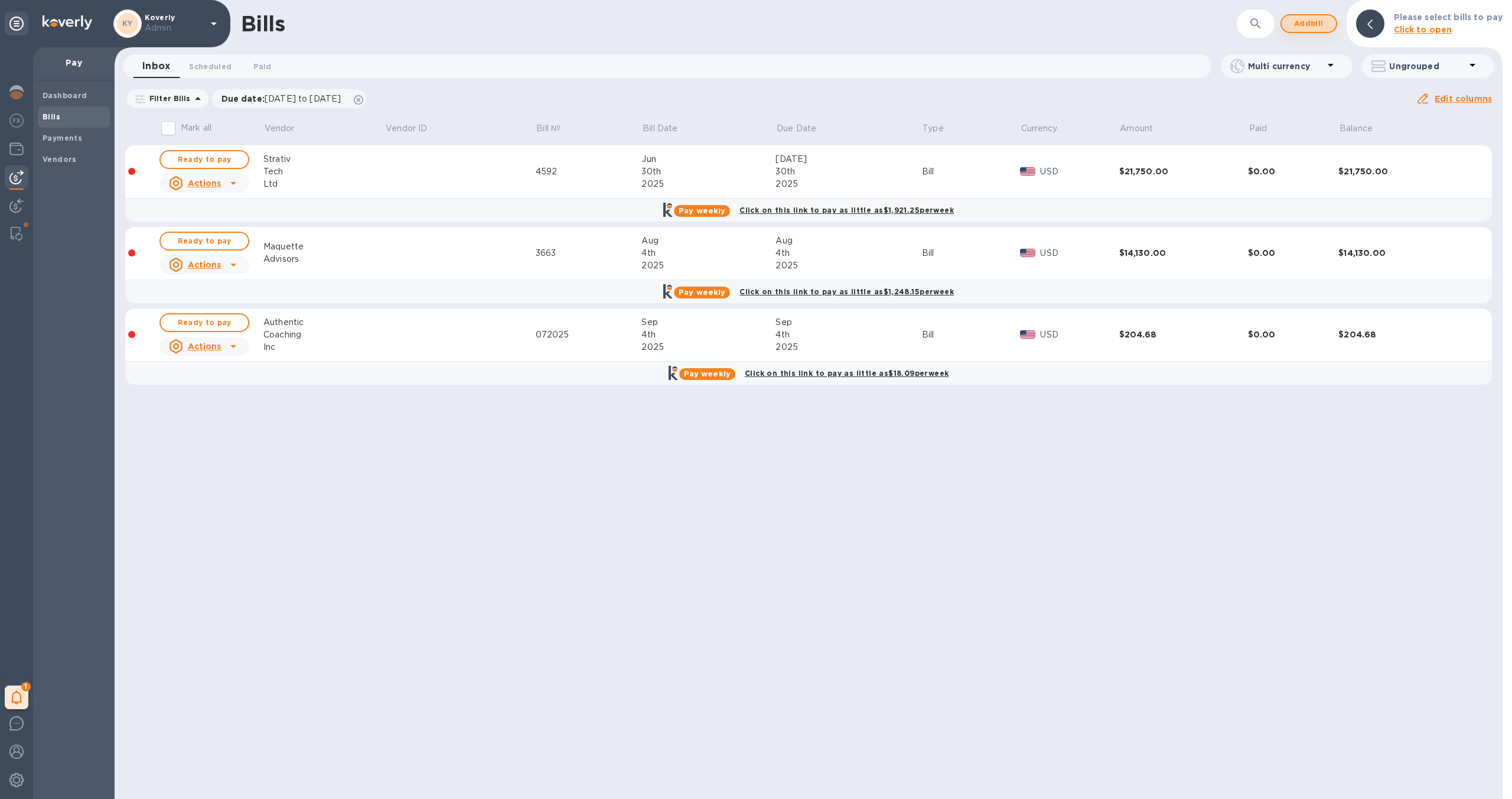
click at [1311, 26] on span "Add bill" at bounding box center [1309, 24] width 36 height 14
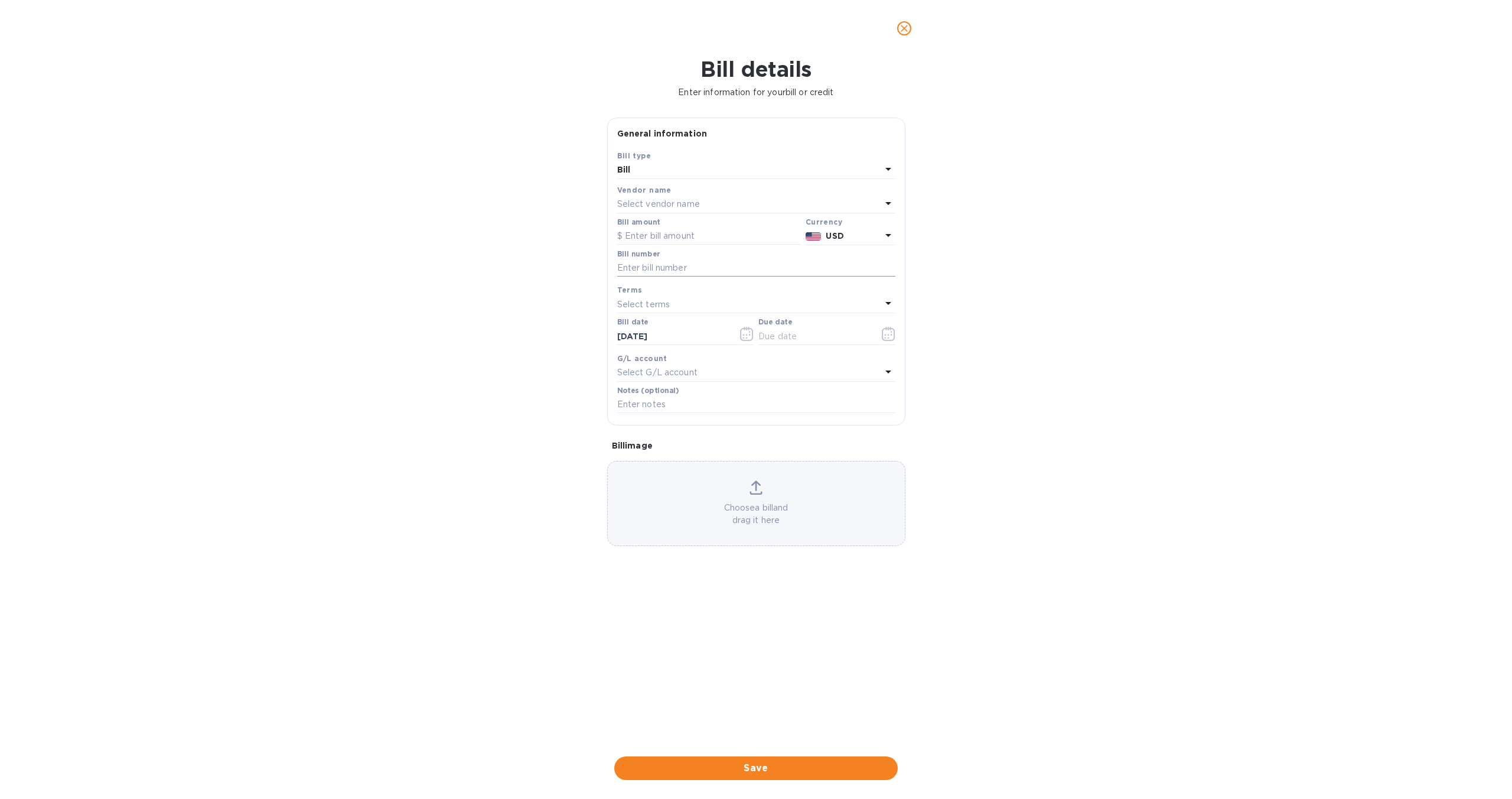
click at [787, 266] on input "text" at bounding box center [756, 268] width 278 height 18
type input "082025"
click at [752, 209] on div "Select vendor name" at bounding box center [749, 204] width 264 height 17
click at [744, 230] on input "text" at bounding box center [757, 238] width 209 height 18
type input "authentic coaching"
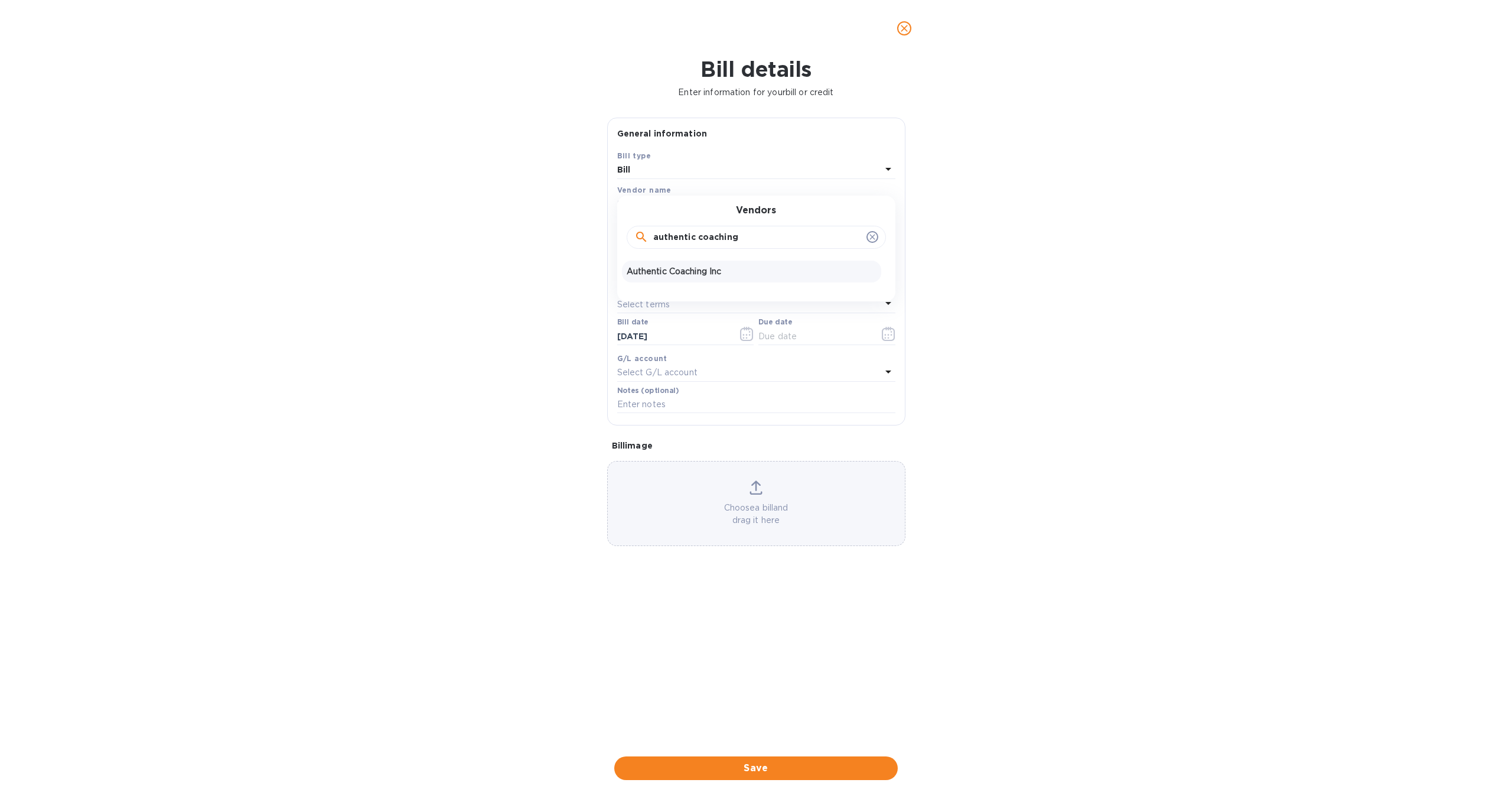
click at [701, 267] on p "Authentic Coaching Inc" at bounding box center [751, 271] width 250 height 13
click at [694, 239] on input "text" at bounding box center [709, 237] width 184 height 18
paste input "137.01"
type input "137.01"
click at [722, 308] on div "Select terms" at bounding box center [749, 304] width 264 height 17
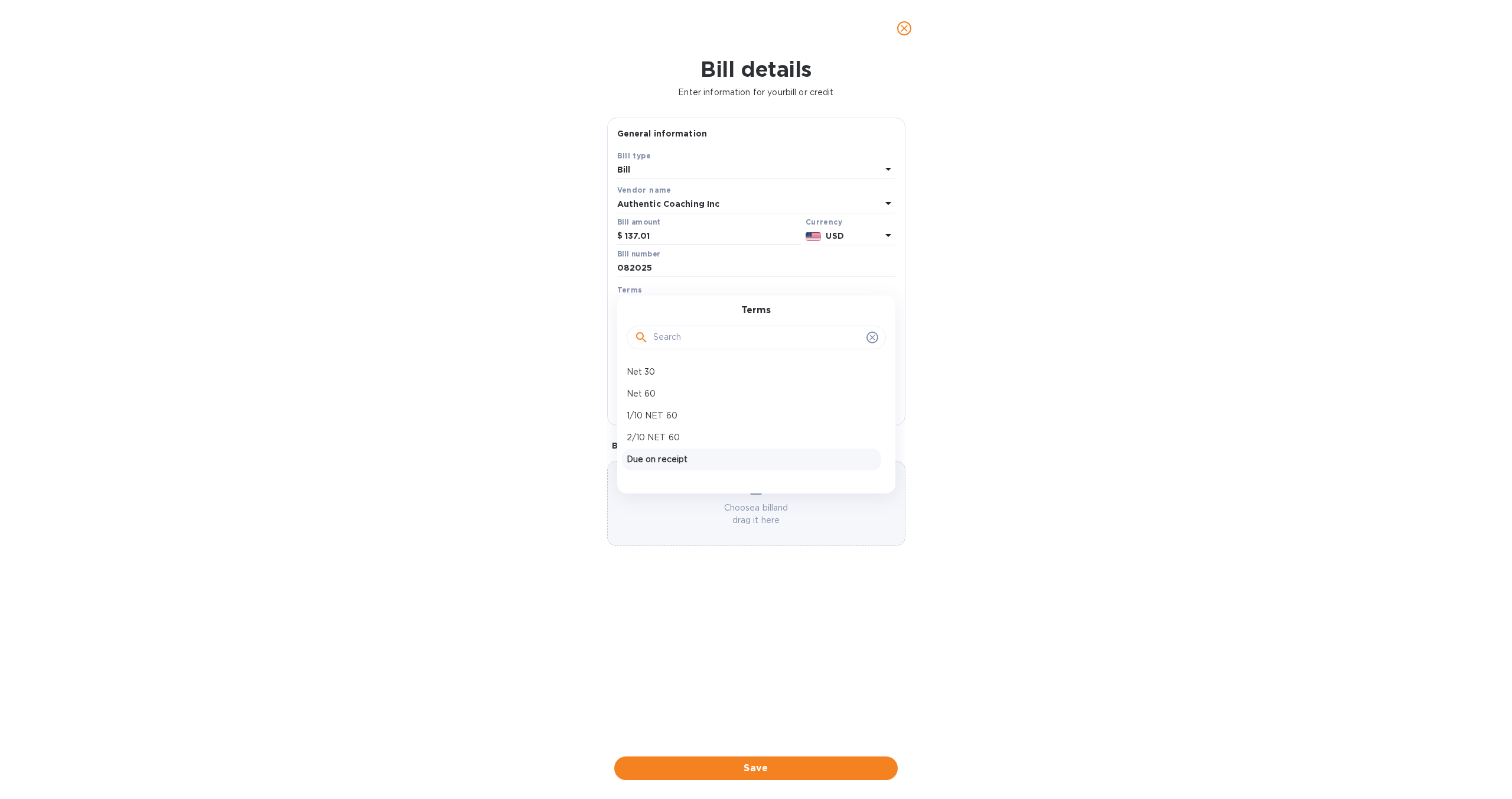
click at [713, 456] on p "Due on receipt" at bounding box center [751, 459] width 250 height 13
type input "09/04/2025"
click at [739, 770] on span "Save" at bounding box center [755, 768] width 264 height 14
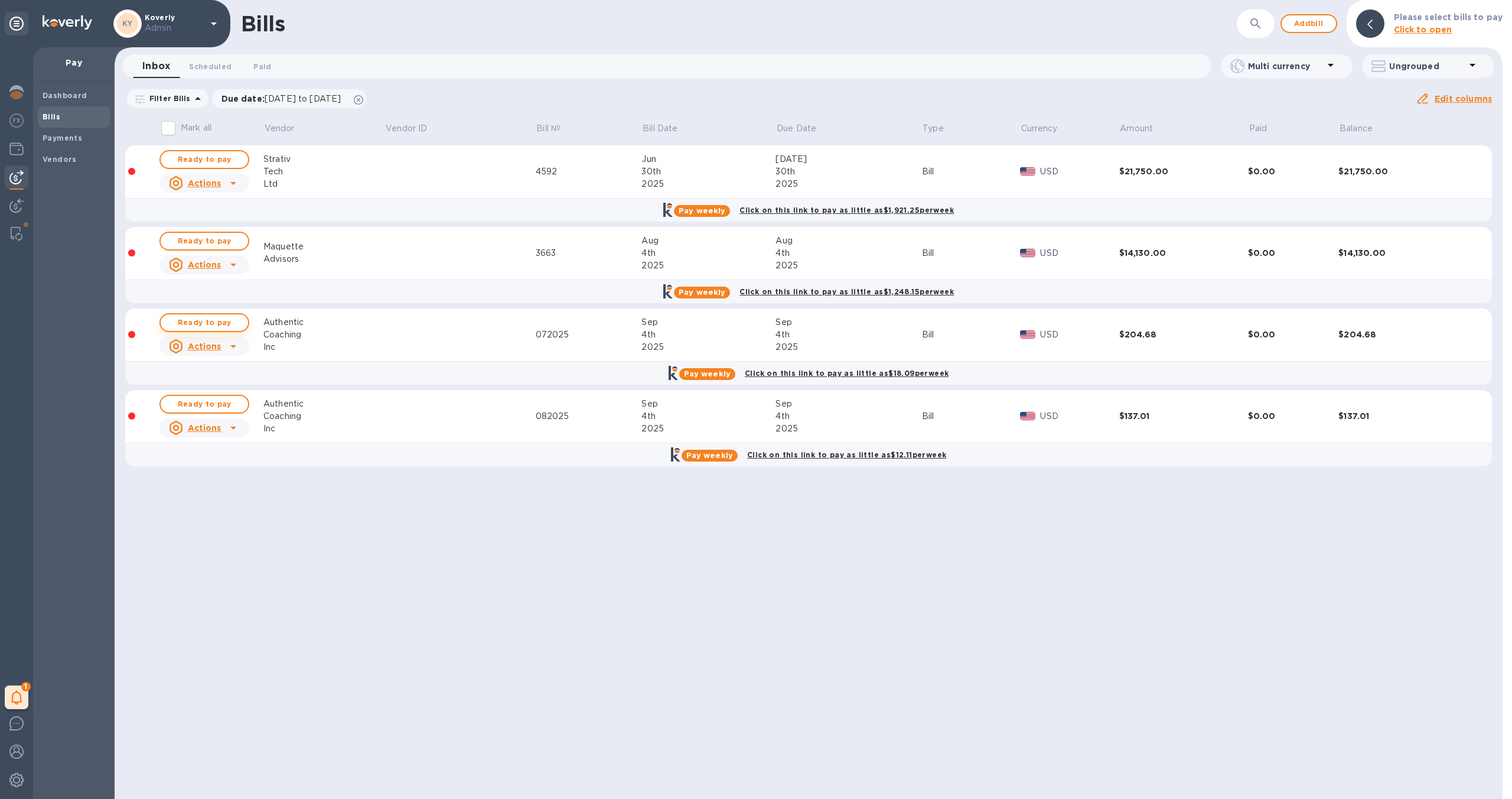
click at [227, 319] on span "Ready to pay" at bounding box center [204, 323] width 68 height 14
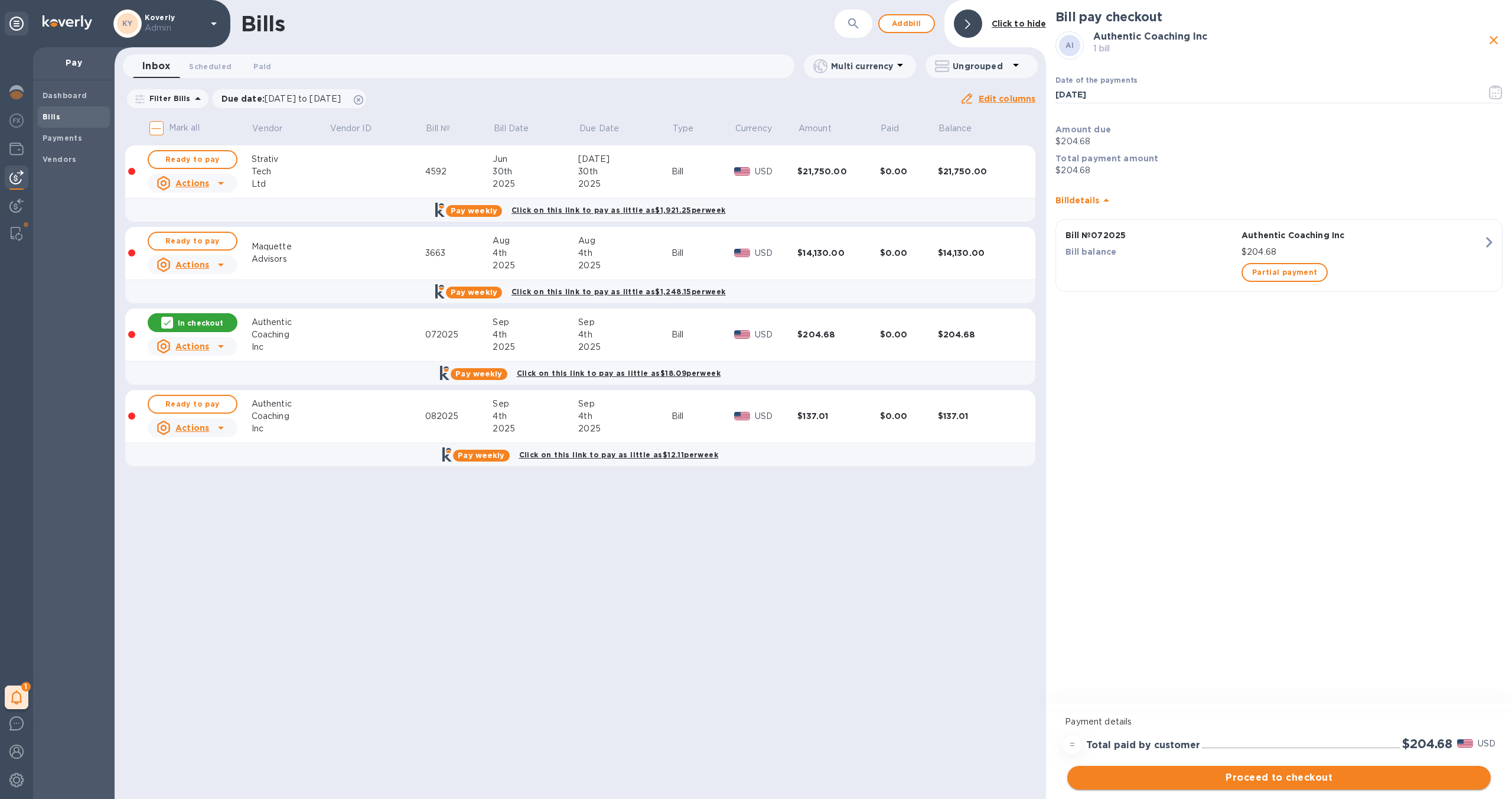
click at [1232, 776] on span "Proceed to checkout" at bounding box center [1278, 777] width 405 height 14
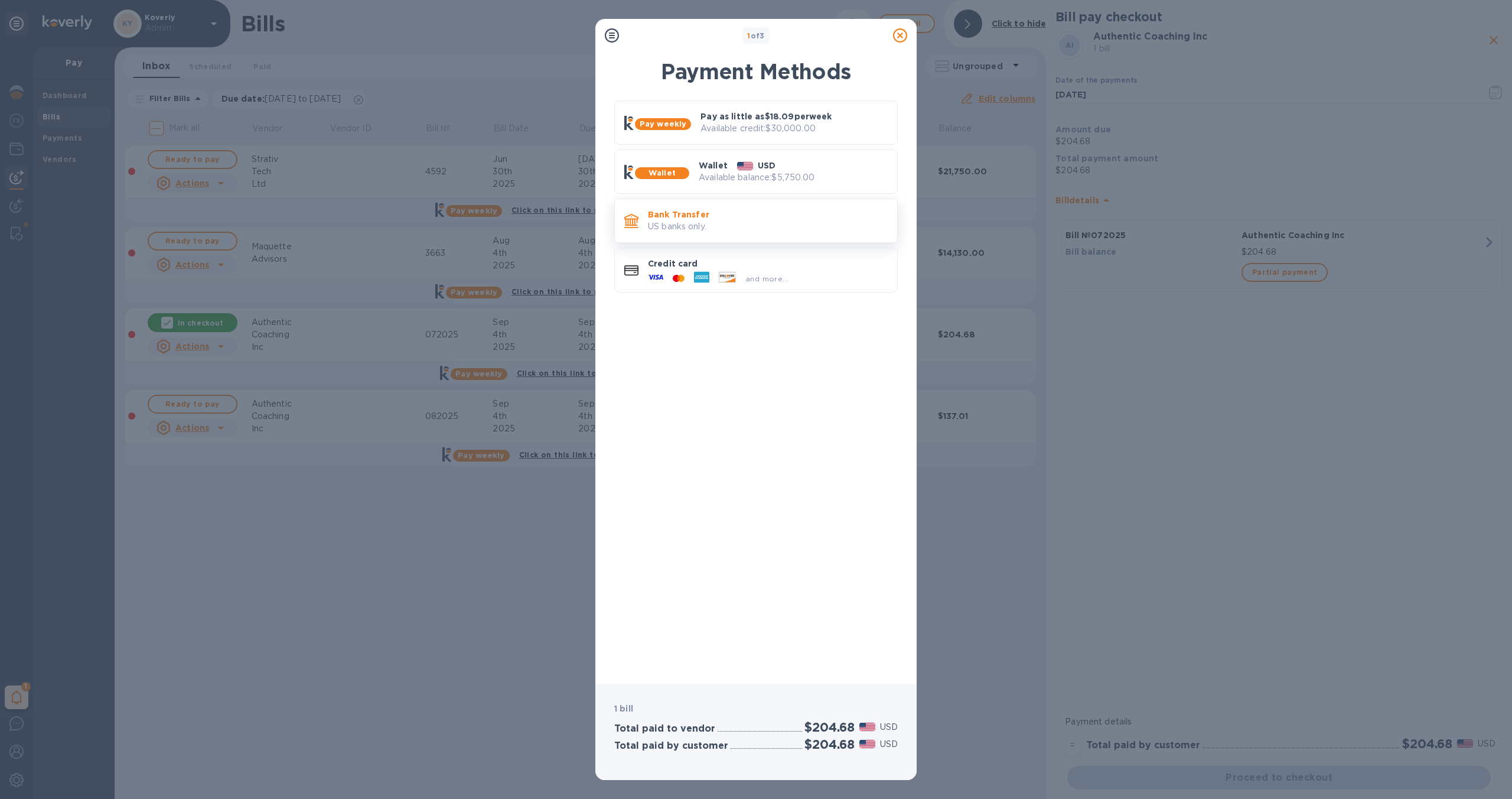
click at [812, 221] on p "US banks only." at bounding box center [768, 227] width 239 height 13
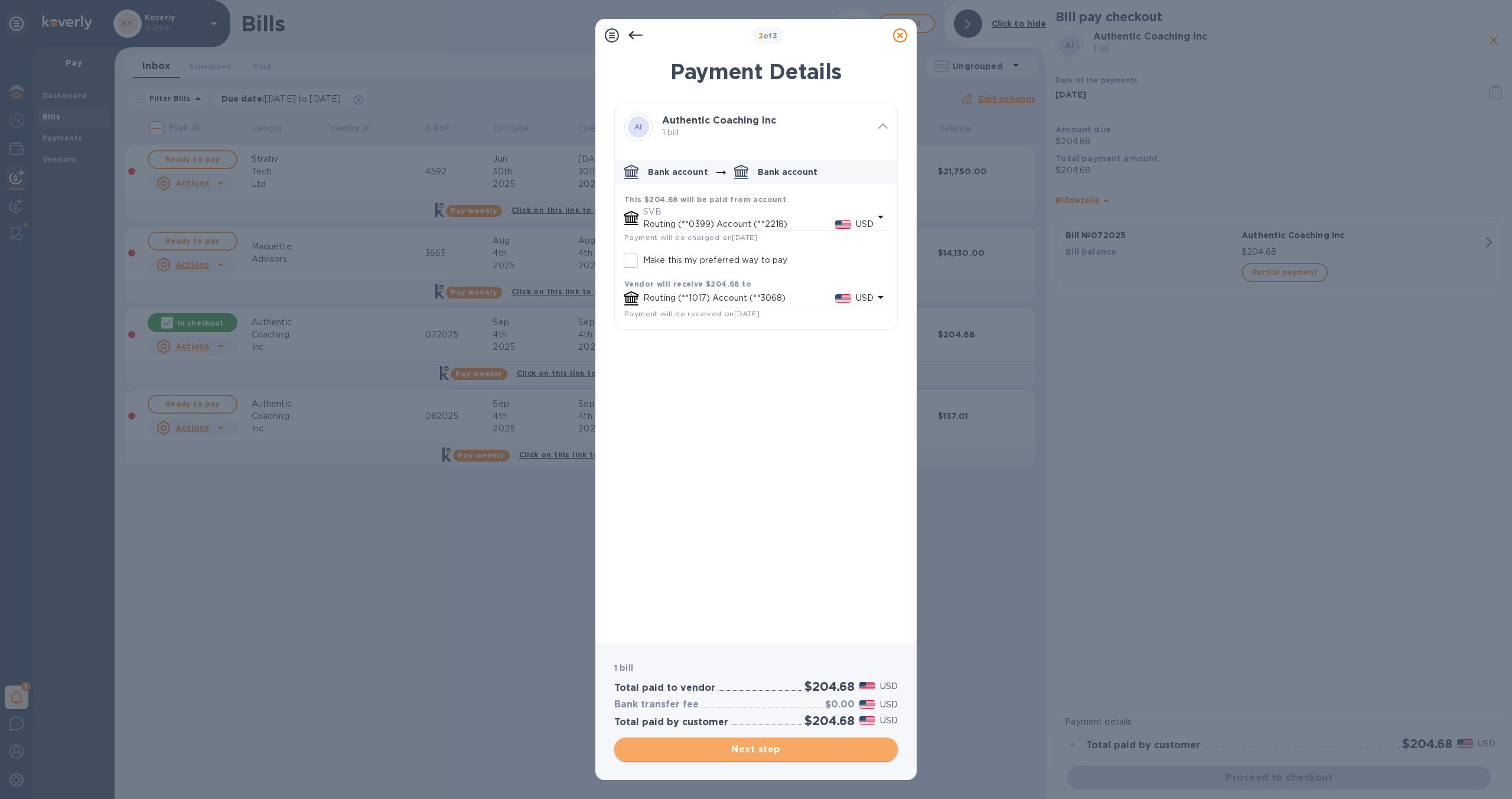
click at [819, 754] on span "Next step" at bounding box center [755, 749] width 264 height 14
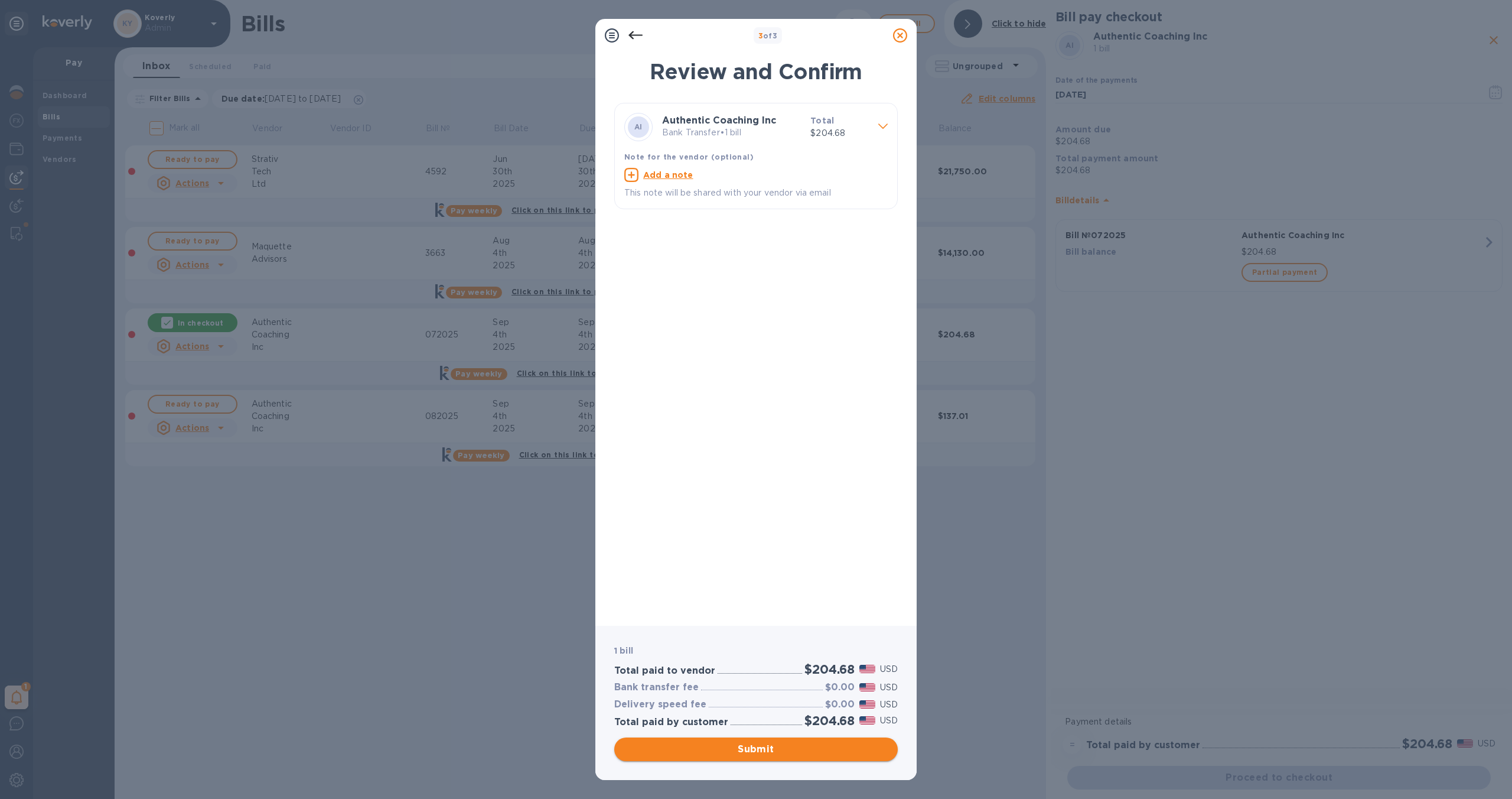
click at [785, 750] on span "Submit" at bounding box center [755, 749] width 264 height 14
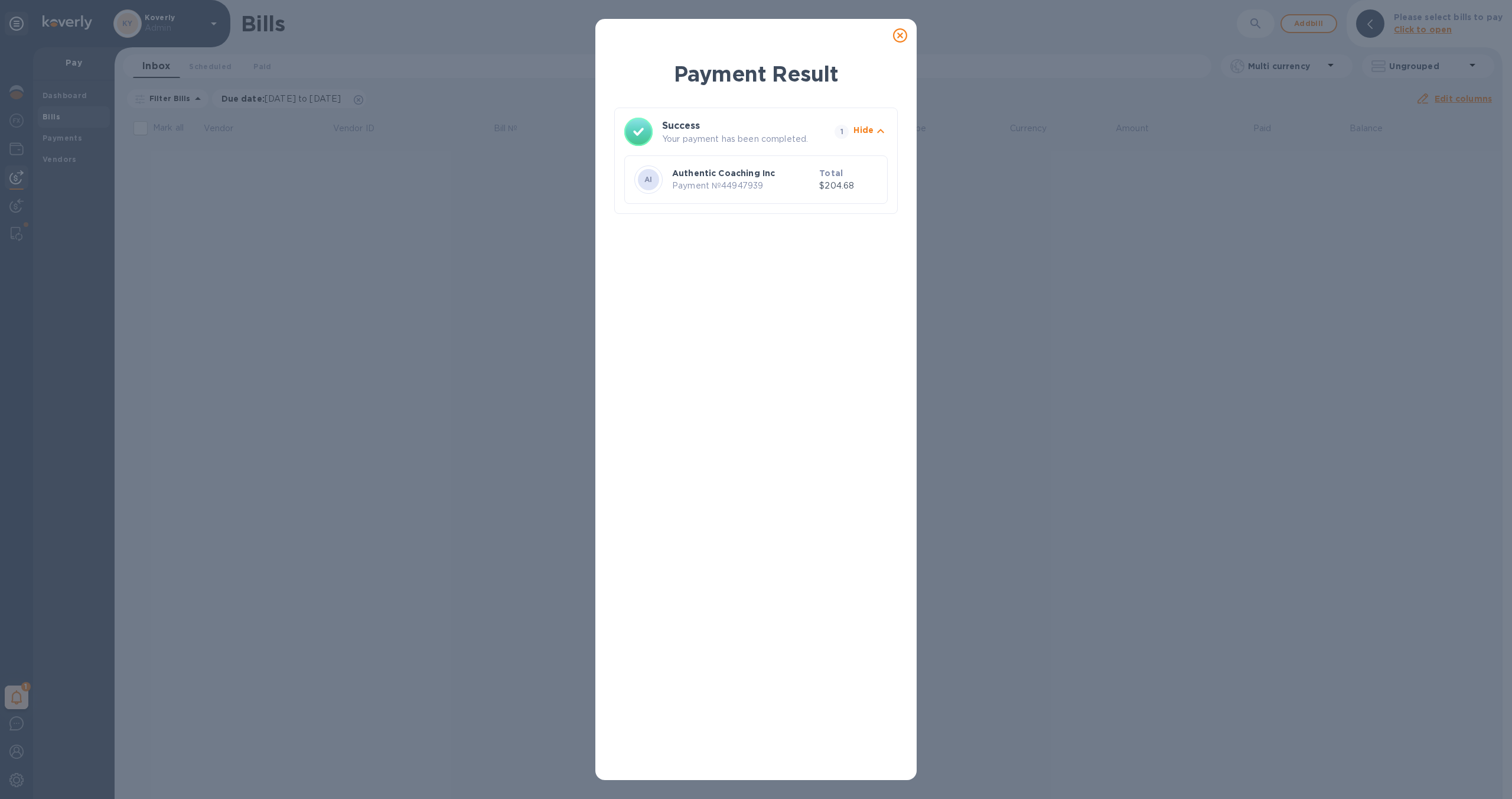
click at [901, 36] on icon at bounding box center [900, 36] width 14 height 14
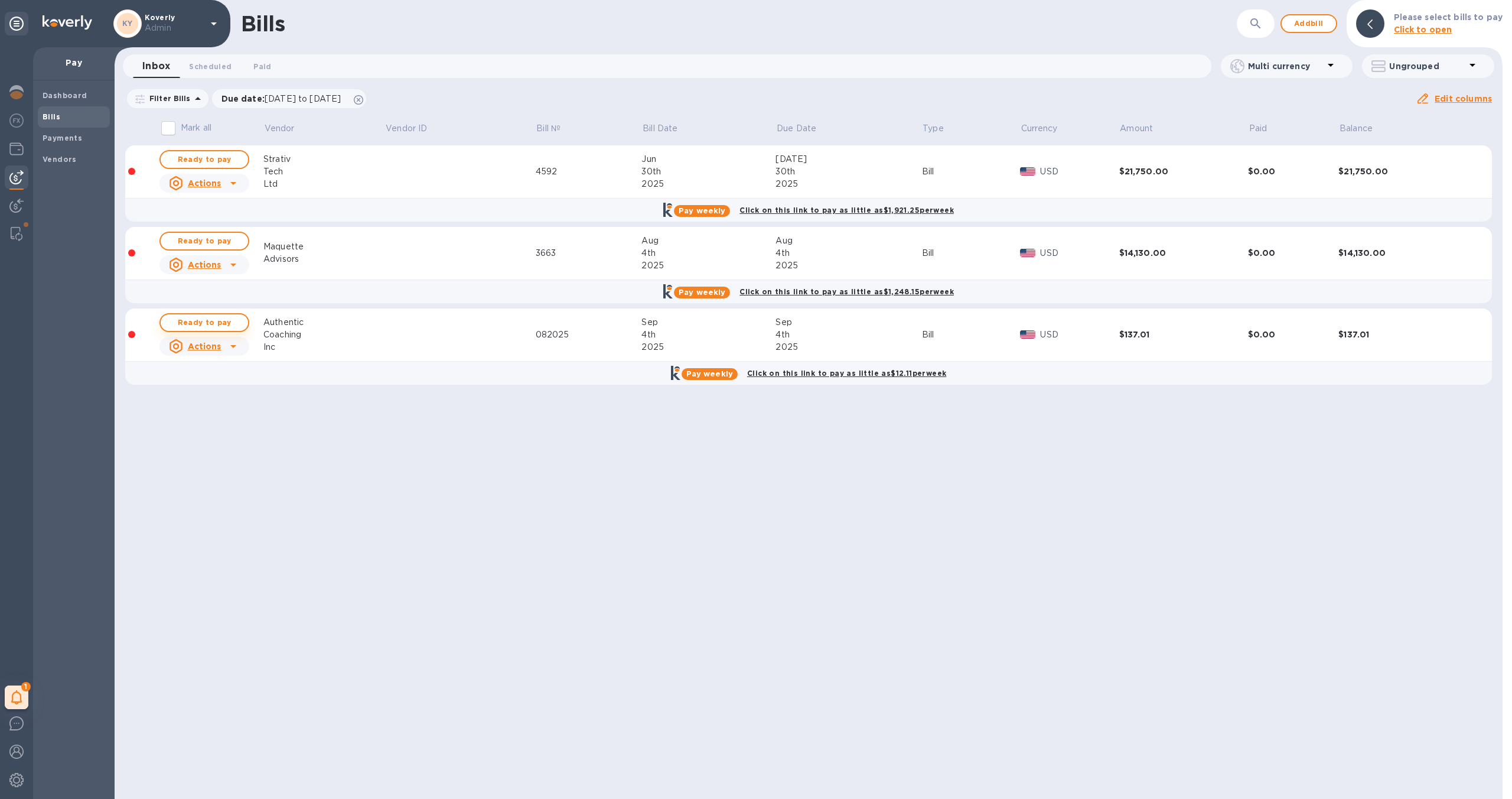
click at [227, 325] on span "Ready to pay" at bounding box center [204, 323] width 68 height 14
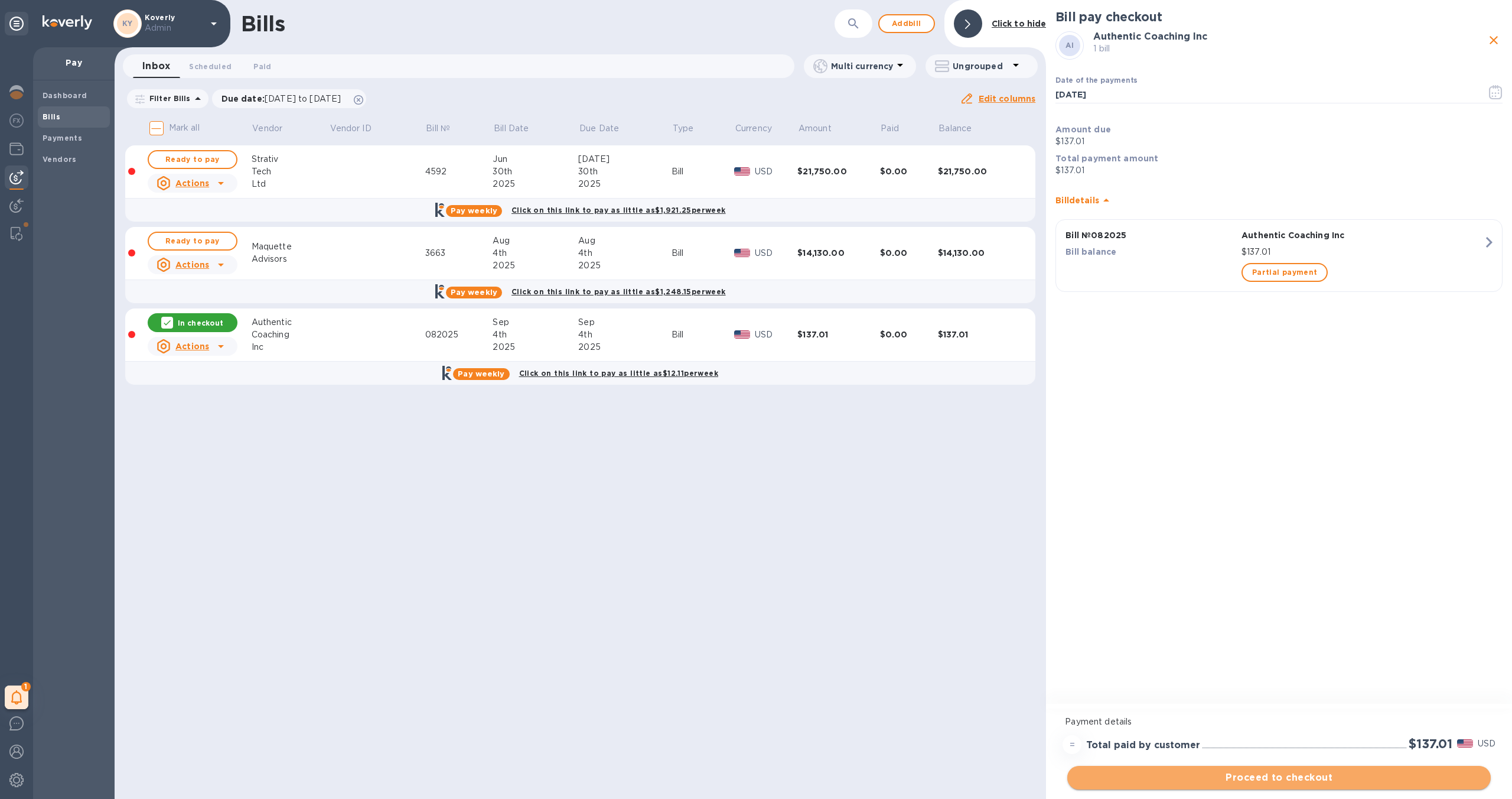
click at [1250, 775] on span "Proceed to checkout" at bounding box center [1278, 777] width 405 height 14
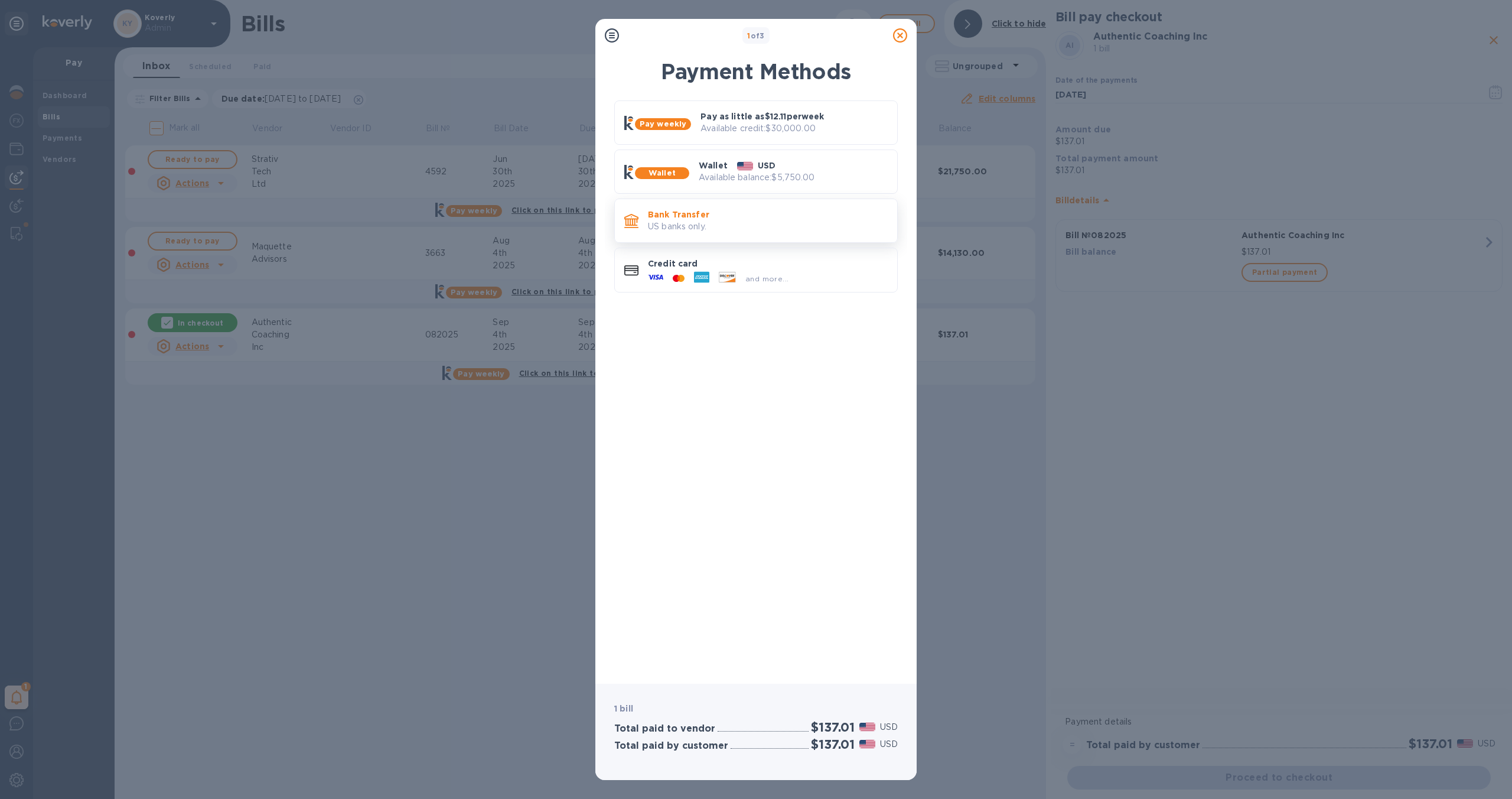
click at [825, 233] on div "Bank Transfer US banks only." at bounding box center [768, 221] width 249 height 34
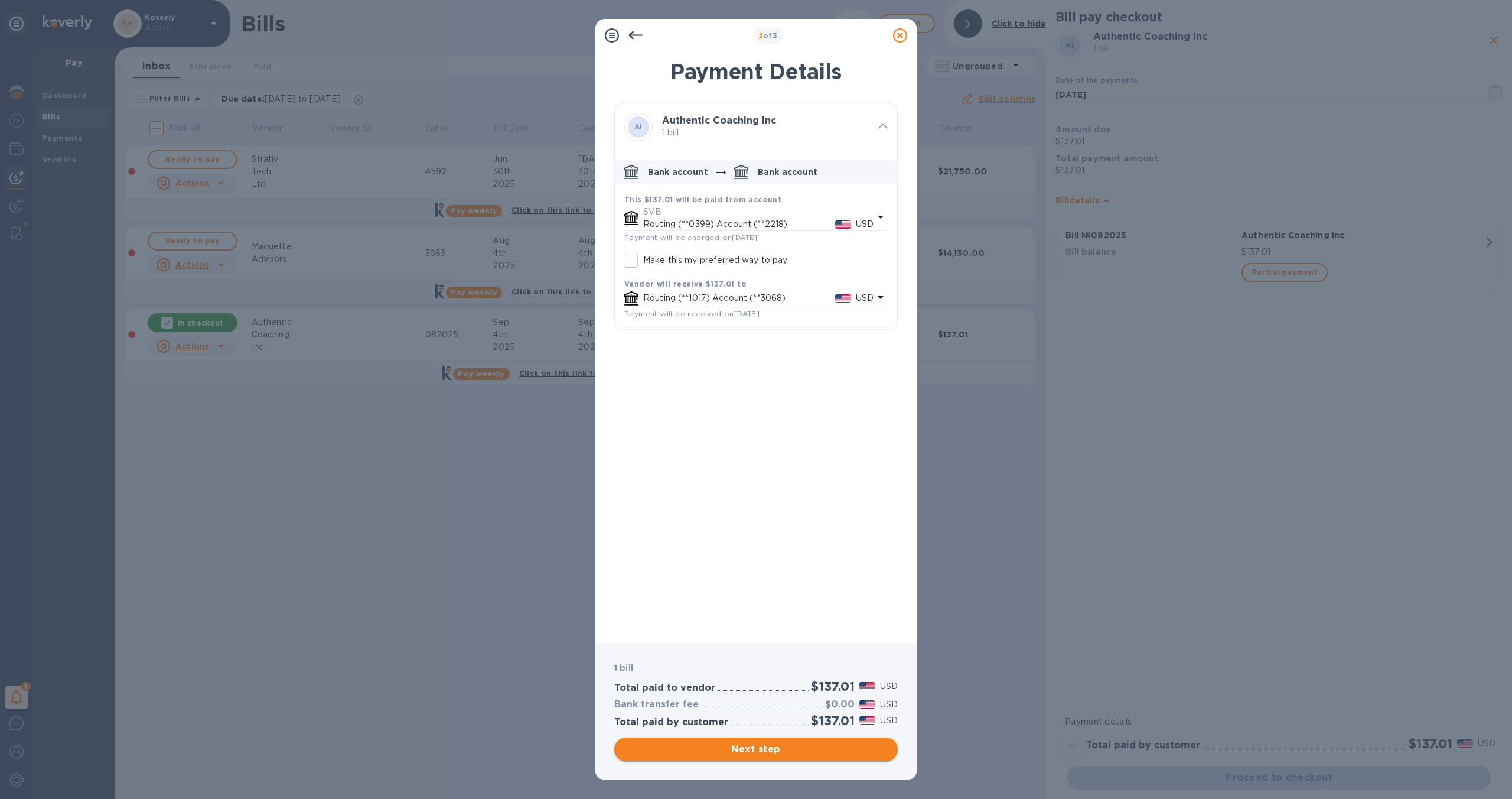
click at [795, 753] on span "Next step" at bounding box center [755, 749] width 264 height 14
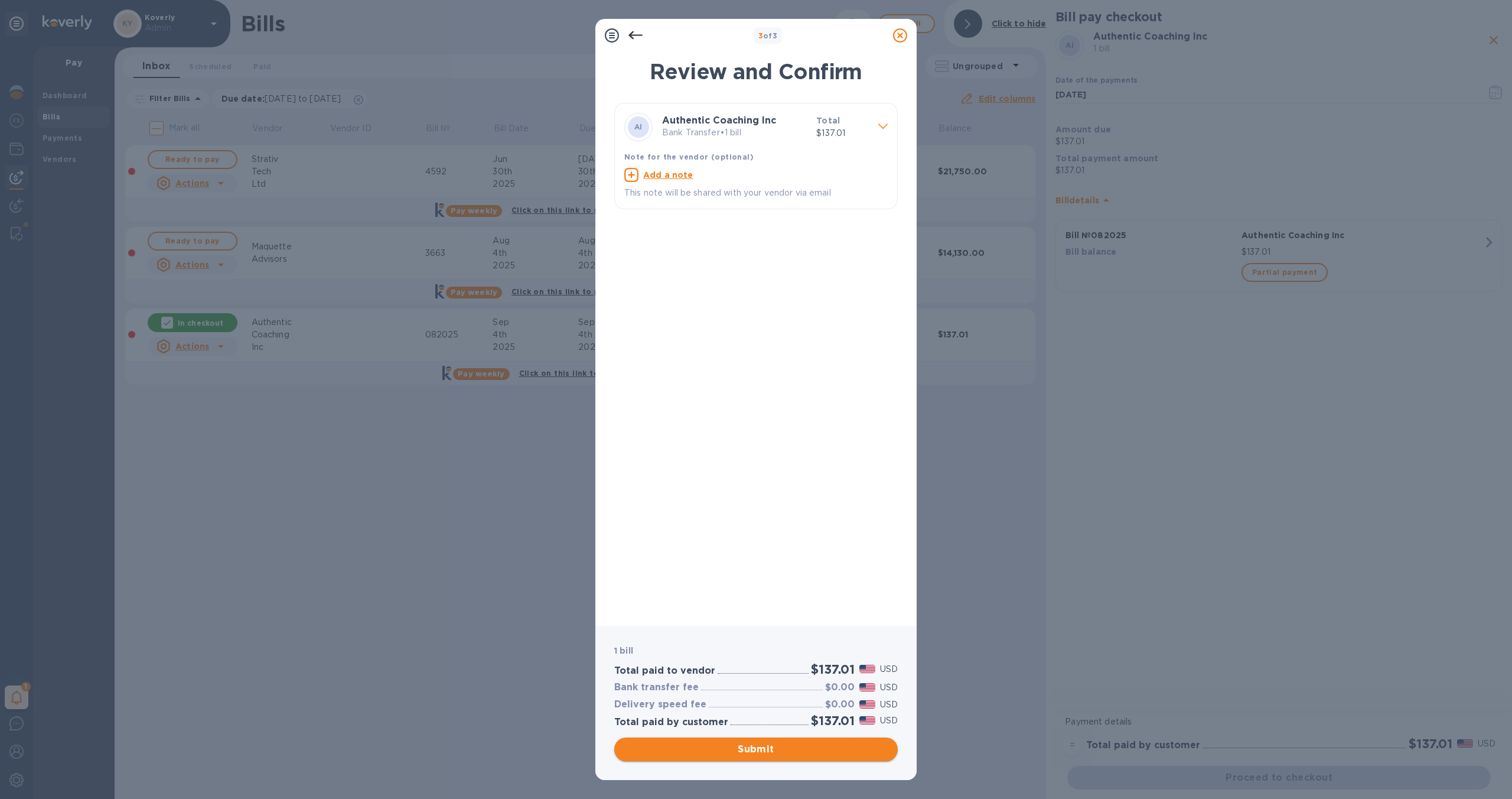
click at [813, 751] on span "Submit" at bounding box center [755, 749] width 264 height 14
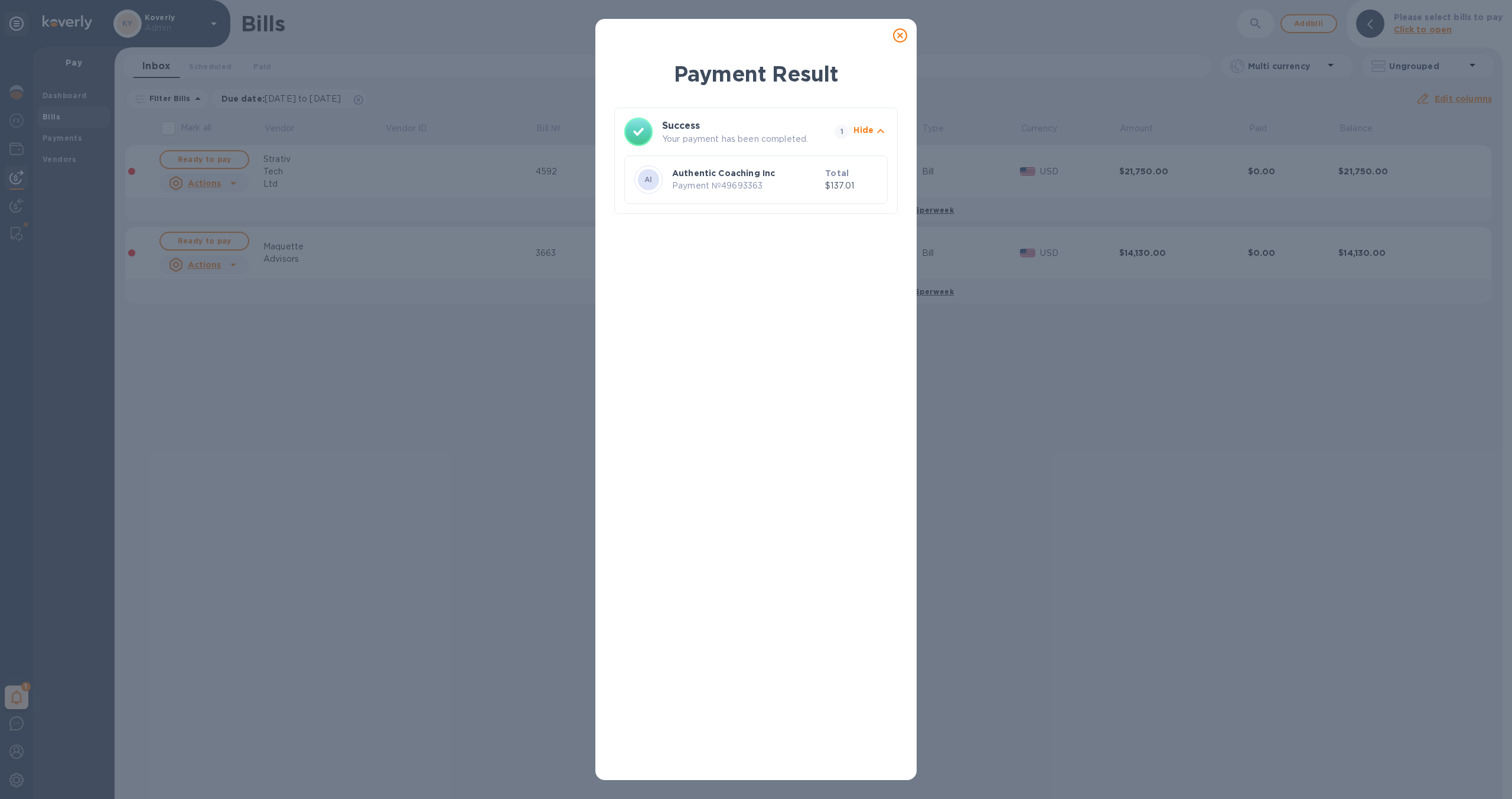
click at [898, 36] on icon at bounding box center [900, 36] width 14 height 14
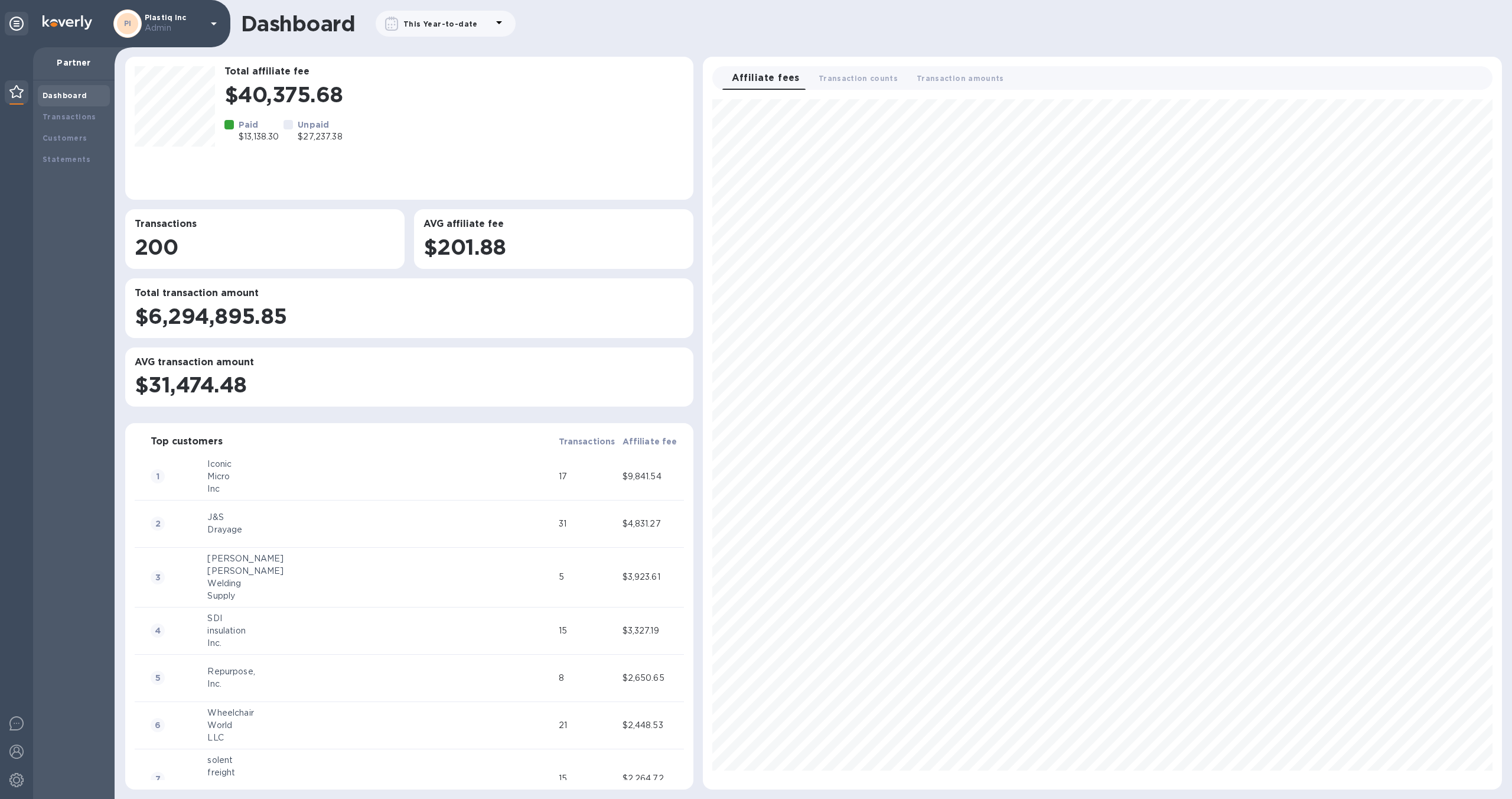
scroll to position [681, 790]
click at [90, 118] on div "Transactions" at bounding box center [73, 117] width 62 height 12
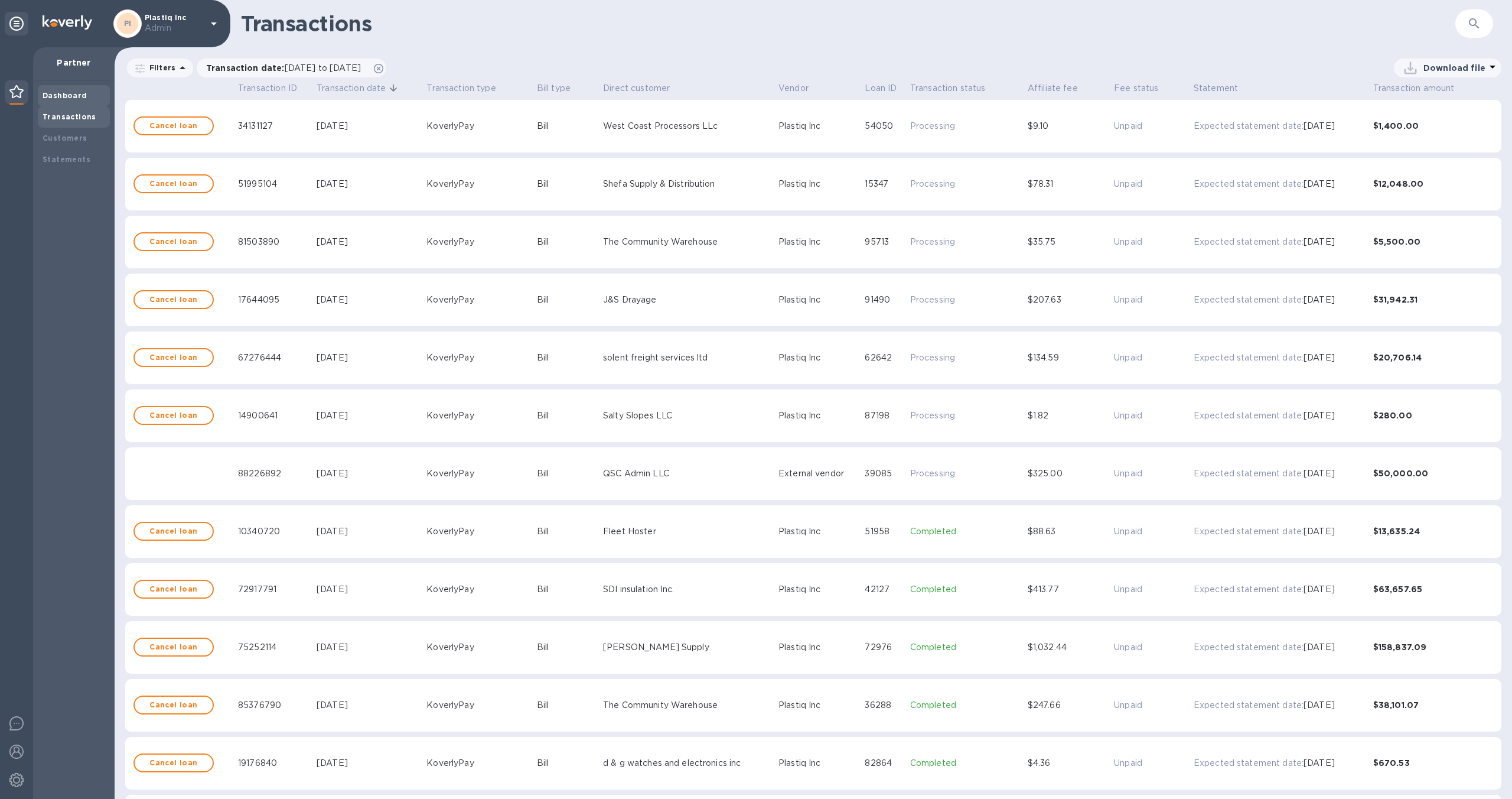
click at [89, 93] on div "Dashboard" at bounding box center [73, 96] width 62 height 12
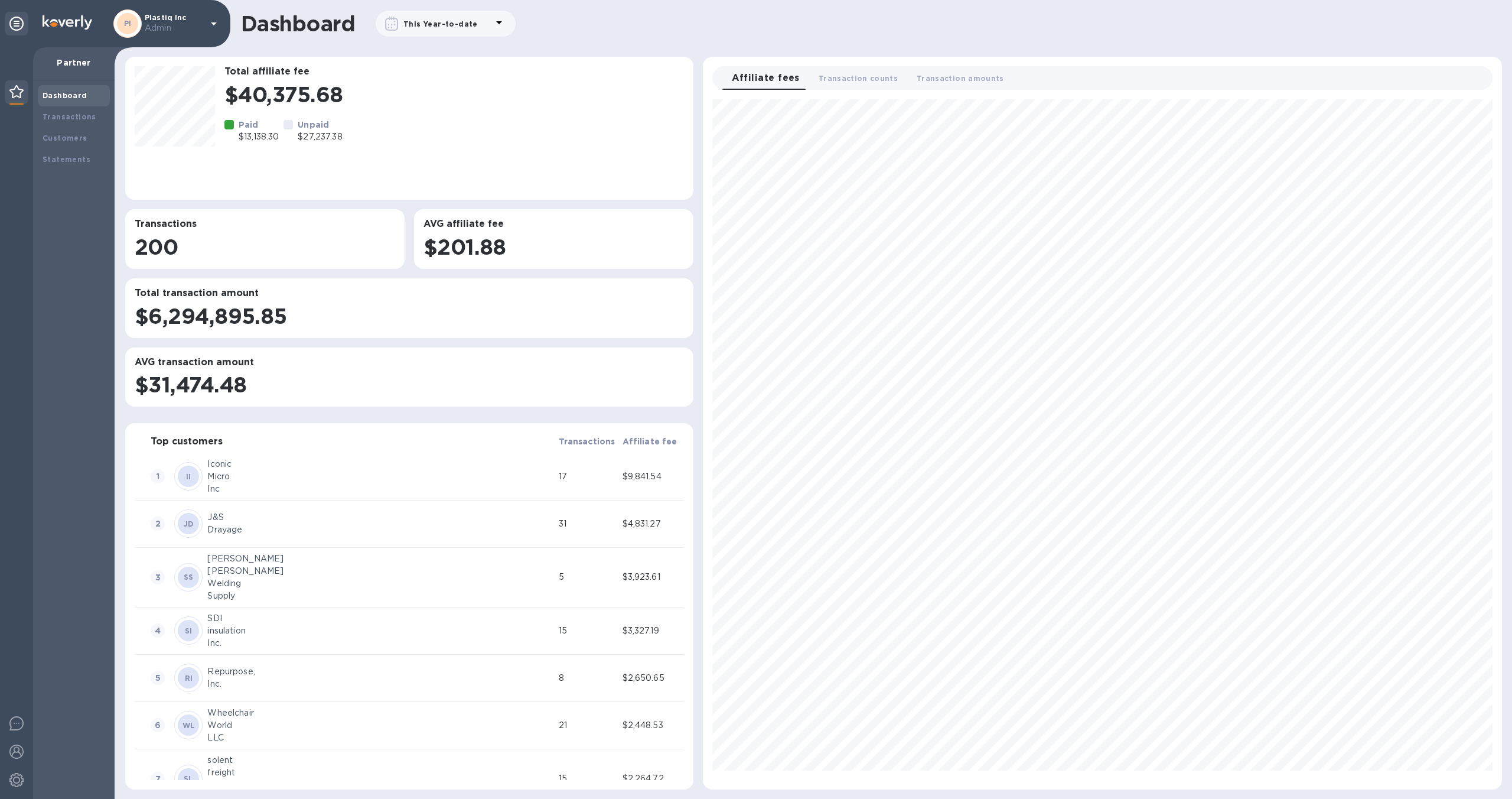
scroll to position [681, 790]
click at [81, 163] on div "Statements" at bounding box center [73, 159] width 62 height 12
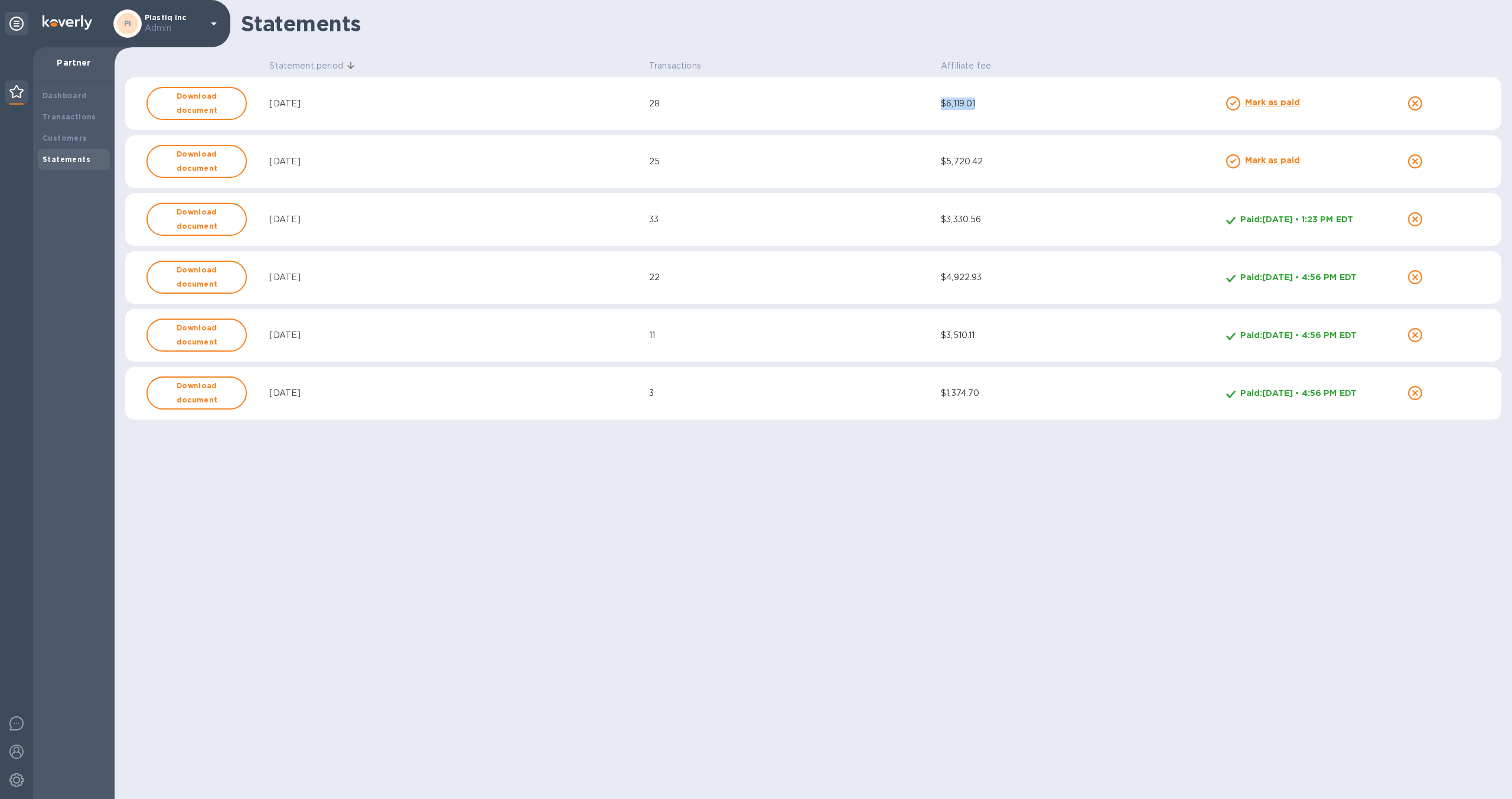
drag, startPoint x: 987, startPoint y: 106, endPoint x: 947, endPoint y: 106, distance: 40.0
click at [947, 106] on div "$6,119.01" at bounding box center [1082, 103] width 281 height 13
drag, startPoint x: 994, startPoint y: 163, endPoint x: 943, endPoint y: 163, distance: 51.0
click at [943, 163] on tr "Download document Jul, 2025 25 $5,720.42 Mark as paid" at bounding box center [813, 162] width 1376 height 53
drag, startPoint x: 986, startPoint y: 105, endPoint x: 946, endPoint y: 105, distance: 40.0
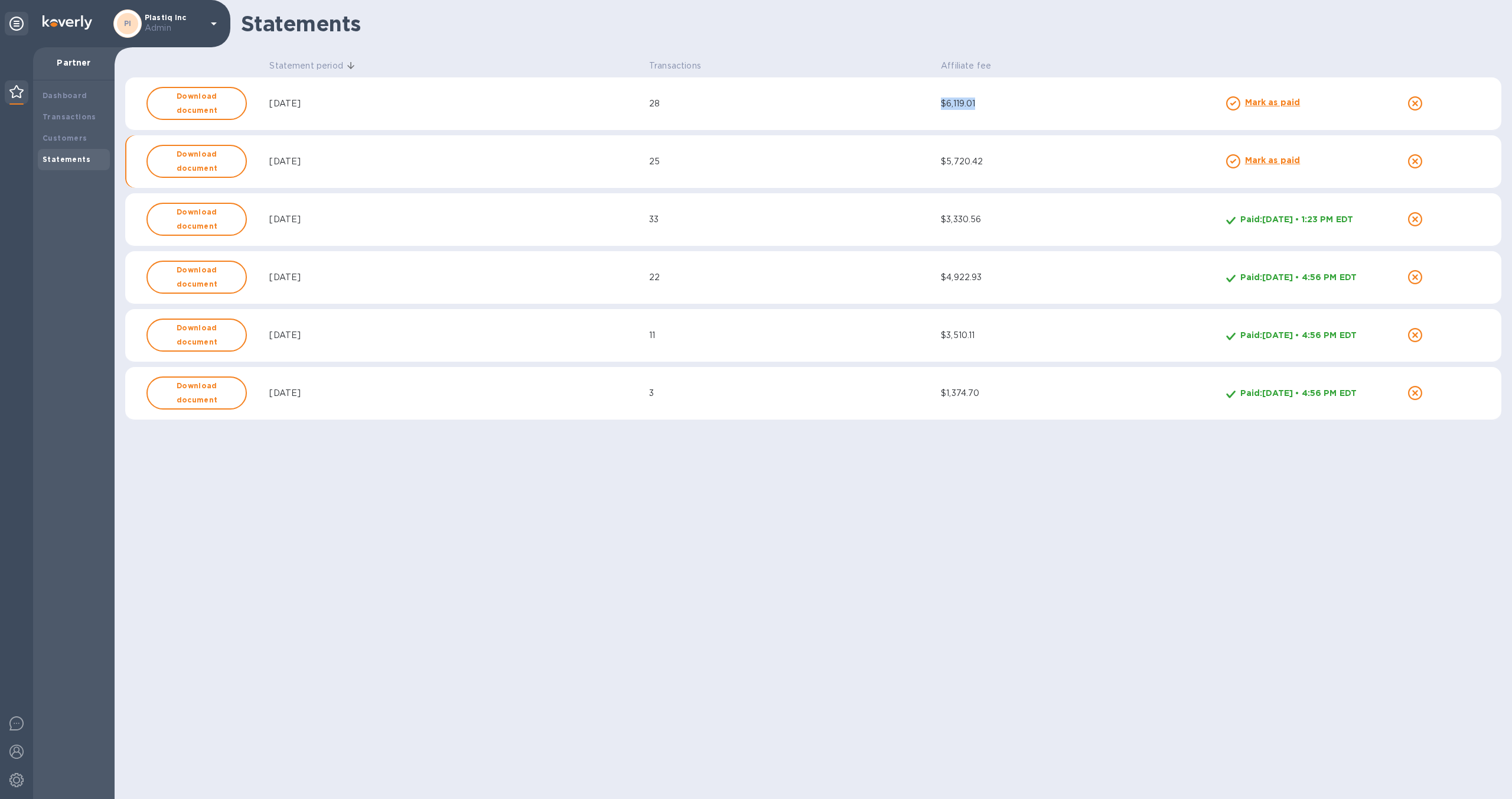
click at [946, 105] on div "$6,119.01" at bounding box center [1082, 103] width 281 height 13
click at [1275, 156] on b "Mark as paid" at bounding box center [1273, 160] width 55 height 10
click at [1264, 105] on b "Mark as paid" at bounding box center [1273, 102] width 55 height 10
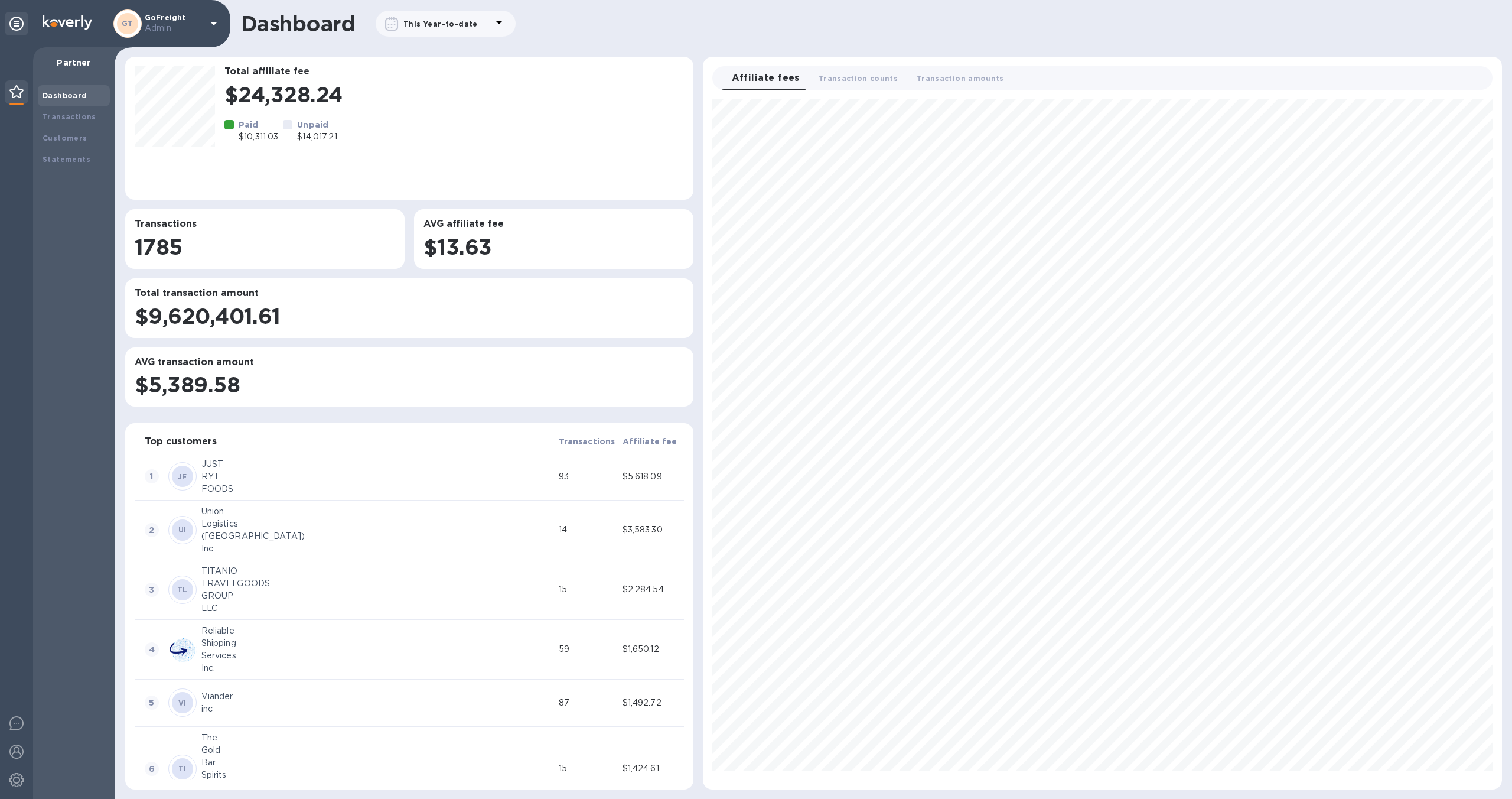
scroll to position [681, 790]
click at [90, 164] on div "Statements" at bounding box center [73, 159] width 62 height 12
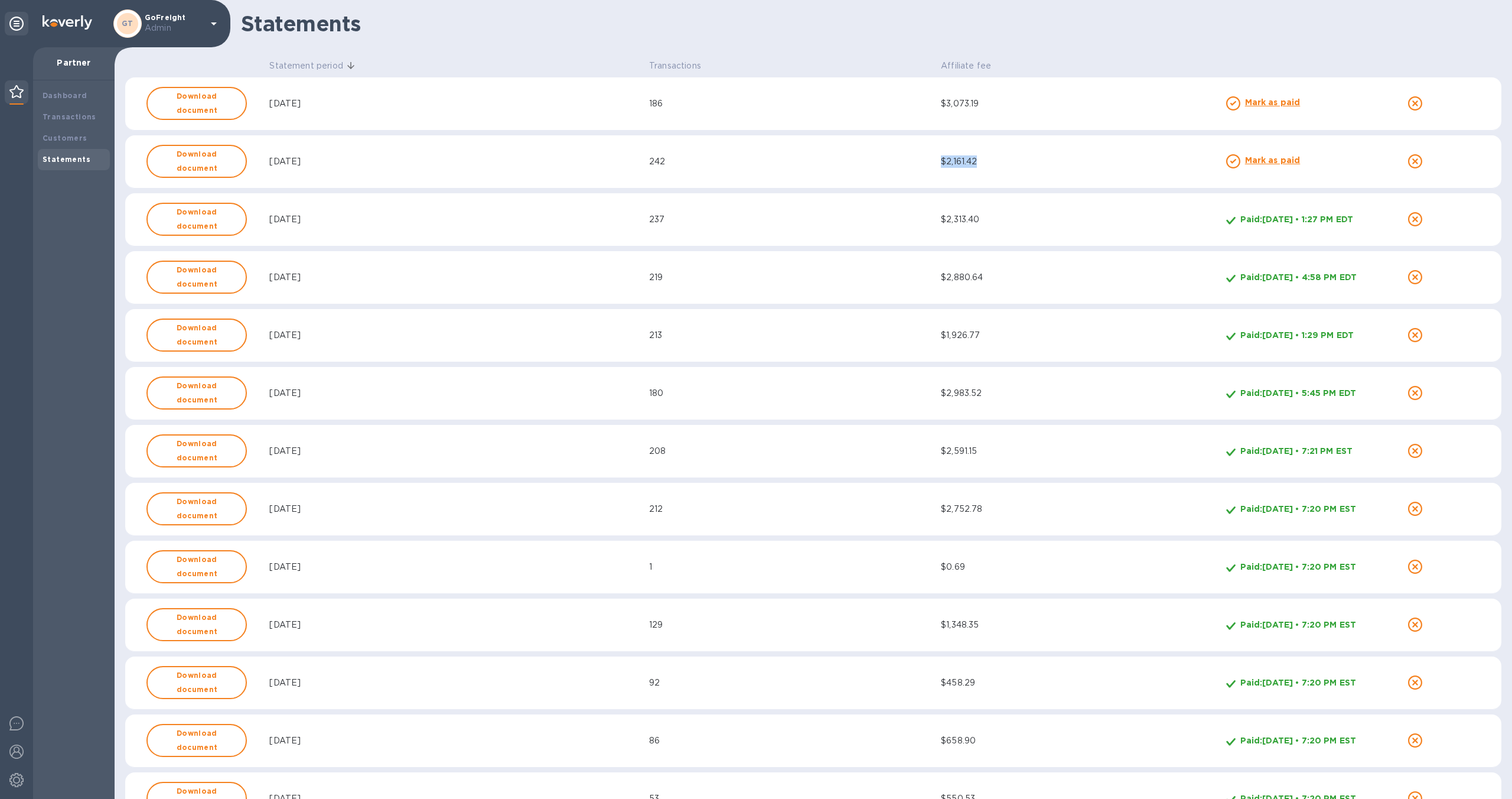
drag, startPoint x: 992, startPoint y: 163, endPoint x: 937, endPoint y: 160, distance: 55.1
click at [937, 160] on tr "Download document Jul, 2025 242 $2,161.42 Mark as paid" at bounding box center [813, 162] width 1376 height 53
drag, startPoint x: 994, startPoint y: 100, endPoint x: 941, endPoint y: 102, distance: 53.0
click at [941, 102] on td "$3,073.19" at bounding box center [1082, 104] width 285 height 53
click at [1259, 109] on div "Mark as paid" at bounding box center [1273, 103] width 60 height 19
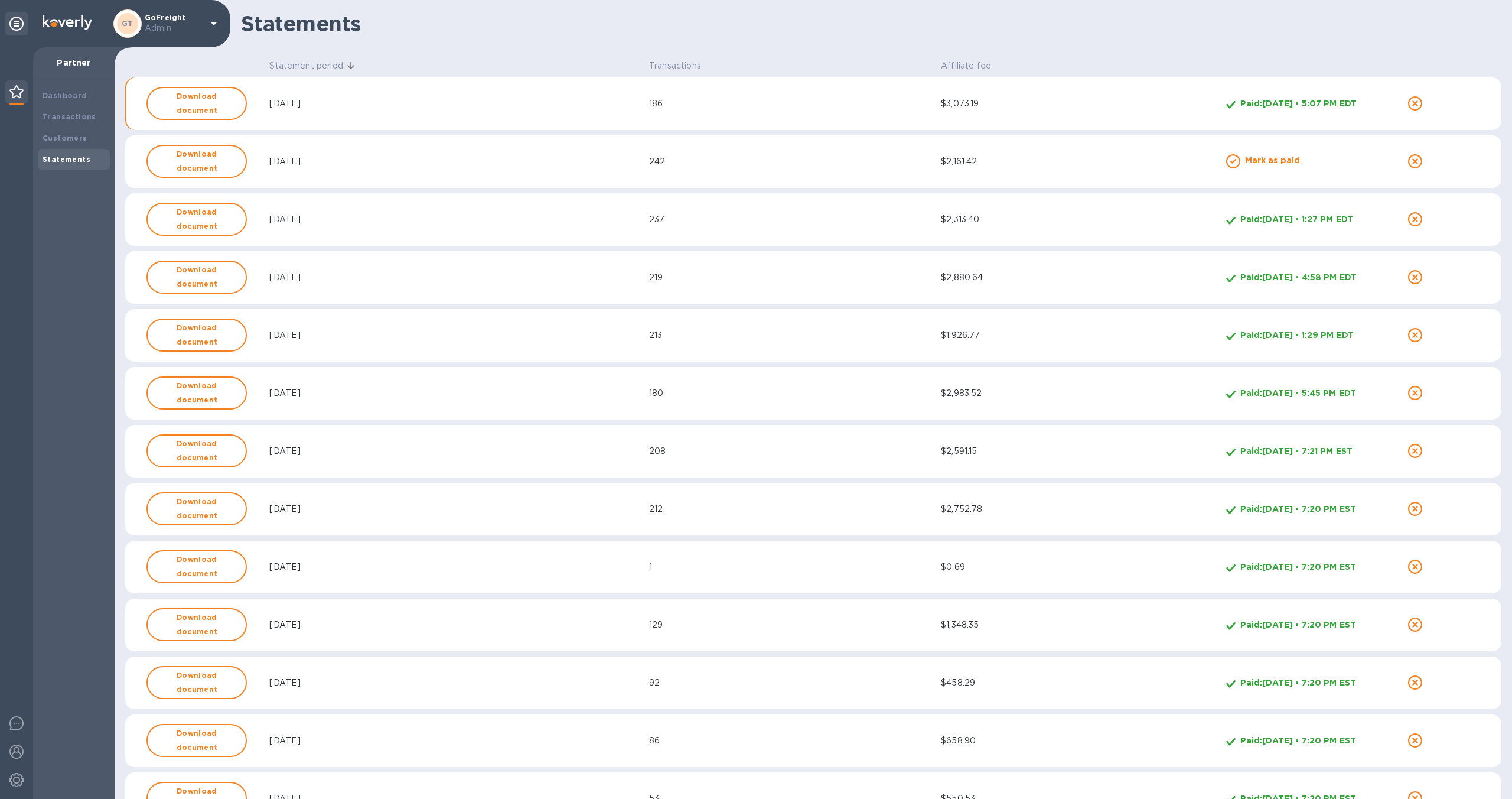
click at [1258, 160] on b "Mark as paid" at bounding box center [1273, 160] width 55 height 10
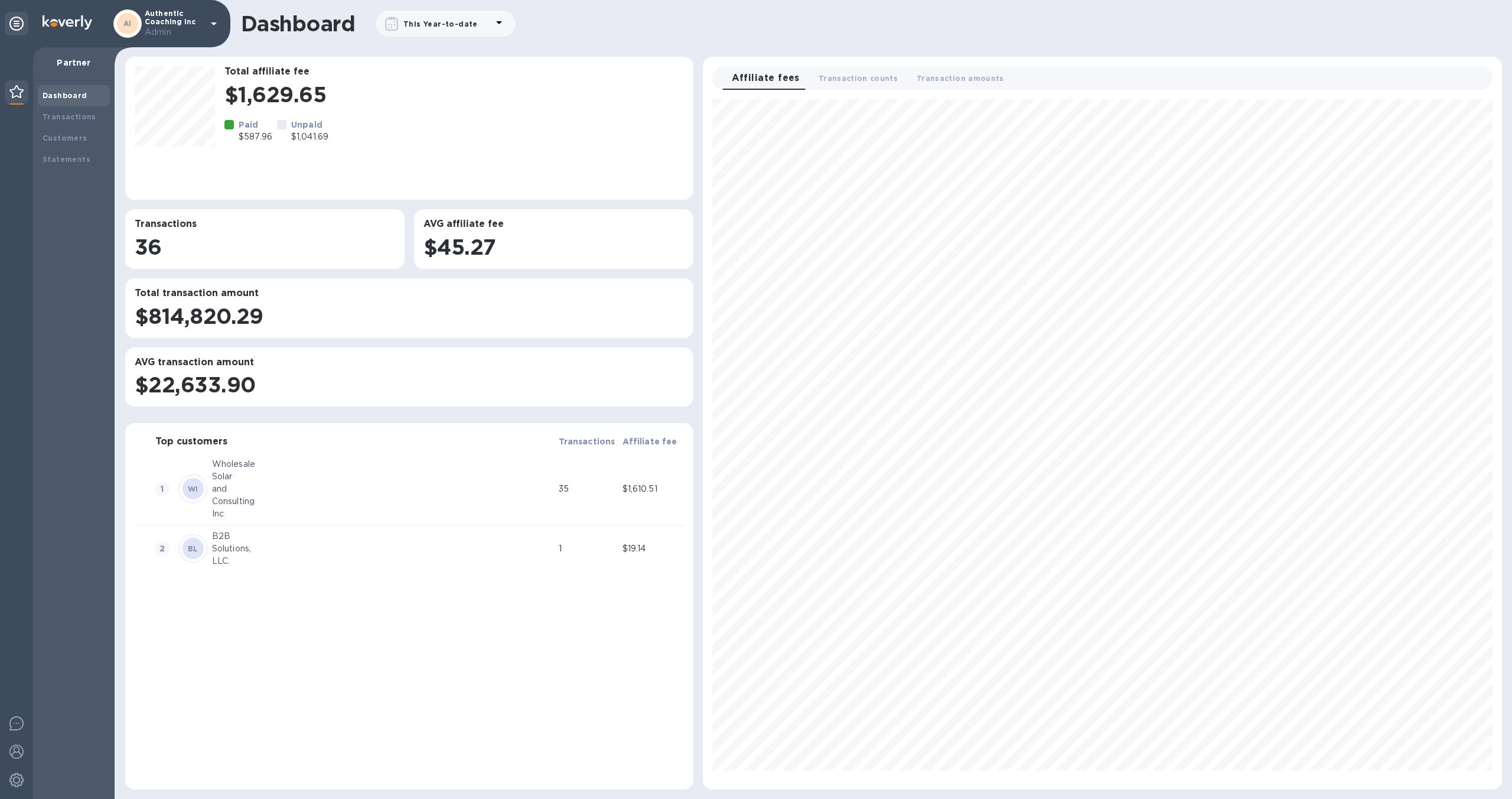
scroll to position [681, 790]
click at [65, 153] on div "Statements" at bounding box center [73, 159] width 62 height 12
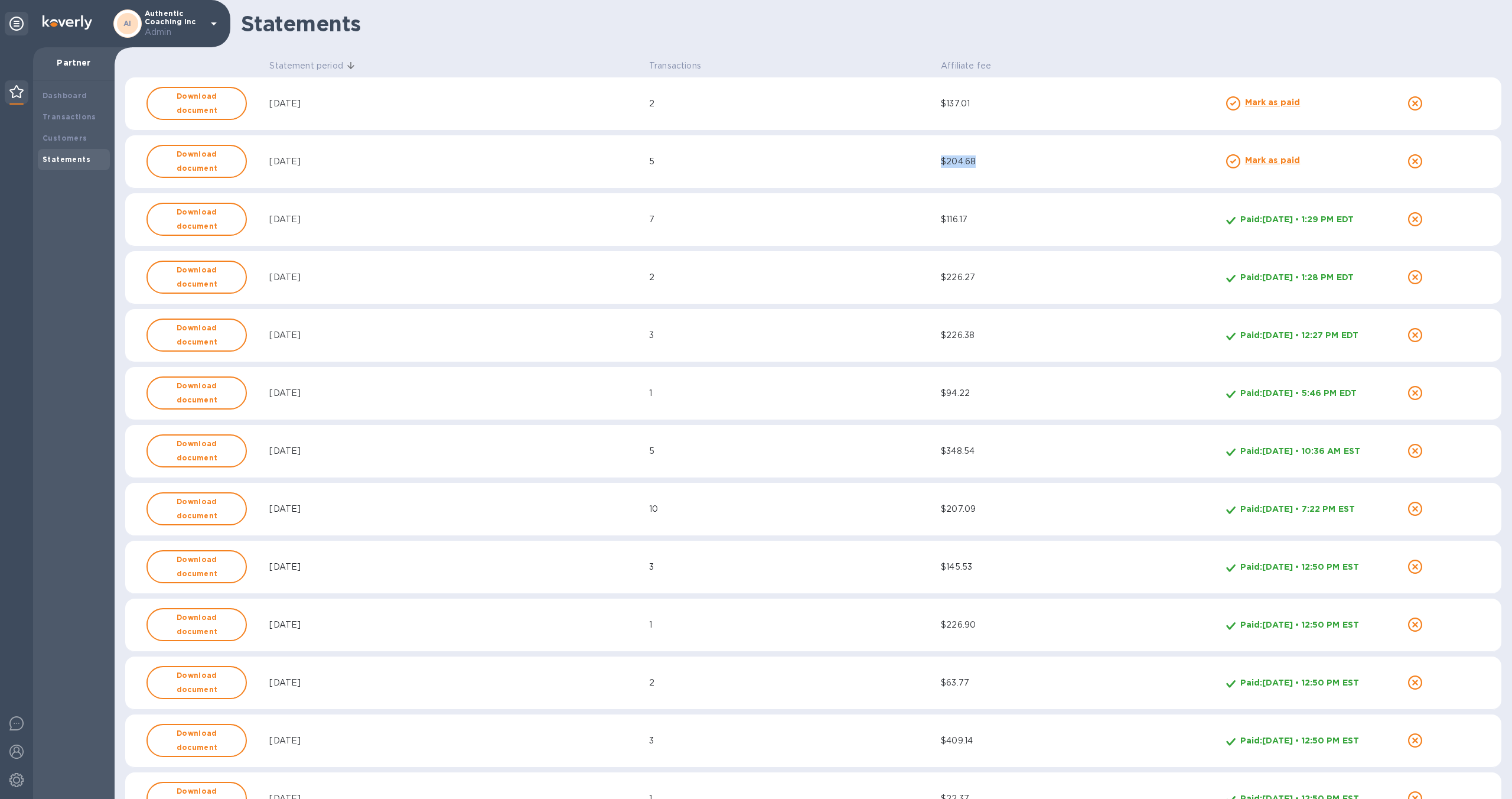
drag, startPoint x: 984, startPoint y: 165, endPoint x: 944, endPoint y: 163, distance: 40.0
click at [944, 163] on div "$204.68" at bounding box center [1082, 161] width 281 height 13
drag, startPoint x: 973, startPoint y: 109, endPoint x: 945, endPoint y: 107, distance: 28.1
click at [945, 107] on div "$137.01" at bounding box center [1082, 103] width 281 height 13
click at [1247, 162] on b "Mark as paid" at bounding box center [1273, 160] width 55 height 10
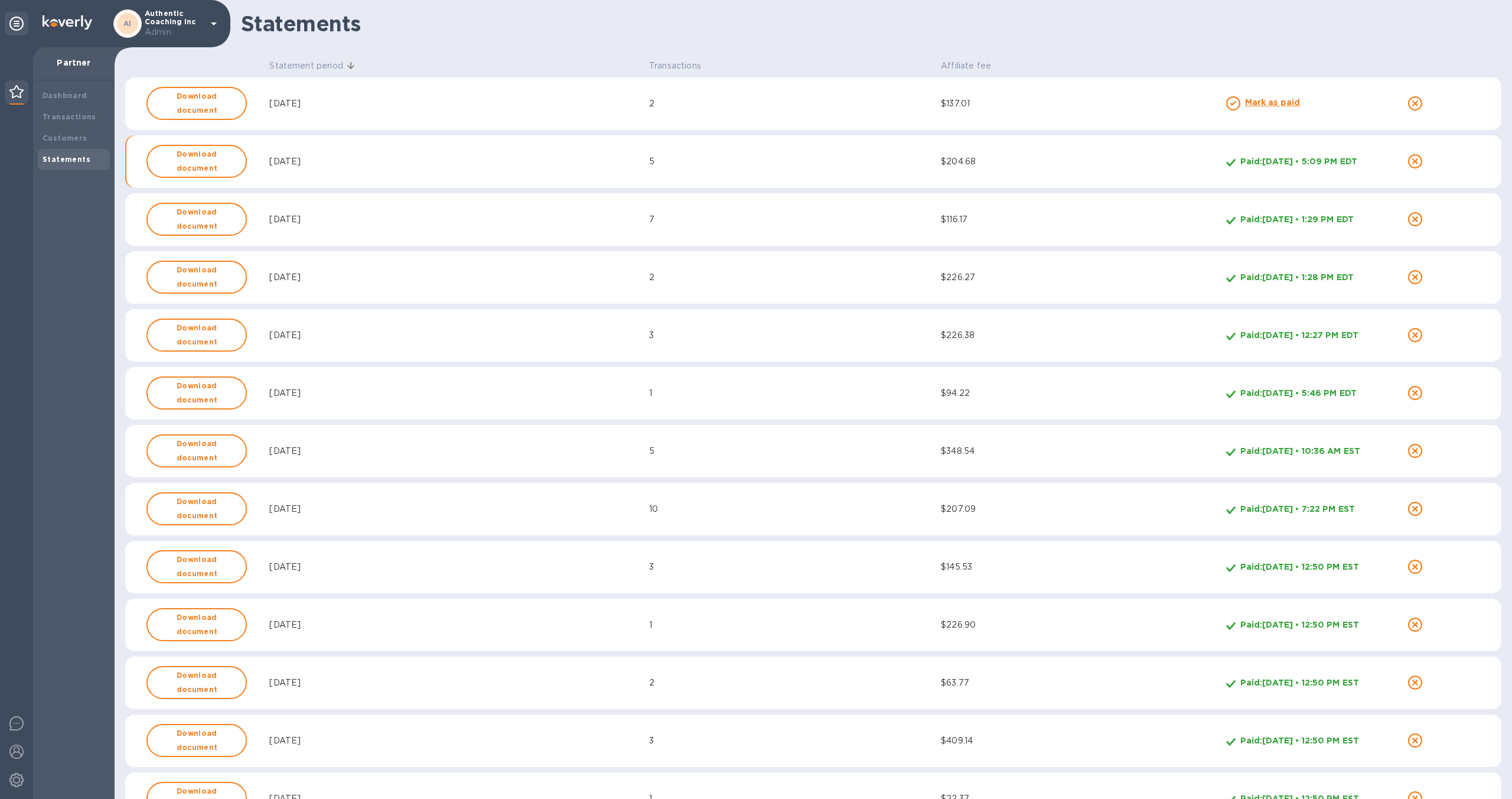
click at [1251, 106] on b "Mark as paid" at bounding box center [1273, 102] width 55 height 10
